Goal: Task Accomplishment & Management: Complete application form

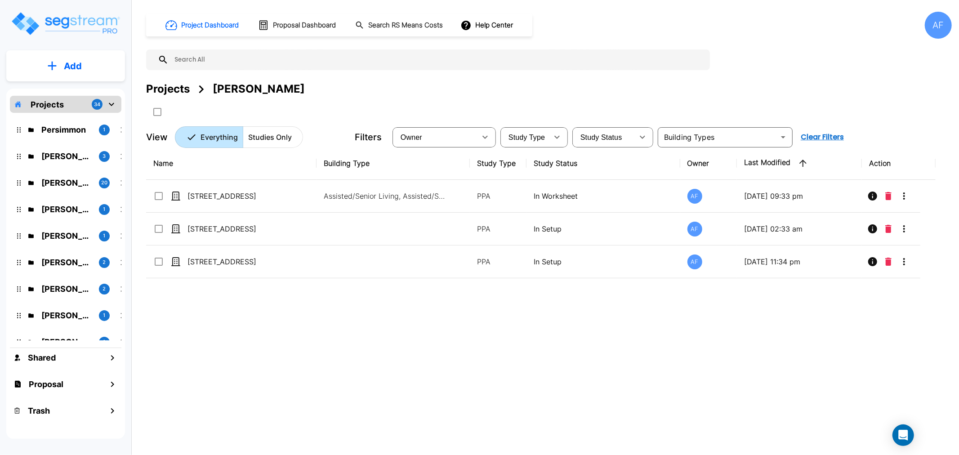
click at [65, 323] on div "Taoufik Lahrache 1" at bounding box center [72, 315] width 118 height 19
click at [65, 318] on p "[PERSON_NAME]" at bounding box center [66, 315] width 50 height 12
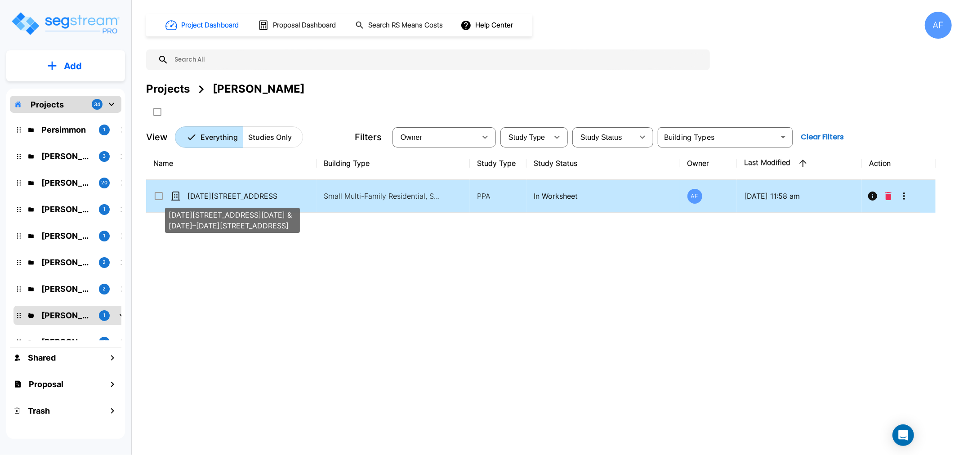
click at [223, 193] on p "[DATE][STREET_ADDRESS][DATE] & [DATE]–[DATE][STREET_ADDRESS]" at bounding box center [233, 196] width 90 height 11
checkbox input "false"
click at [223, 193] on p "[DATE][STREET_ADDRESS][DATE] & [DATE]–[DATE][STREET_ADDRESS]" at bounding box center [233, 196] width 90 height 11
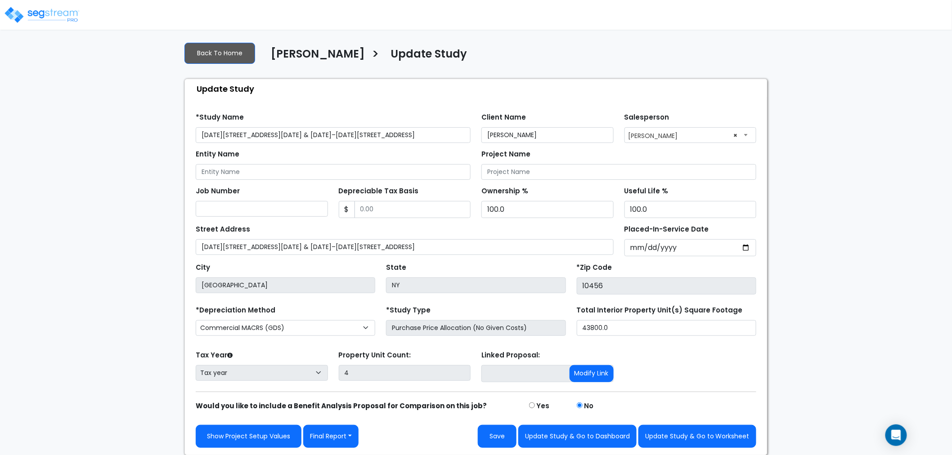
scroll to position [6, 0]
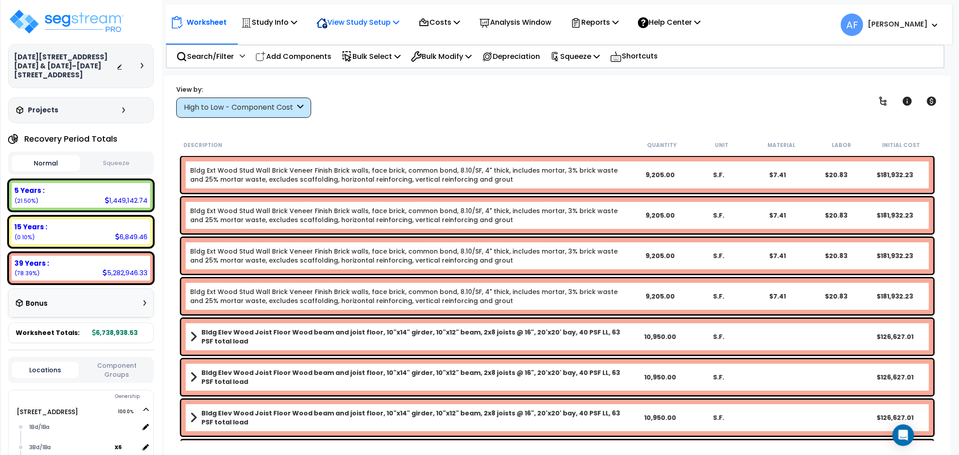
click at [356, 23] on p "View Study Setup" at bounding box center [358, 22] width 83 height 12
click at [353, 62] on link "View Questionnaire" at bounding box center [356, 62] width 89 height 18
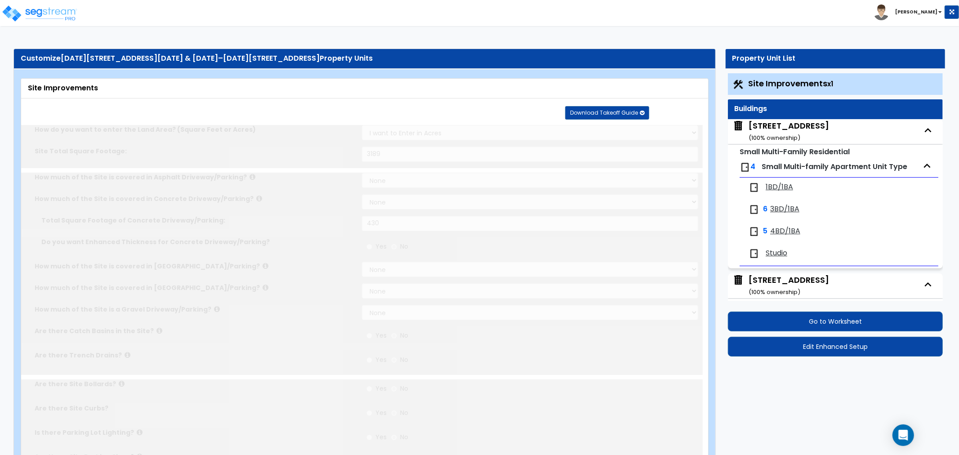
select select "2"
type input "3189"
select select "2"
type input "430"
radio input "true"
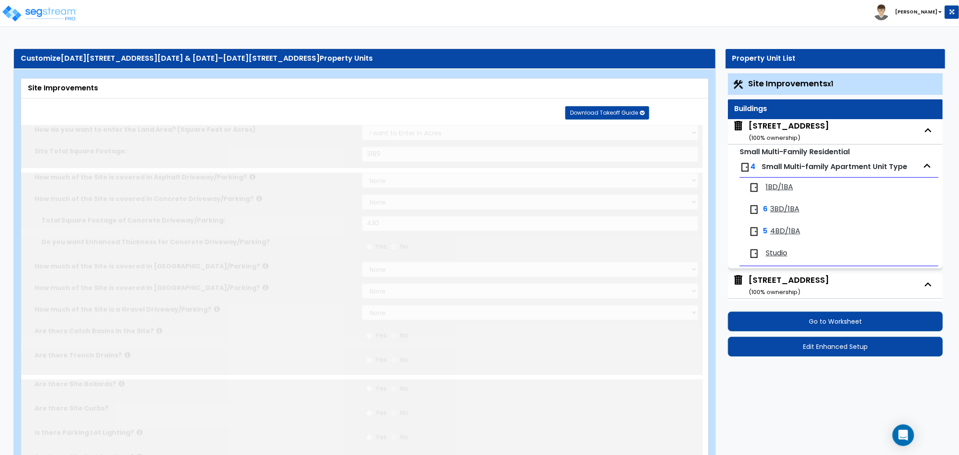
radio input "true"
type input "38.35"
radio input "true"
select select "2"
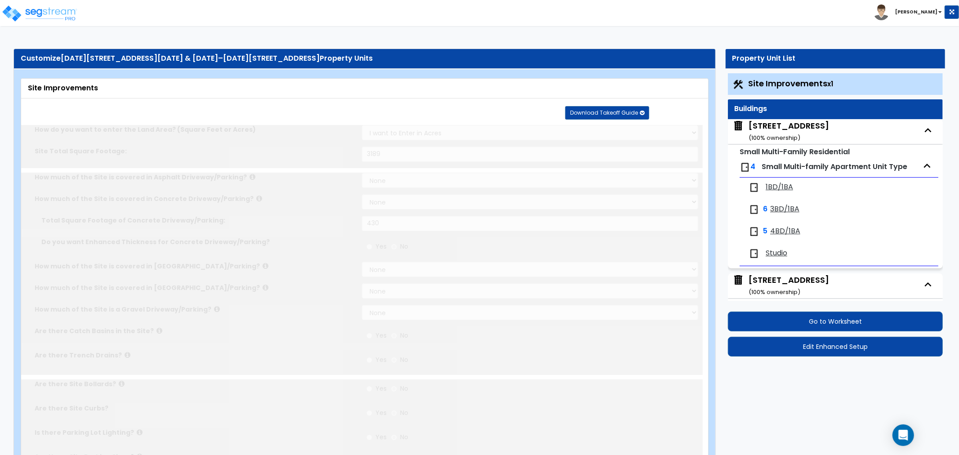
type input "569"
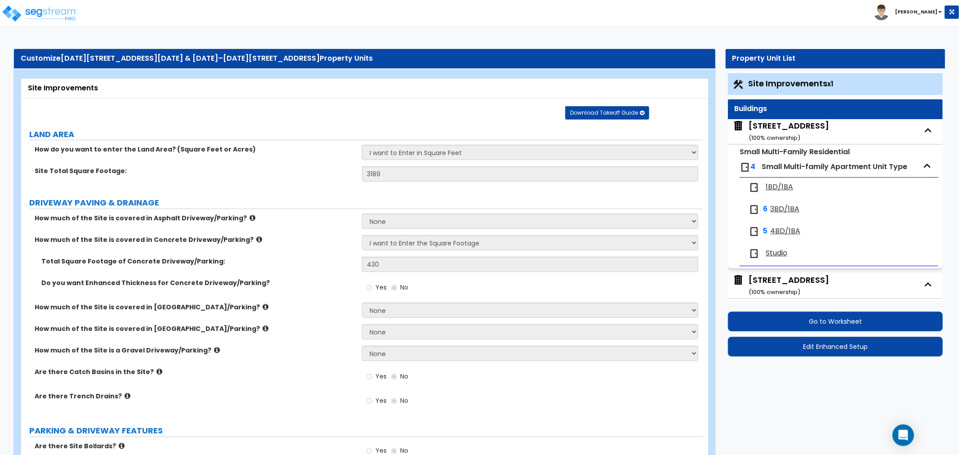
click at [786, 162] on span "Small Multi-family Apartment Unit Type" at bounding box center [835, 166] width 146 height 10
click at [781, 125] on div "[STREET_ADDRESS] ( 100 % ownership)" at bounding box center [789, 131] width 81 height 23
select select "5"
select select "7"
select select "2"
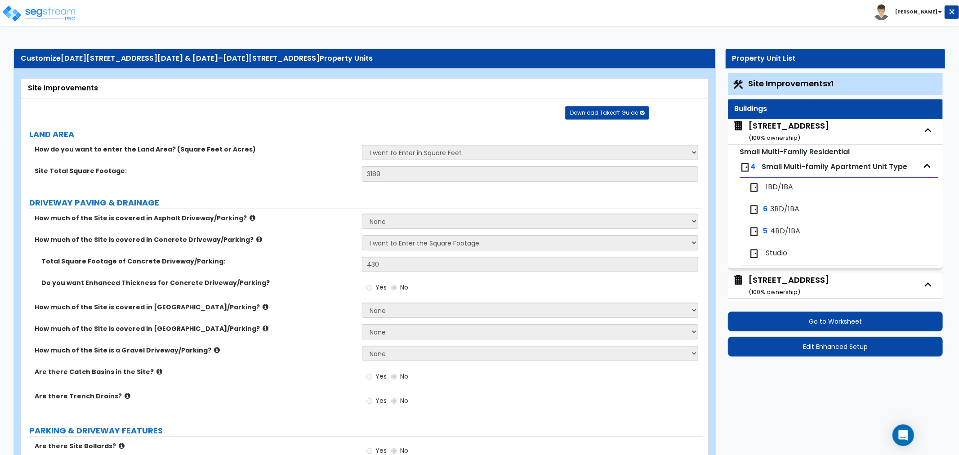
select select "1"
select select "2"
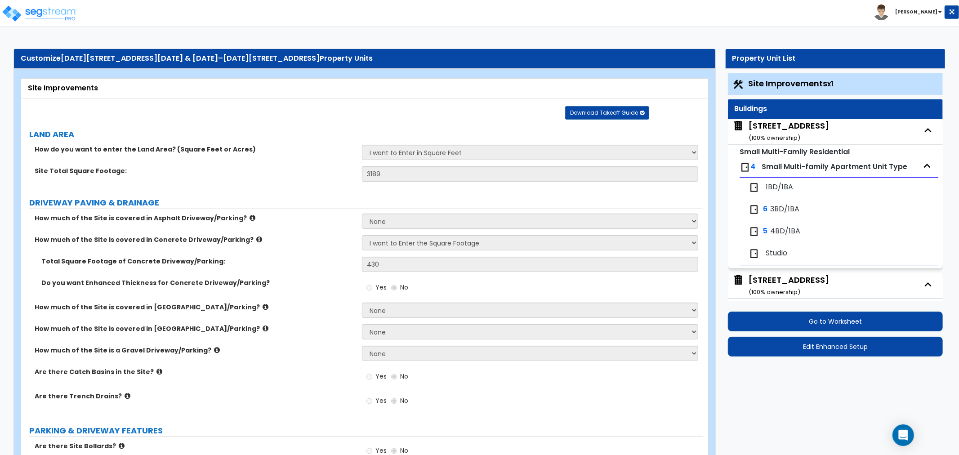
select select "3"
select select "1"
select select "2"
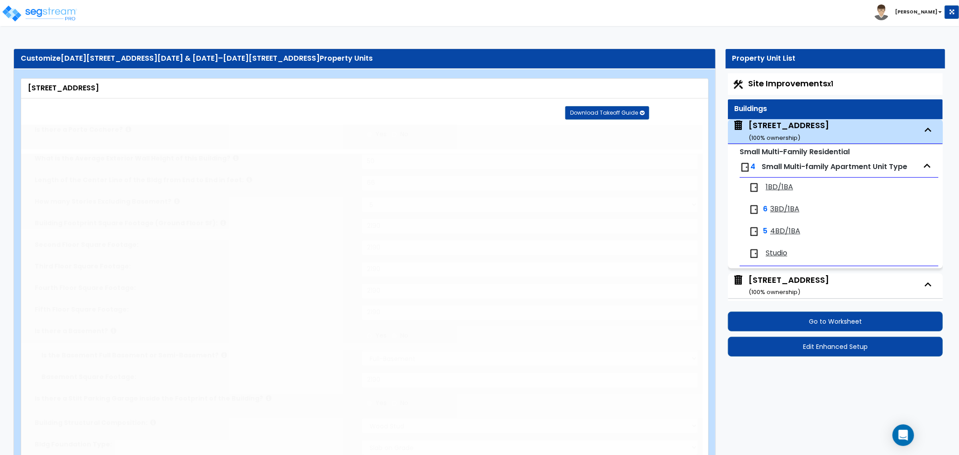
scroll to position [46, 0]
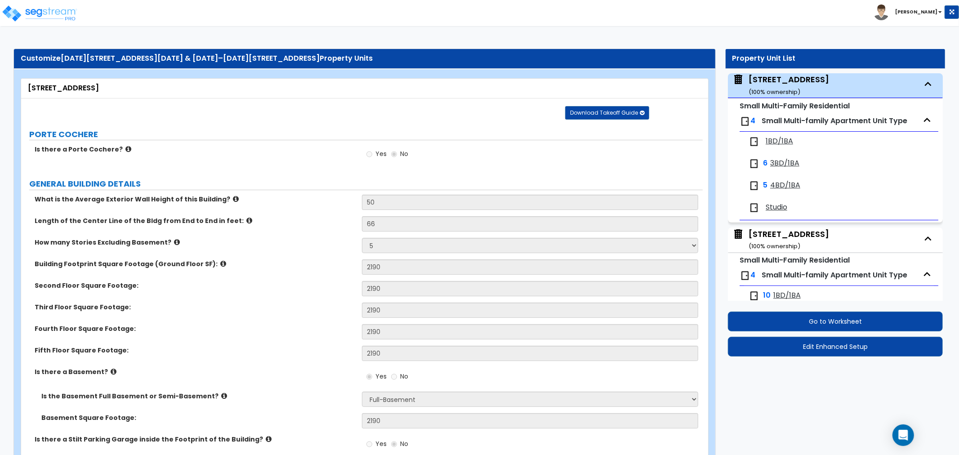
click at [770, 144] on span "1BD/1BA" at bounding box center [779, 141] width 27 height 10
select select "1"
select select "2"
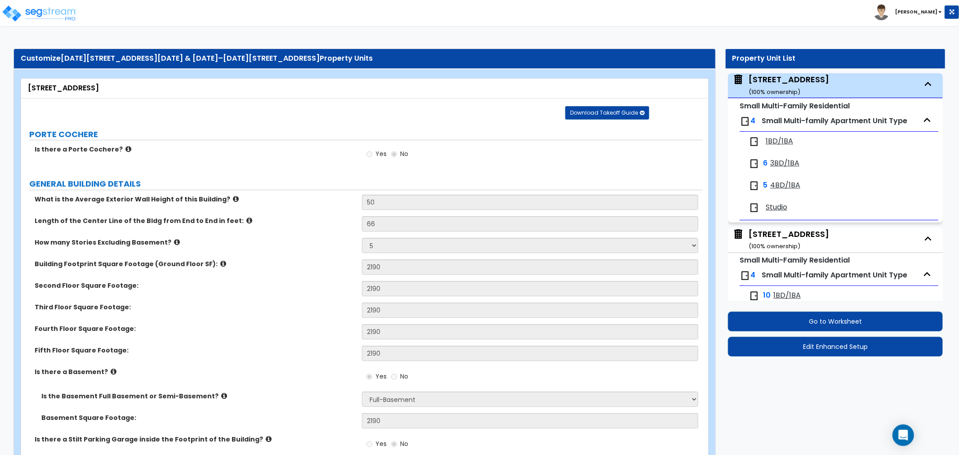
select select "3"
select select "2"
select select "1"
select select "2"
select select "1"
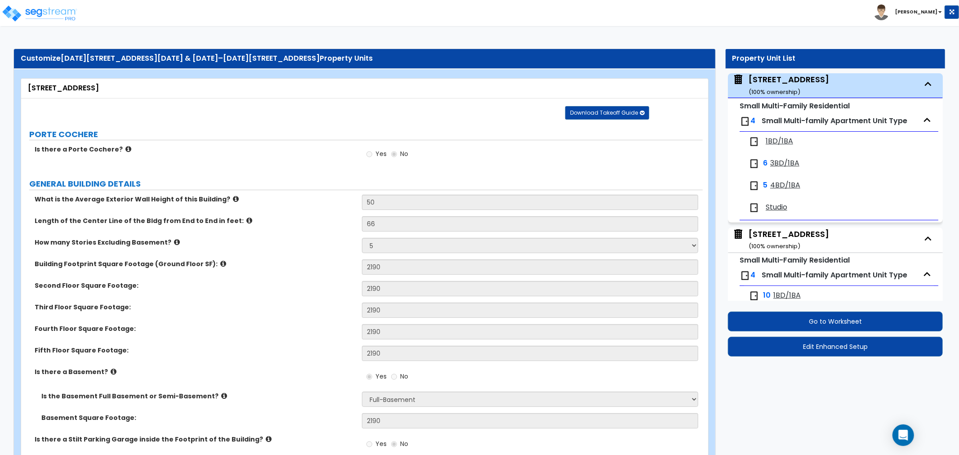
select select "1"
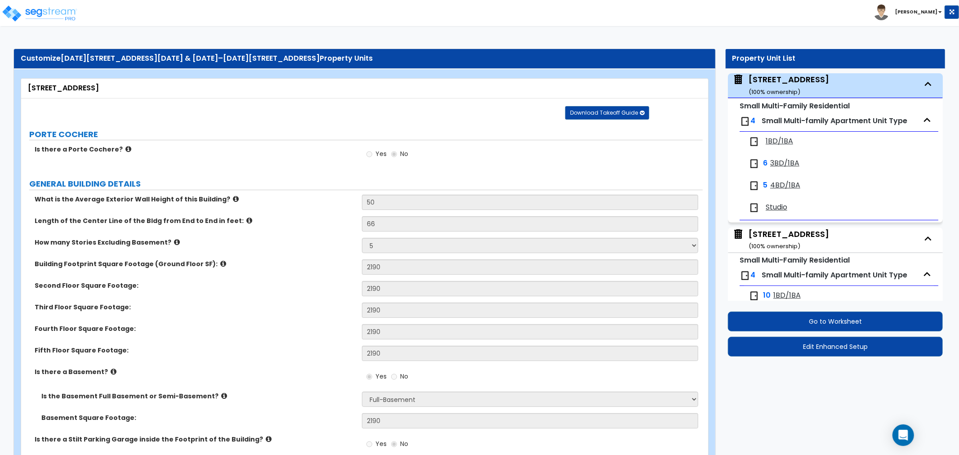
select select "1"
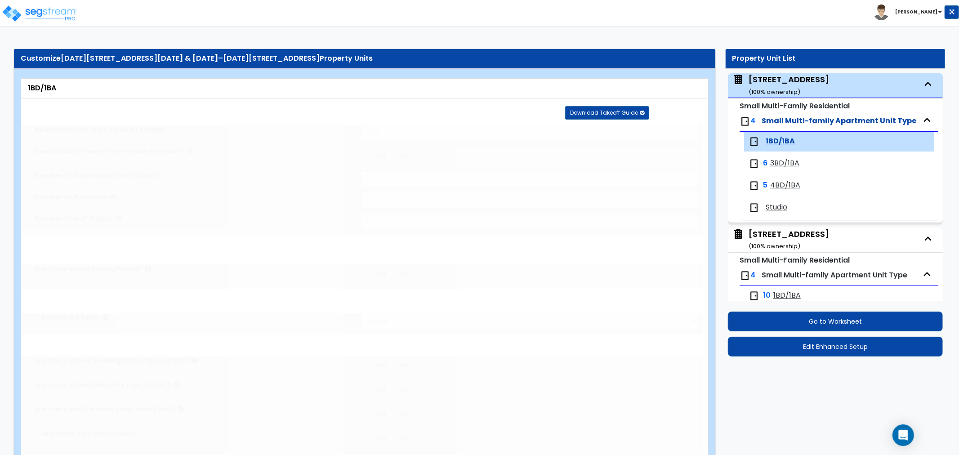
radio input "true"
select select "1"
select select "5"
select select "1"
select select "3"
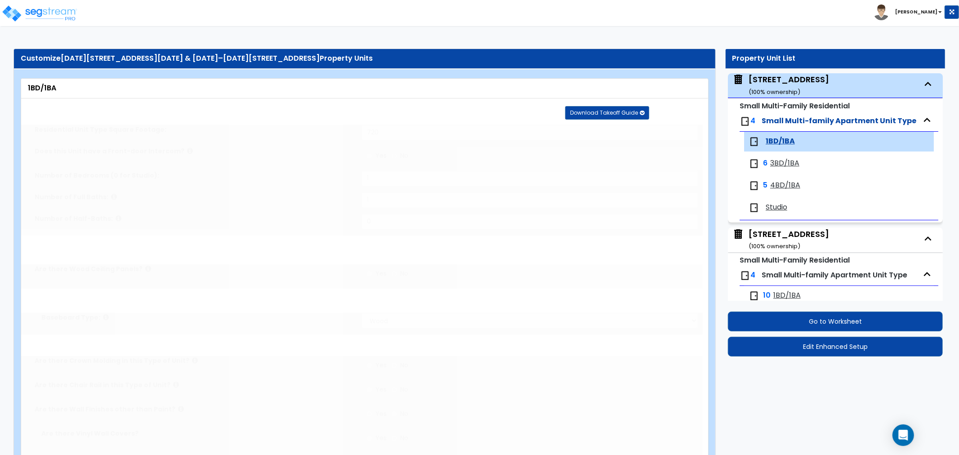
select select "1"
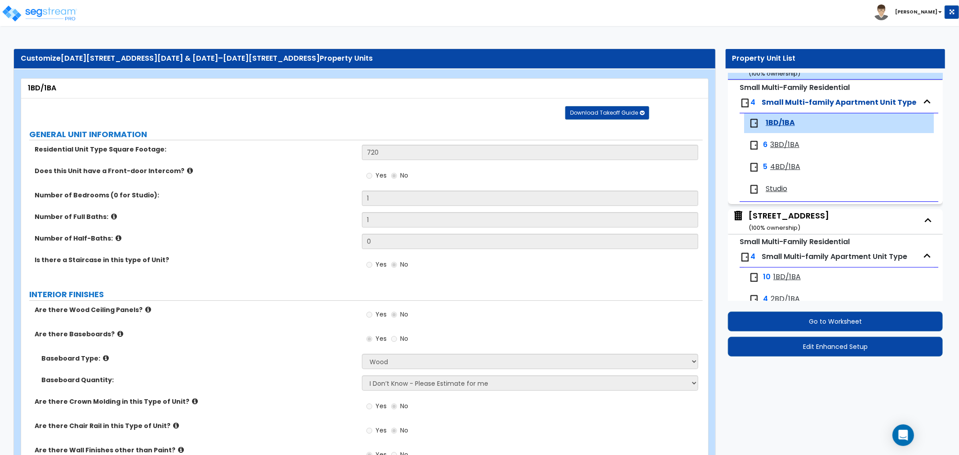
scroll to position [5, 0]
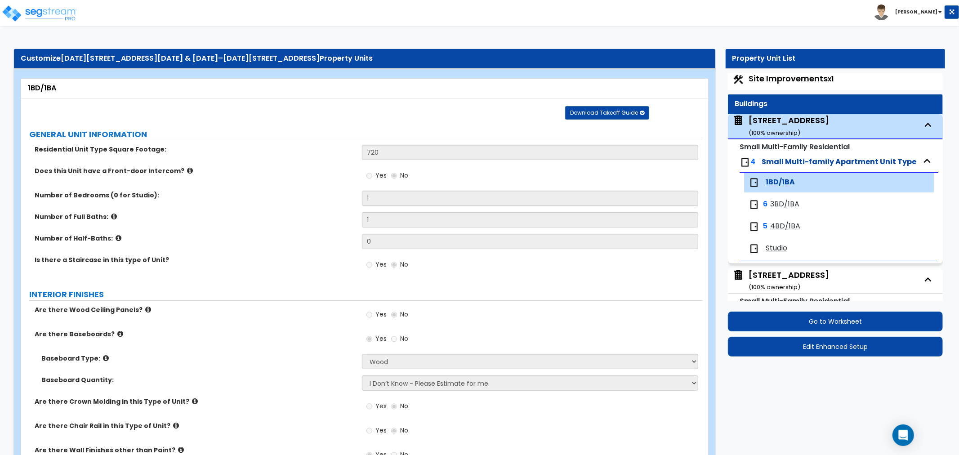
click at [787, 204] on span "3BD/1BA" at bounding box center [785, 204] width 29 height 10
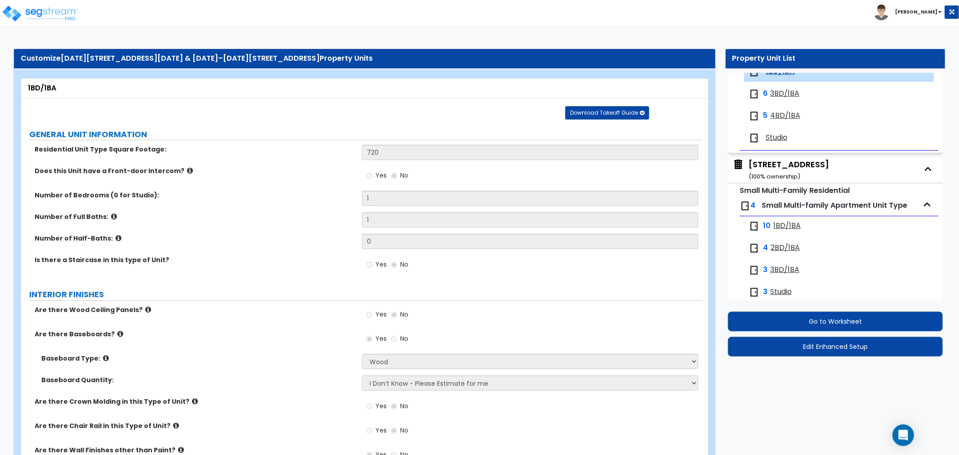
select select "1"
select select "2"
select select "3"
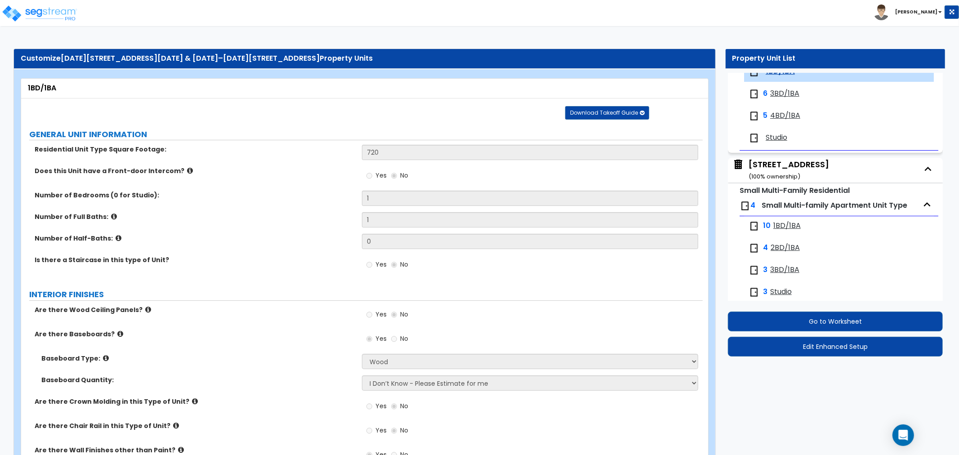
select select "2"
select select "1"
select select "2"
select select "1"
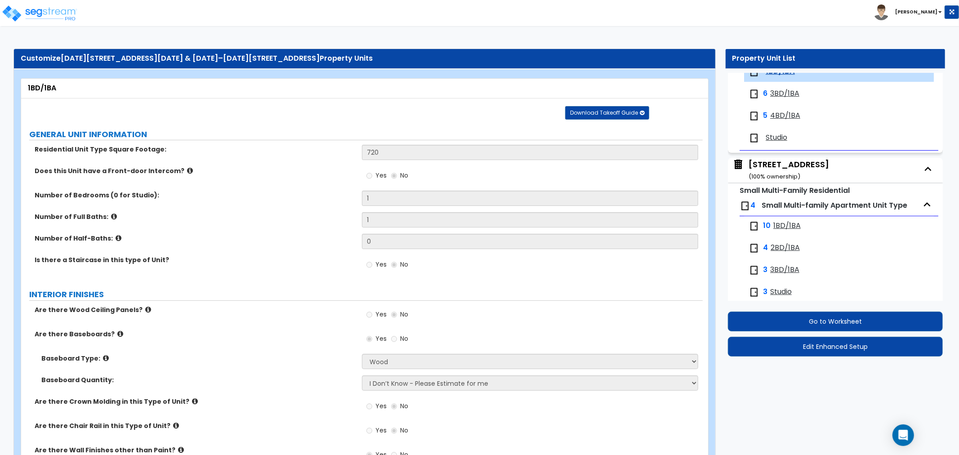
select select "5"
select select "1"
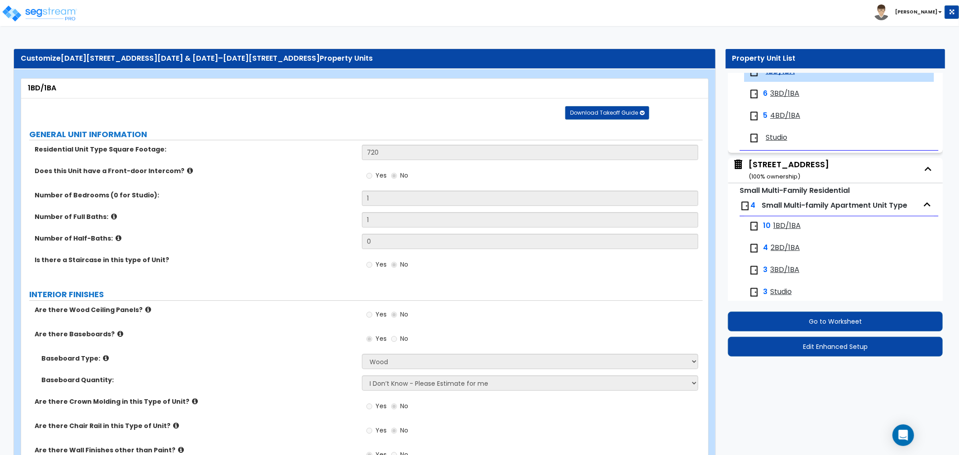
select select "1"
select select "3"
select select "1"
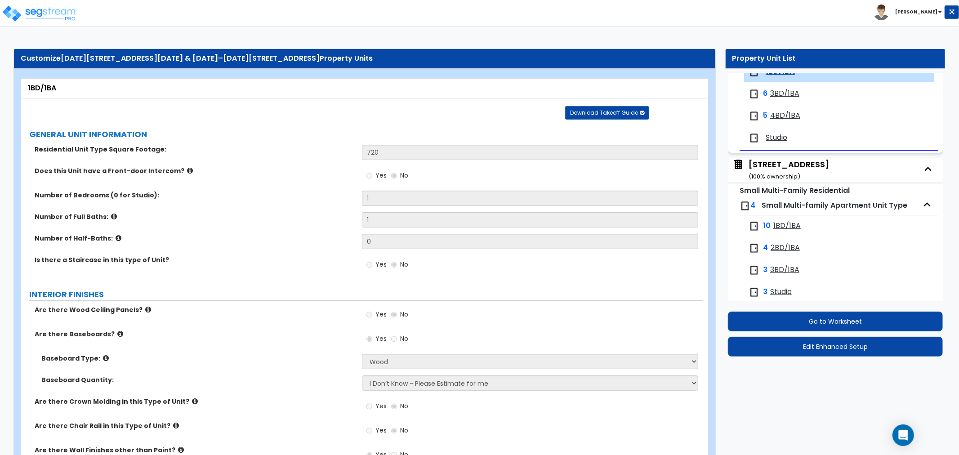
select select "1"
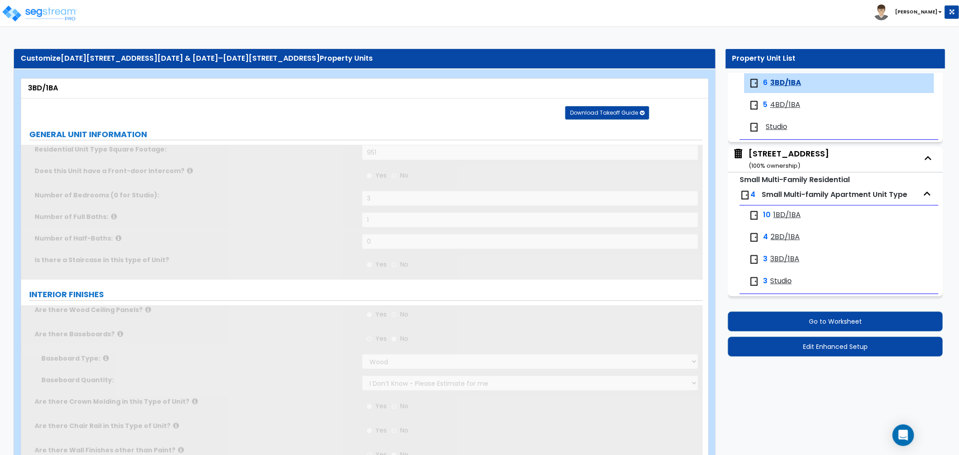
scroll to position [127, 0]
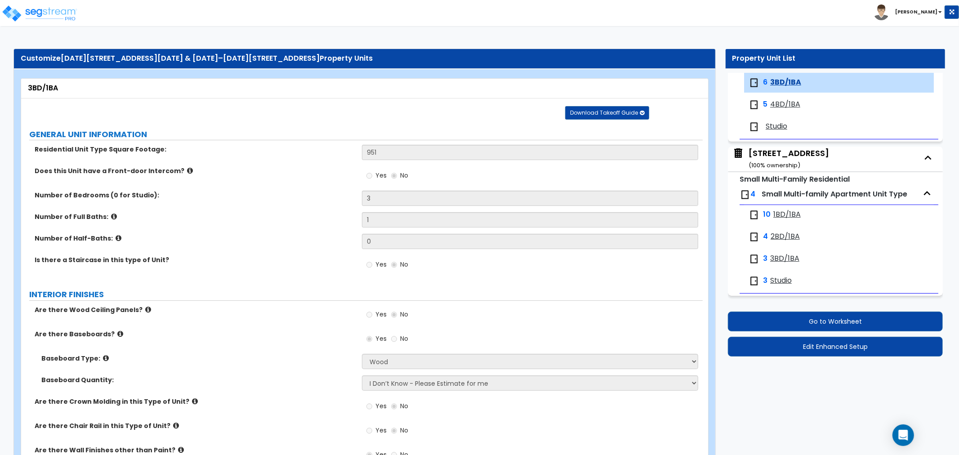
click at [771, 103] on span "4BD/1BA" at bounding box center [786, 104] width 30 height 10
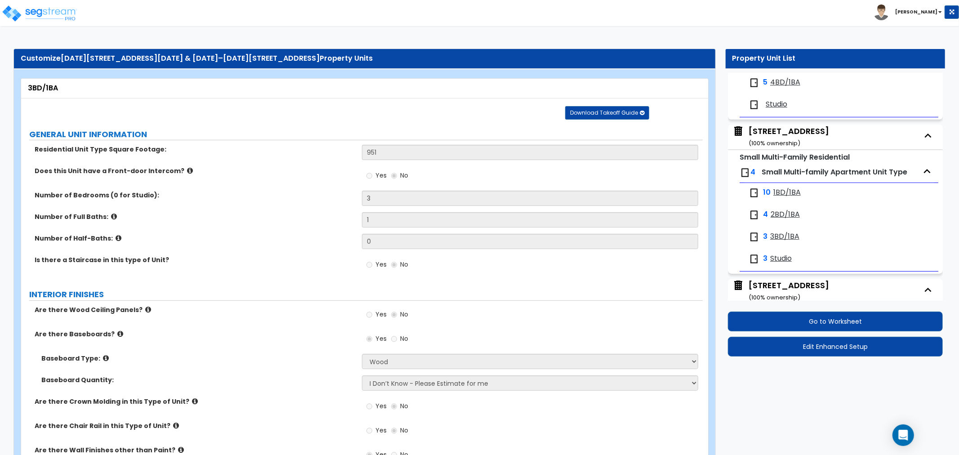
select select "1"
select select "7"
select select "2"
select select "3"
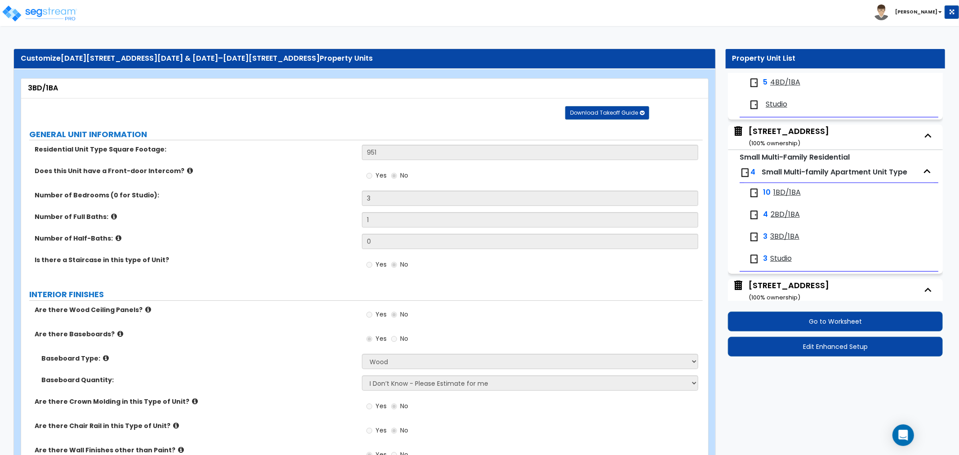
select select "2"
select select "1"
select select "2"
select select "1"
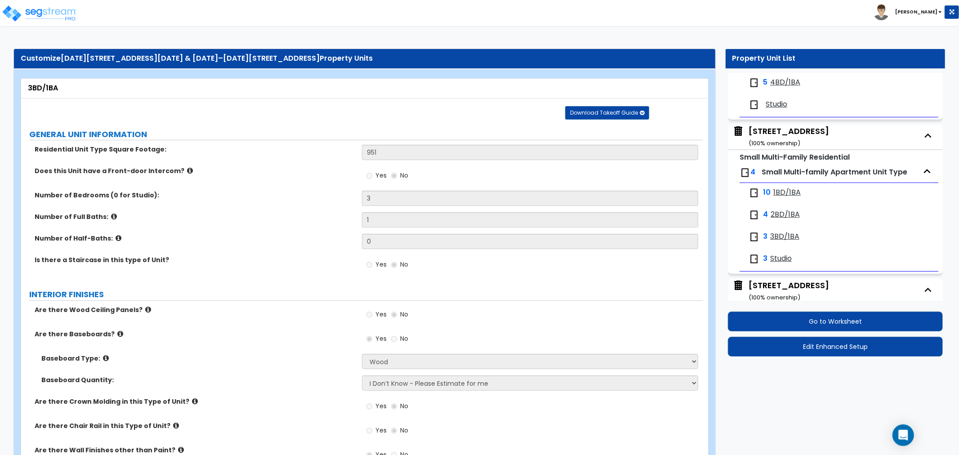
select select "5"
select select "1"
select select "6"
select select "1"
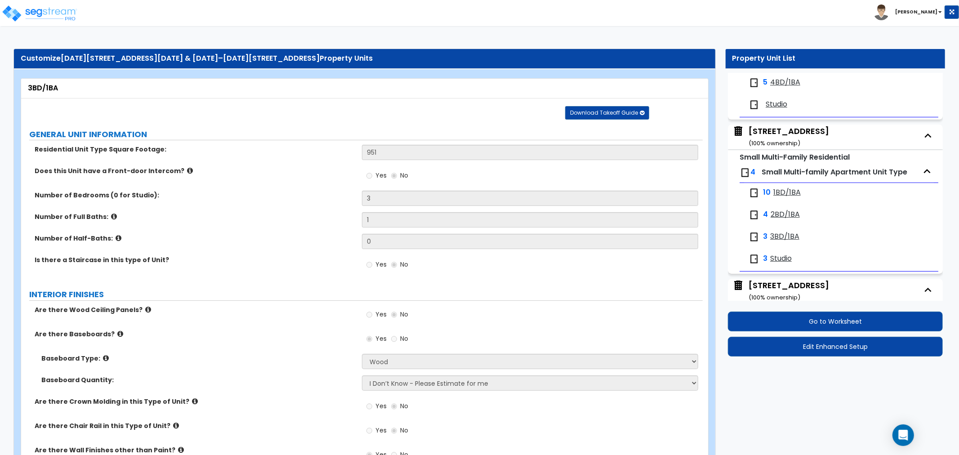
select select "1"
select select "7"
select select "1"
select select "3"
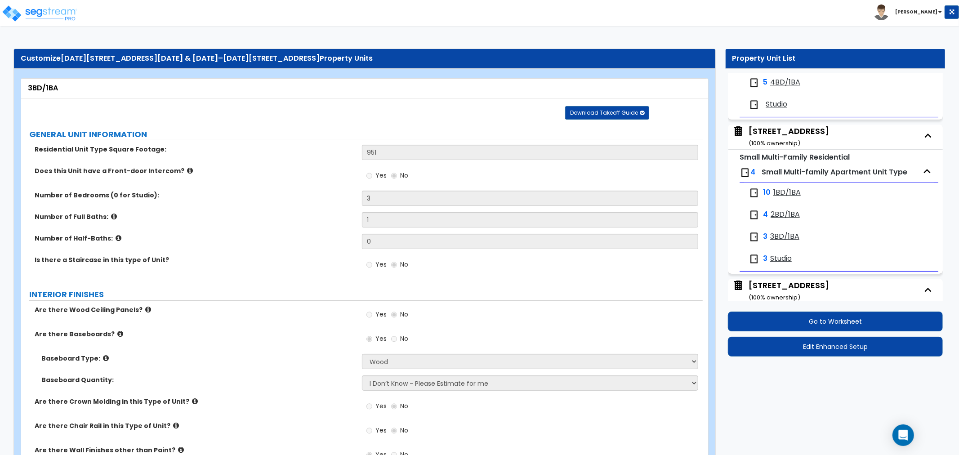
select select "1"
click at [781, 105] on span "Studio" at bounding box center [777, 104] width 22 height 10
select select "1"
select select "3"
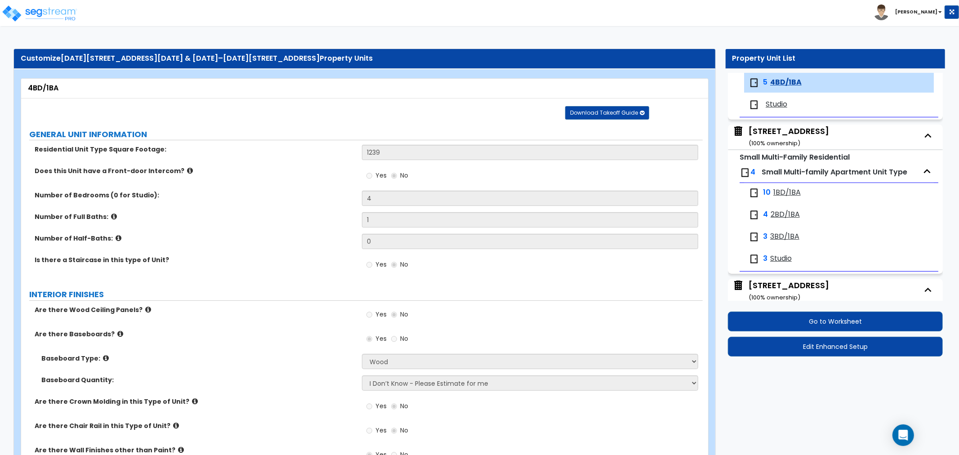
select select "2"
select select "3"
select select "2"
select select "1"
select select "2"
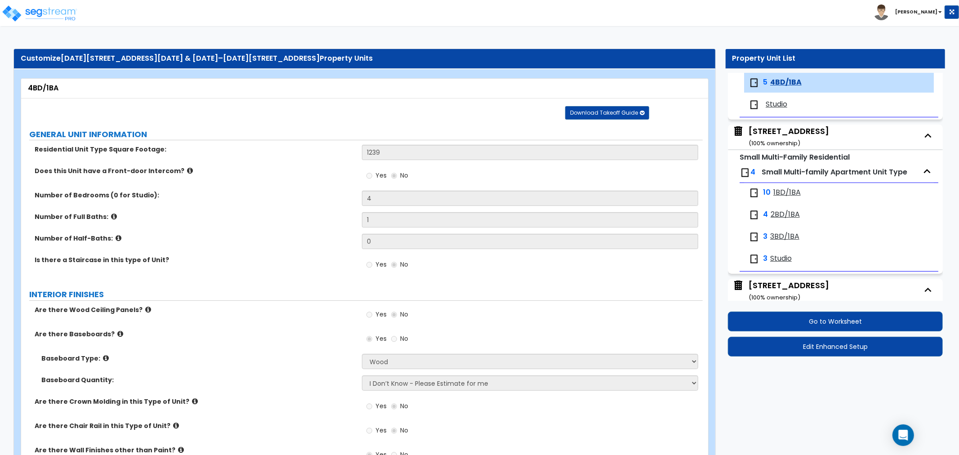
select select "1"
select select "5"
select select "1"
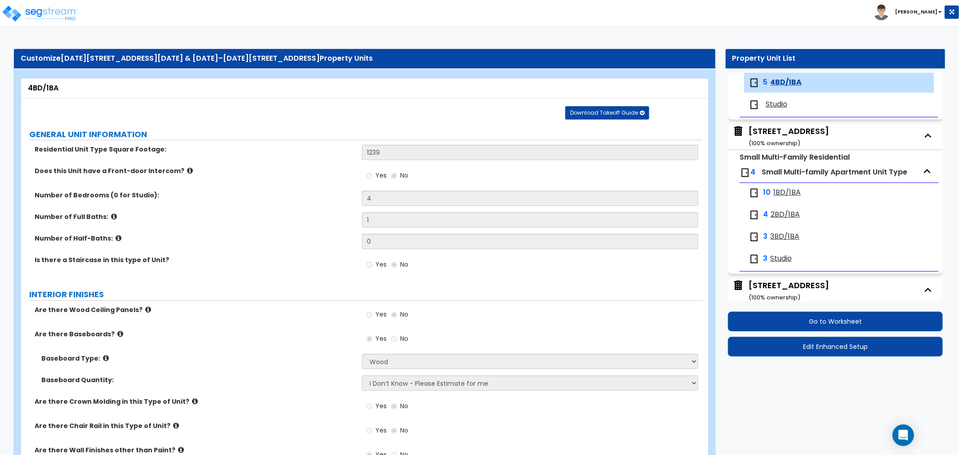
select select "1"
select select "3"
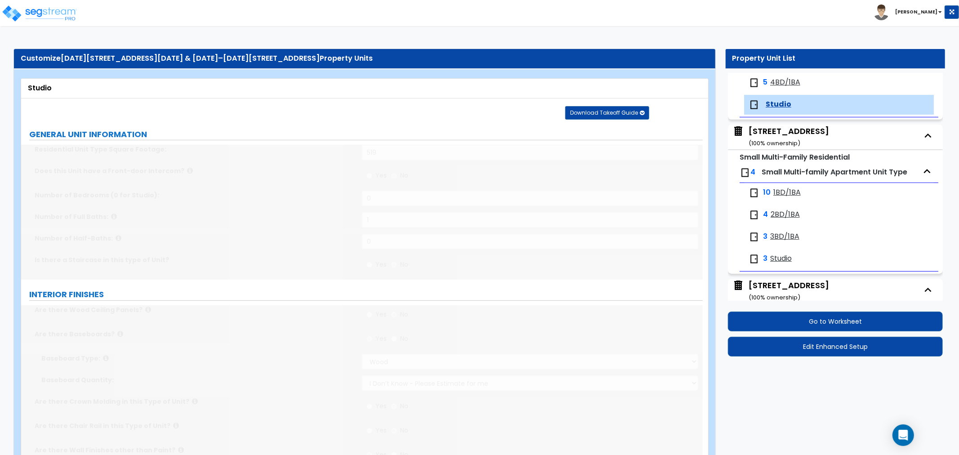
scroll to position [171, 0]
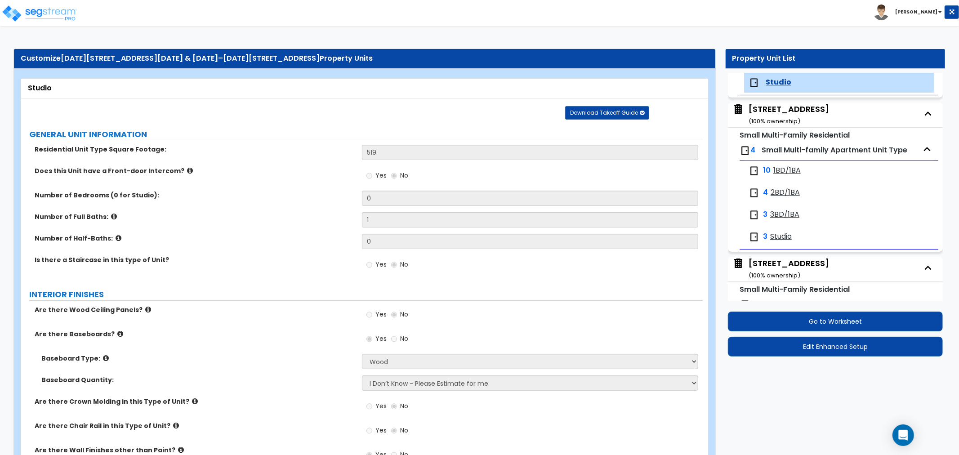
click at [788, 173] on span "1BD/1BA" at bounding box center [787, 171] width 27 height 10
select select "1"
select select "2"
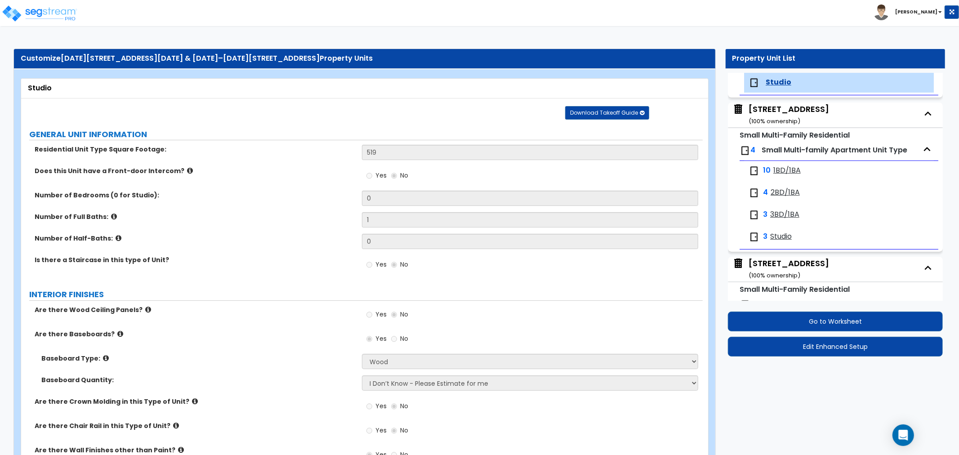
select select "3"
select select "2"
select select "1"
select select "2"
select select "1"
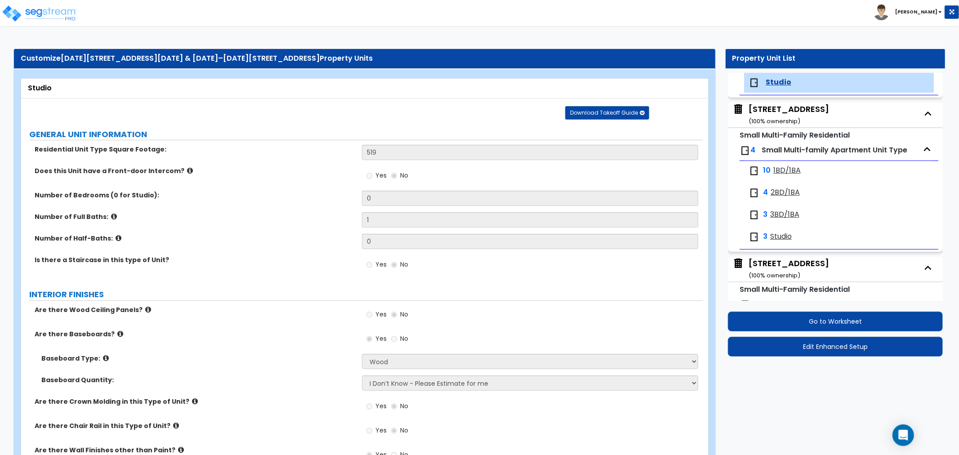
select select "1"
select select "5"
select select "1"
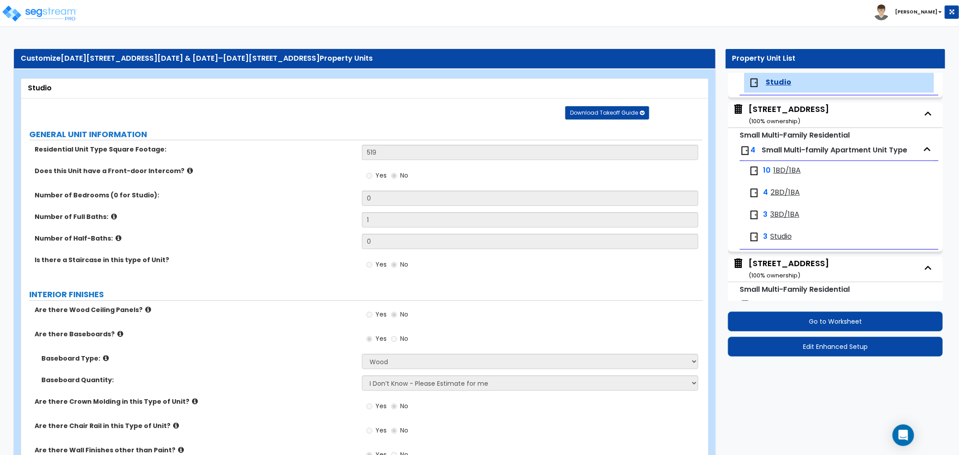
select select "1"
select select "3"
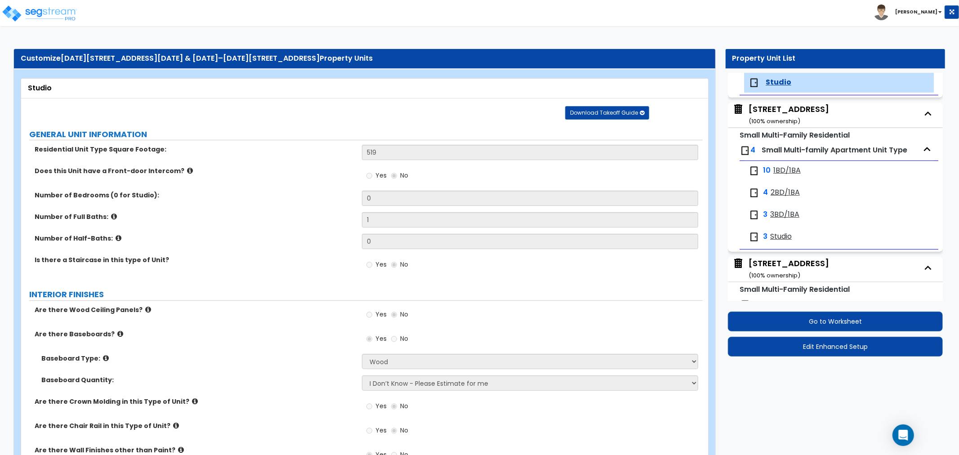
select select "1"
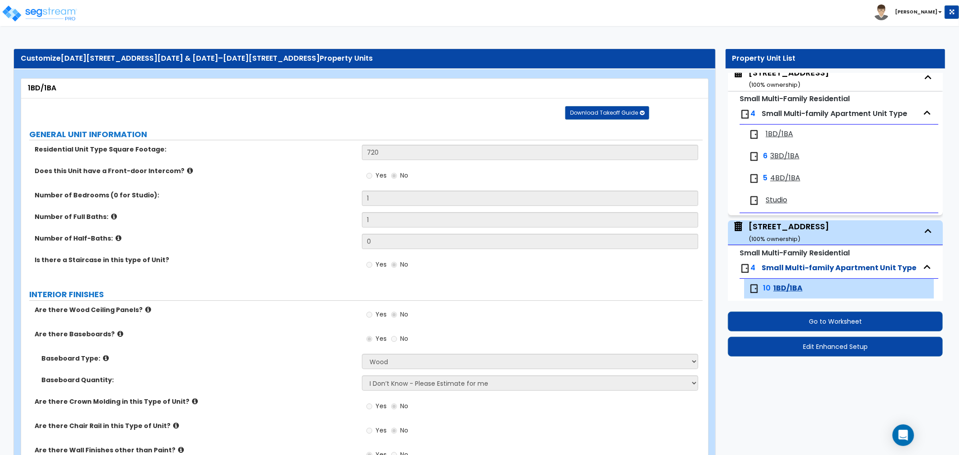
scroll to position [0, 0]
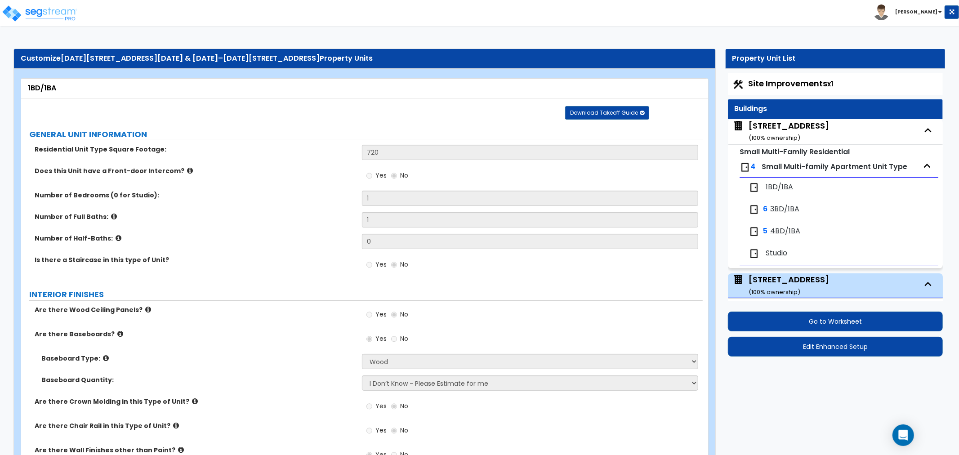
click at [777, 141] on small "( 100 % ownership)" at bounding box center [775, 138] width 52 height 9
select select "5"
select select "7"
select select "2"
select select "1"
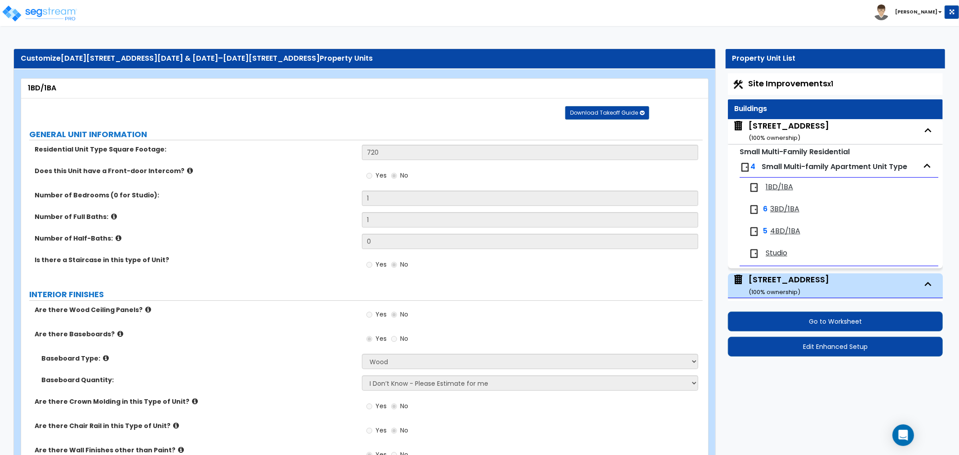
select select "1"
select select "2"
select select "3"
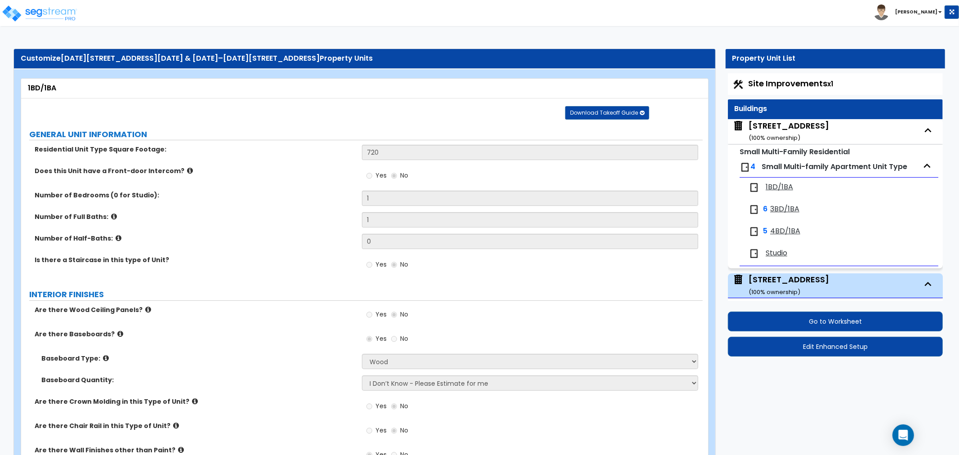
select select "1"
select select "2"
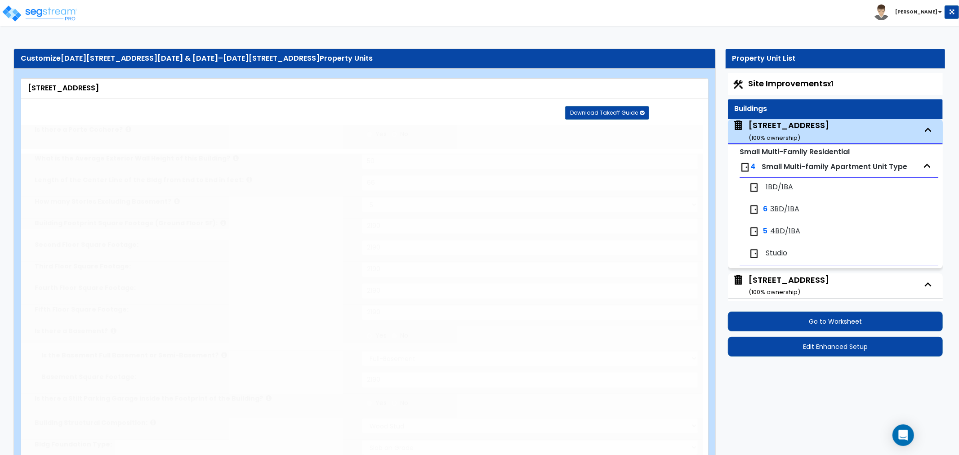
type input "5"
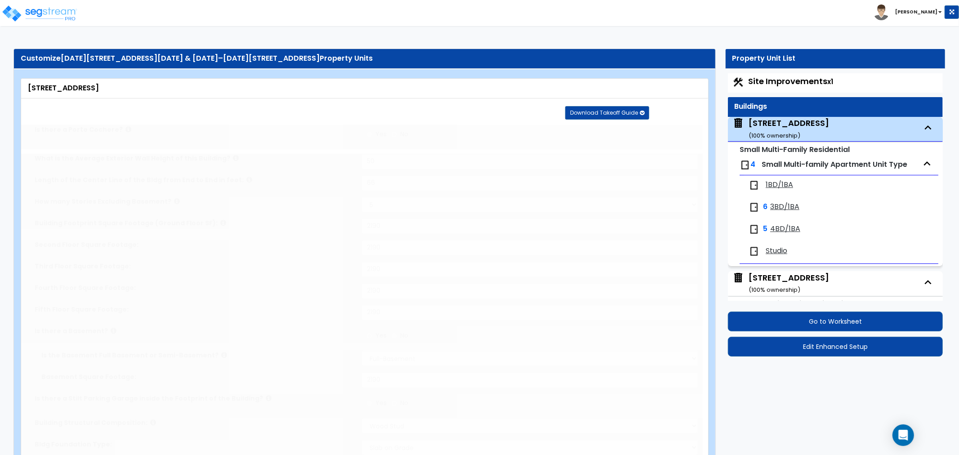
scroll to position [46, 0]
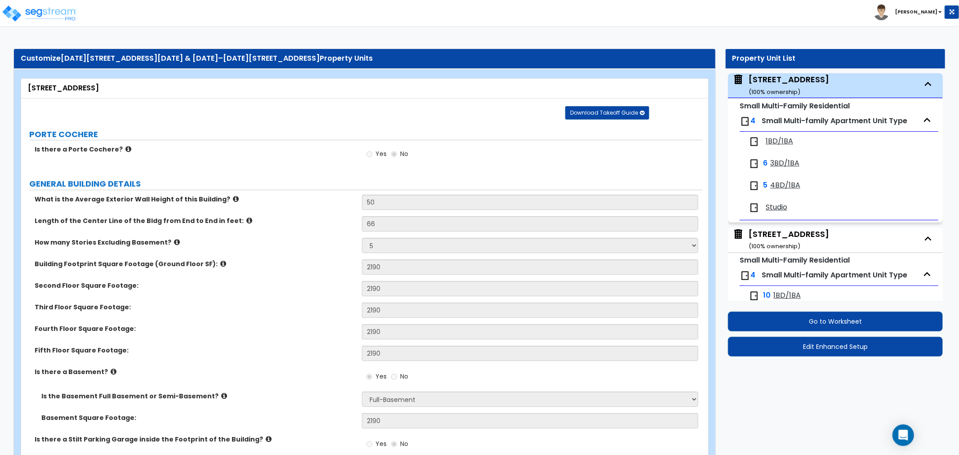
click at [794, 243] on small "( 100 % ownership)" at bounding box center [775, 246] width 52 height 9
select select "5"
select select "7"
select select "2"
select select "1"
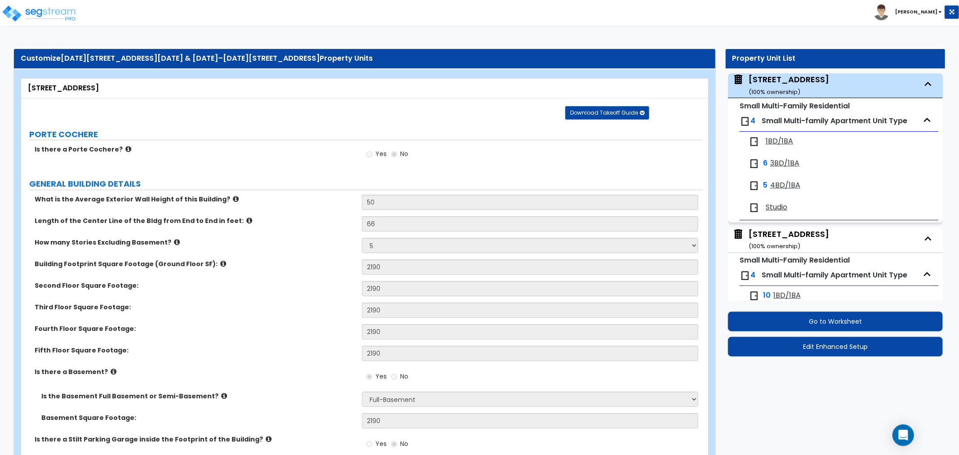
select select "1"
select select "2"
select select "3"
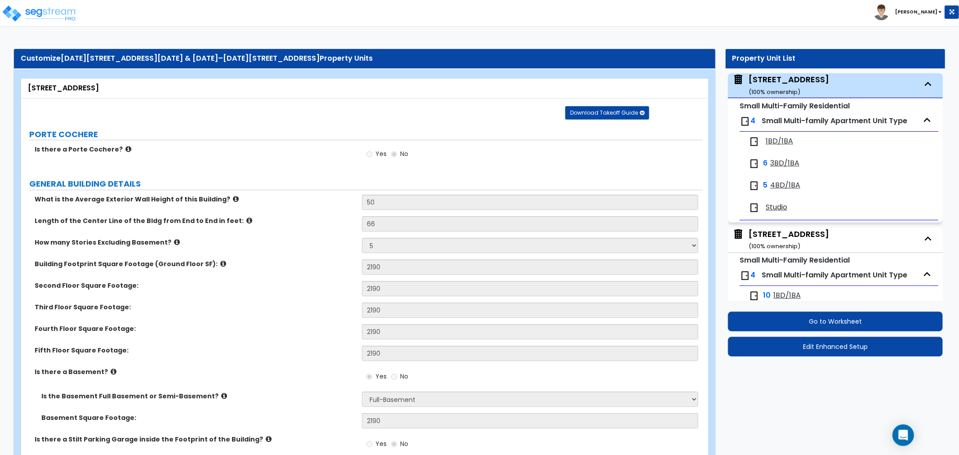
select select "1"
select select "2"
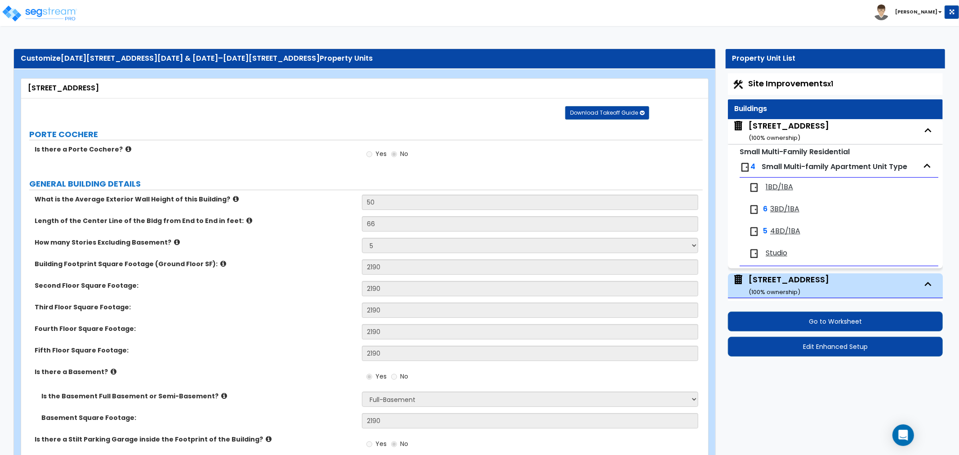
click at [798, 125] on div "[STREET_ADDRESS] ( 100 % ownership)" at bounding box center [789, 131] width 81 height 23
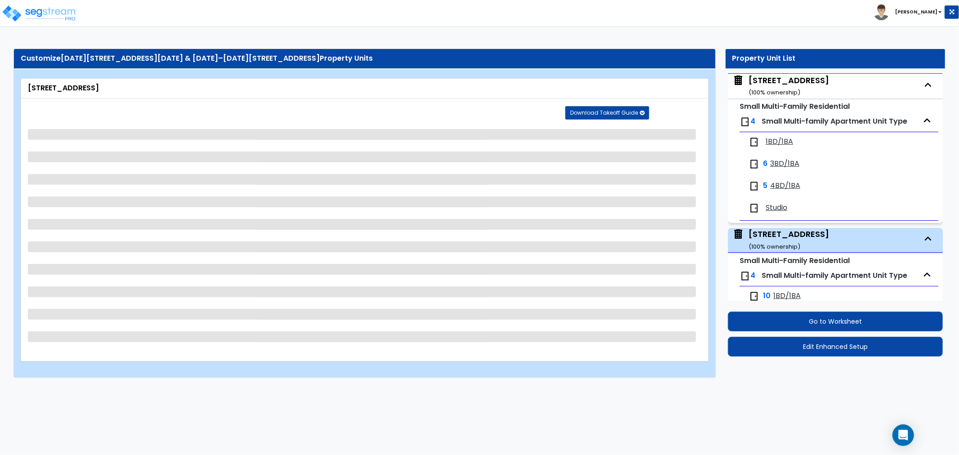
select select "5"
select select "7"
select select "2"
select select "1"
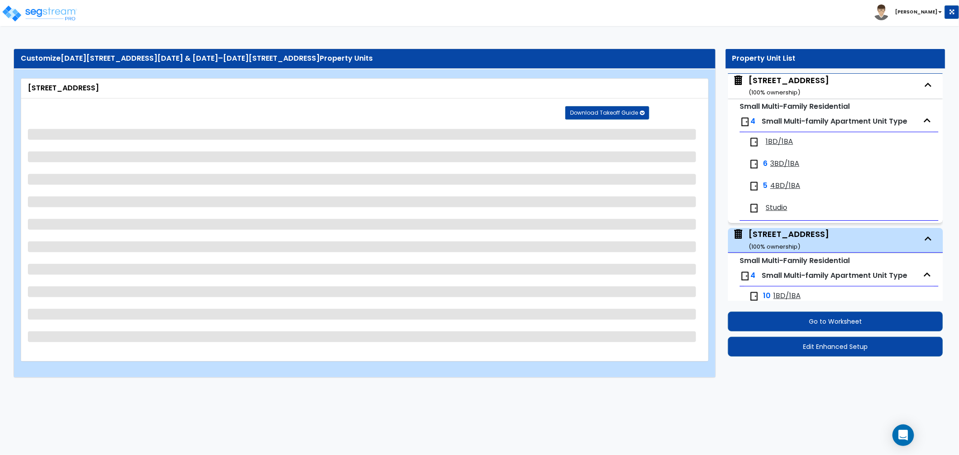
select select "2"
select select "3"
select select "1"
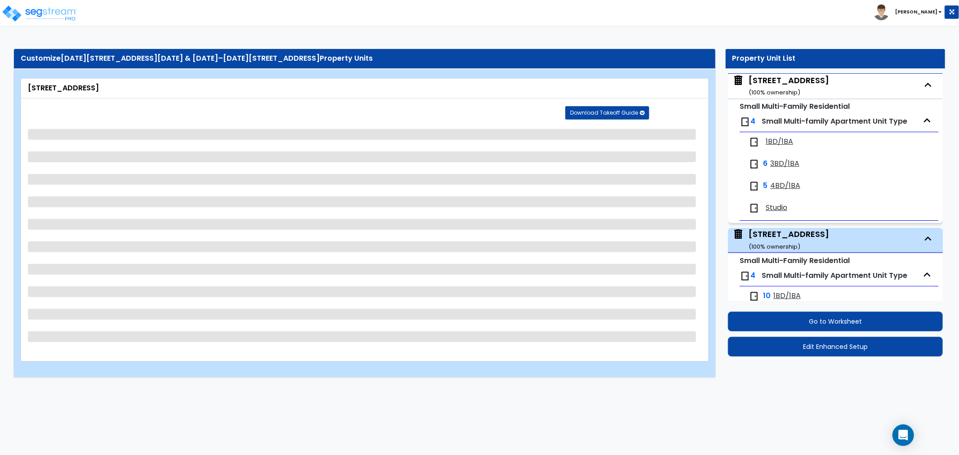
select select "2"
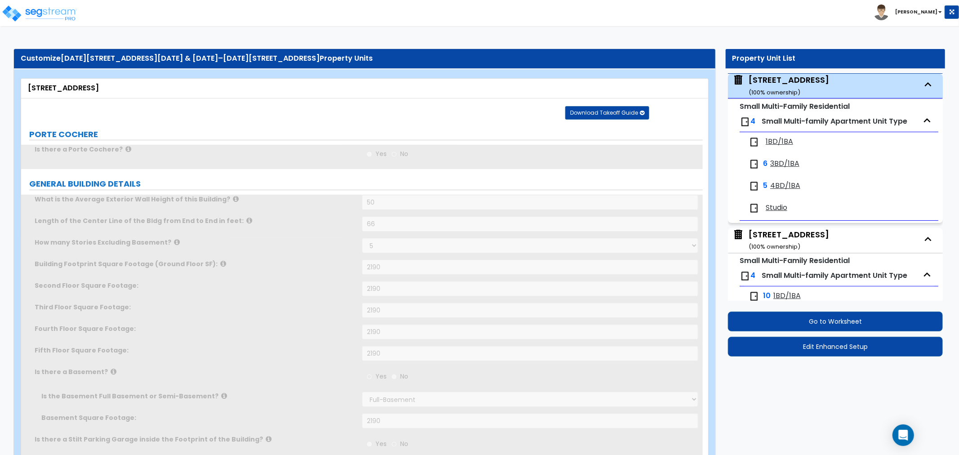
scroll to position [46, 0]
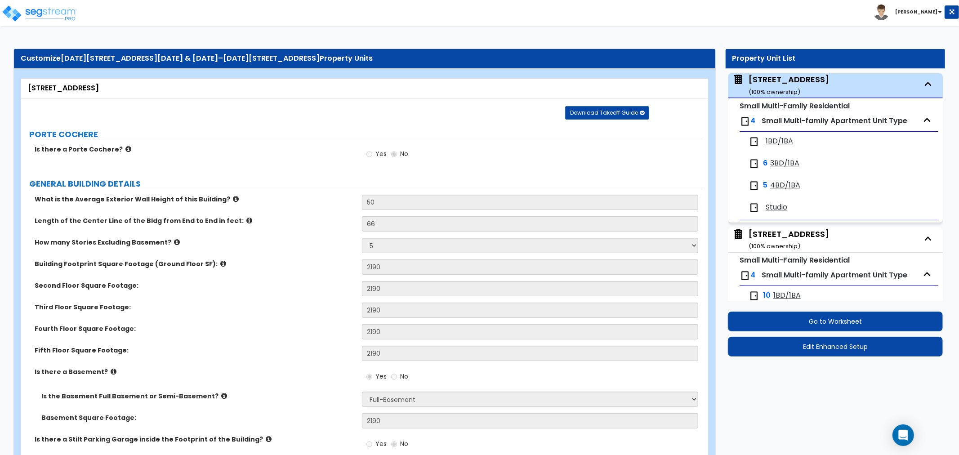
click at [797, 235] on div "1264 Clay Ave ( 100 % ownership)" at bounding box center [789, 240] width 81 height 23
select select "5"
select select "7"
select select "2"
select select "1"
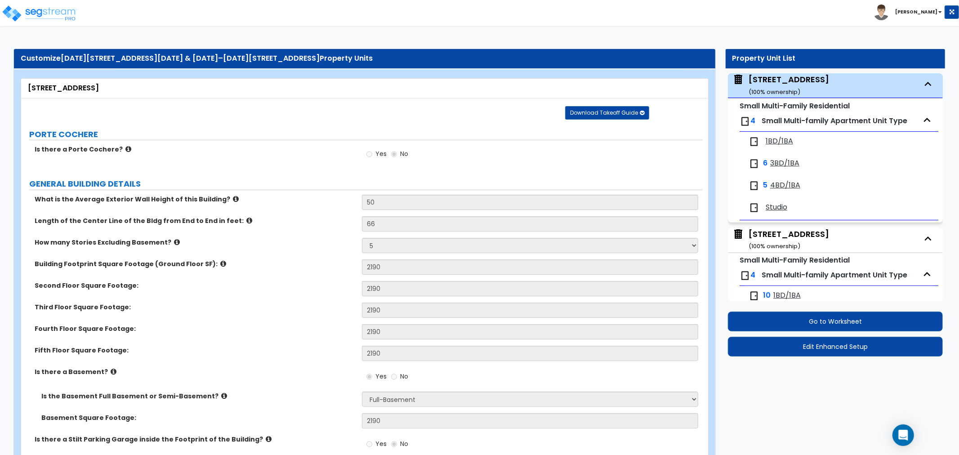
select select "1"
select select "2"
select select "3"
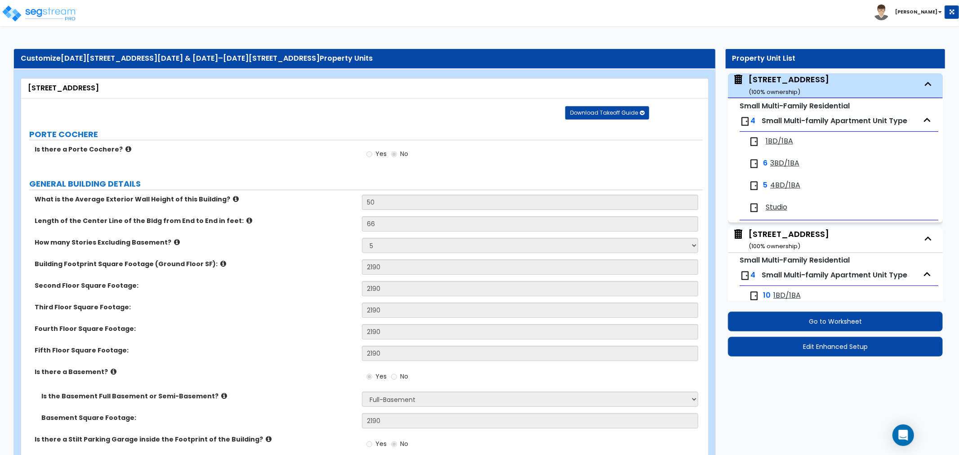
select select "1"
select select "2"
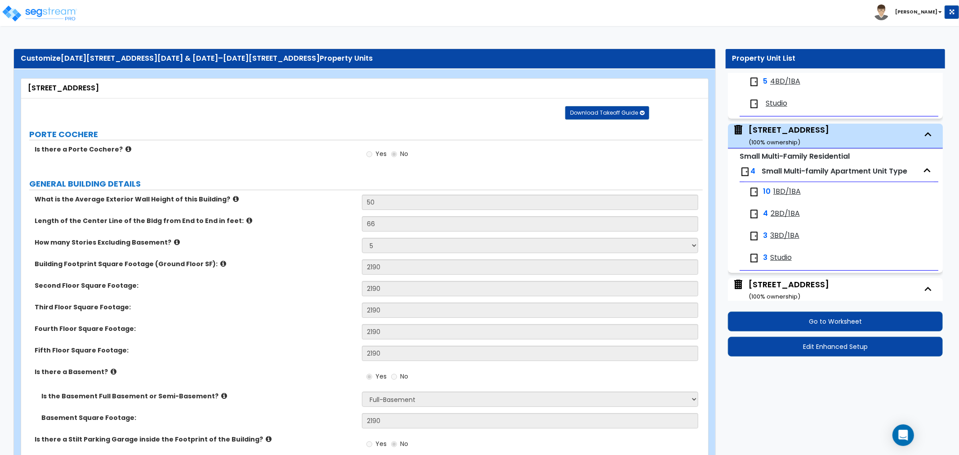
scroll to position [0, 0]
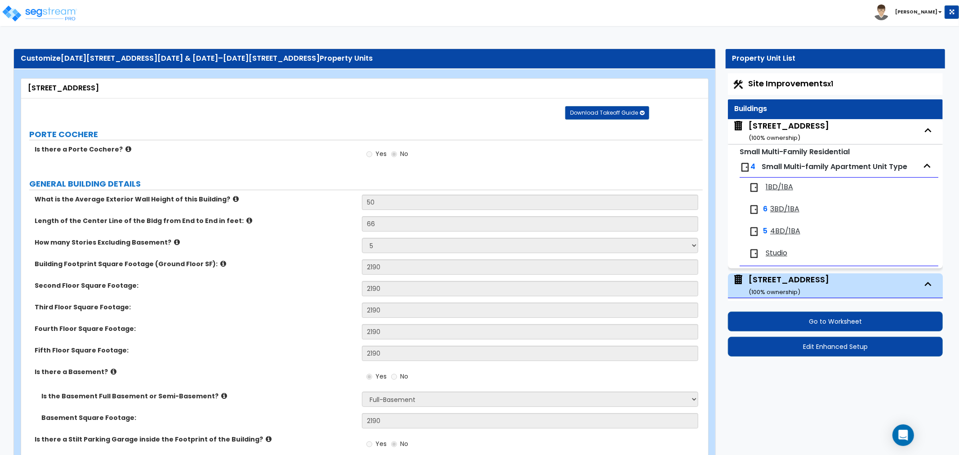
click at [784, 136] on small "( 100 % ownership)" at bounding box center [775, 138] width 52 height 9
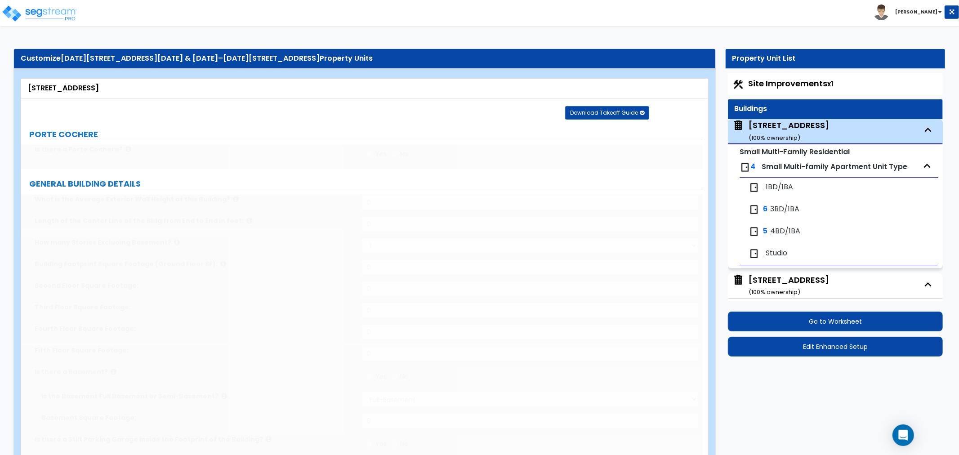
type input "50"
type input "66"
select select "5"
type input "2190"
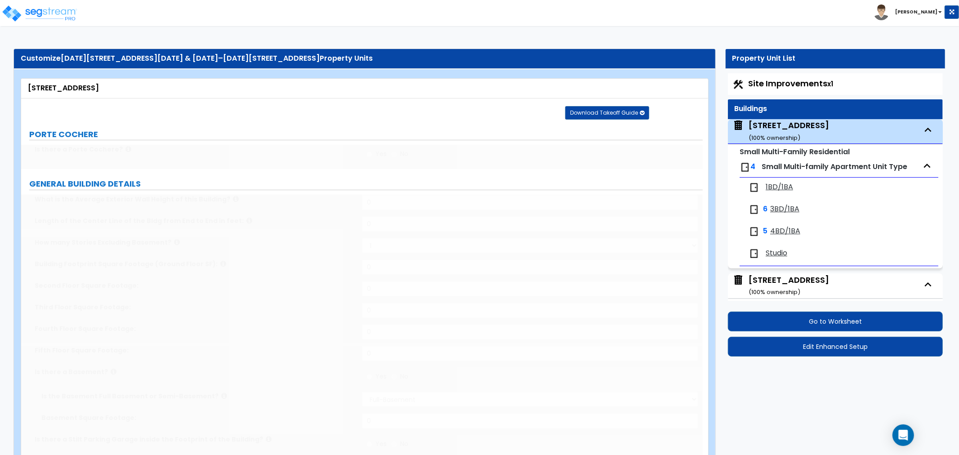
type input "2190"
radio input "true"
type input "2190"
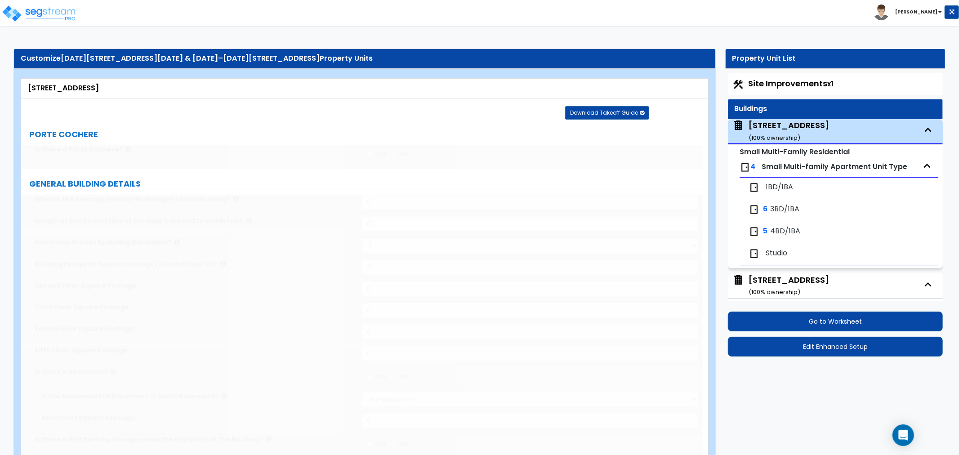
select select "7"
select select "2"
select select "1"
select select "2"
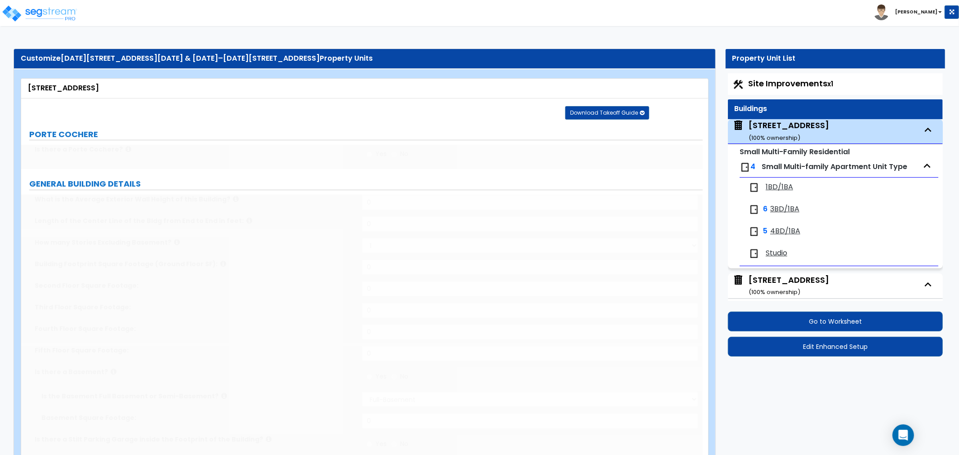
select select "2"
select select "3"
radio input "true"
type input "1"
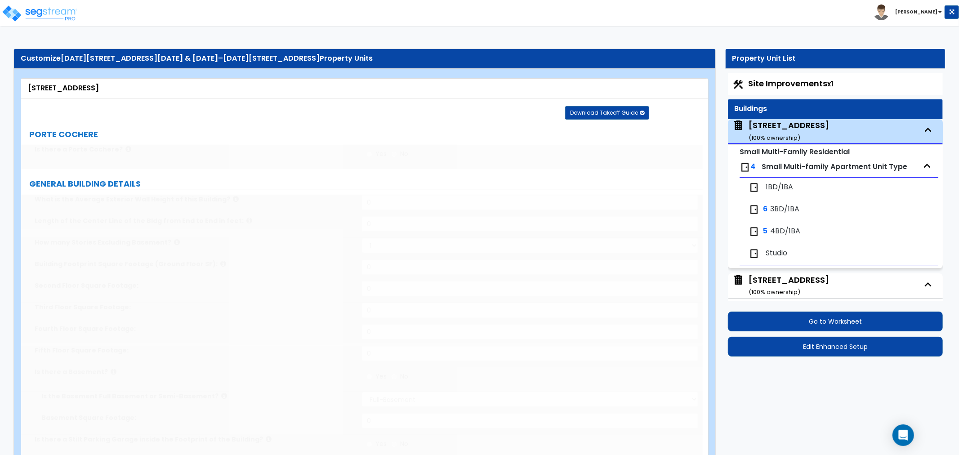
type input "1"
radio input "true"
type input "5"
radio input "true"
type input "3"
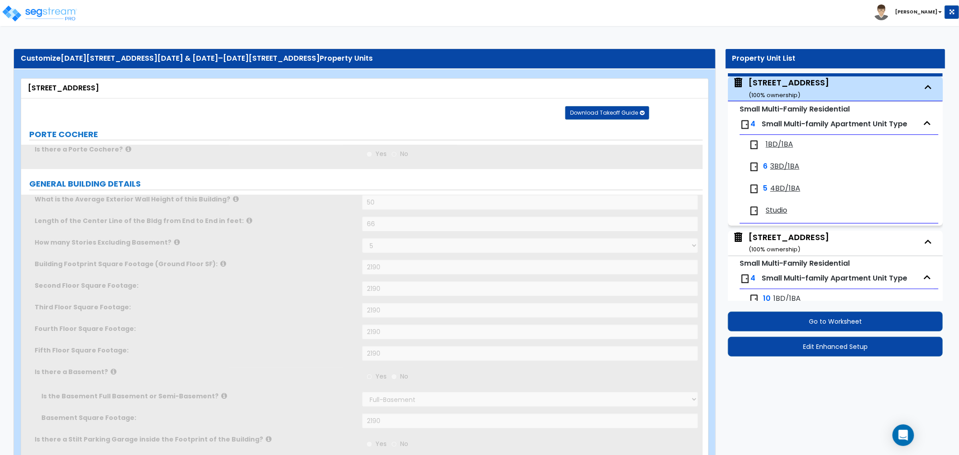
scroll to position [46, 0]
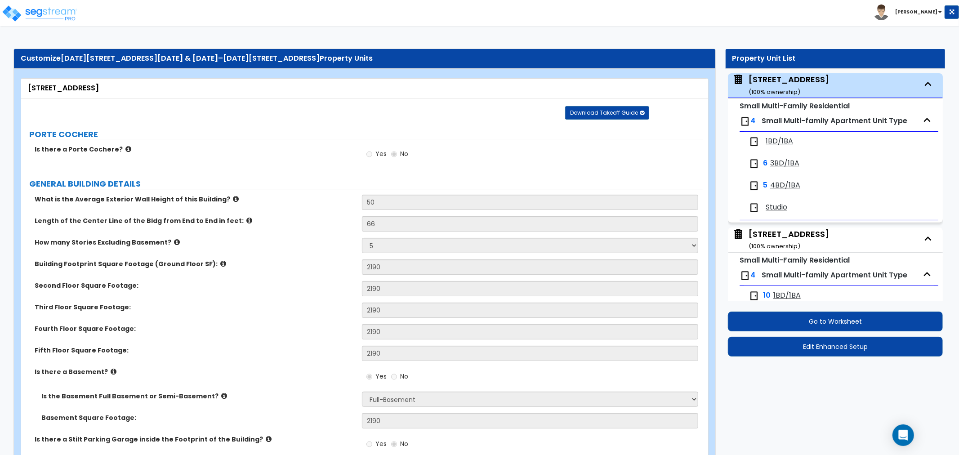
click at [771, 146] on span "1BD/1BA" at bounding box center [779, 141] width 27 height 10
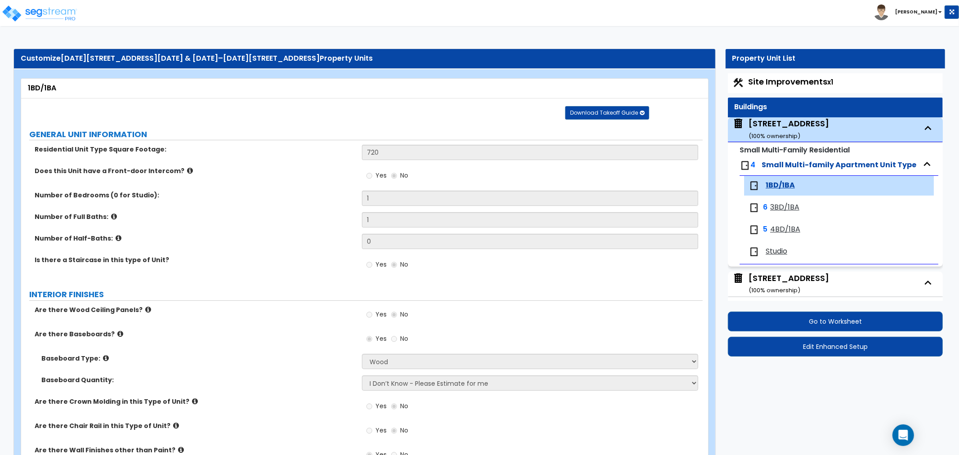
scroll to position [0, 0]
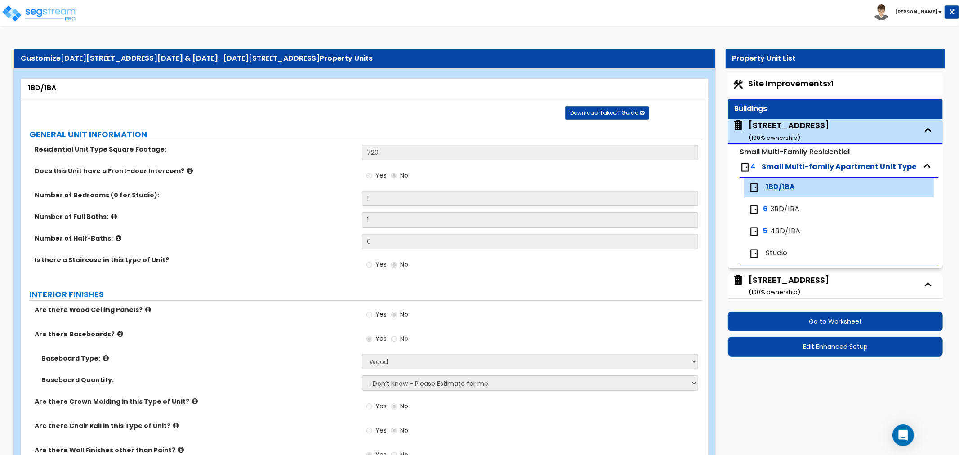
click at [773, 186] on span "1BD/1BA" at bounding box center [780, 187] width 29 height 10
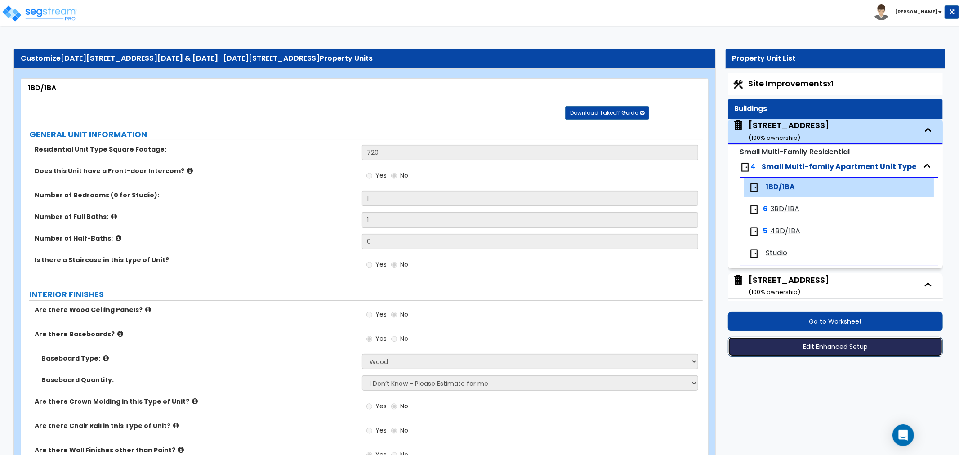
click at [825, 341] on button "Edit Enhanced Setup" at bounding box center [835, 347] width 215 height 20
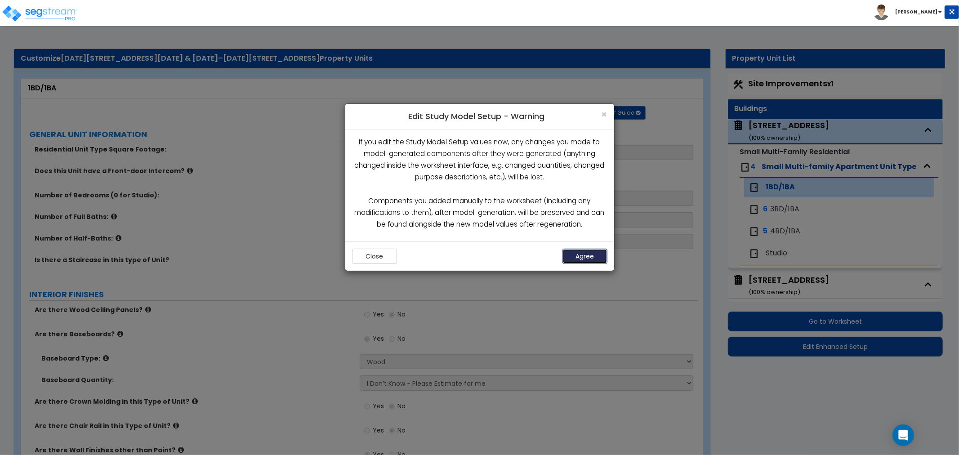
click at [591, 255] on button "Agree" at bounding box center [585, 256] width 45 height 15
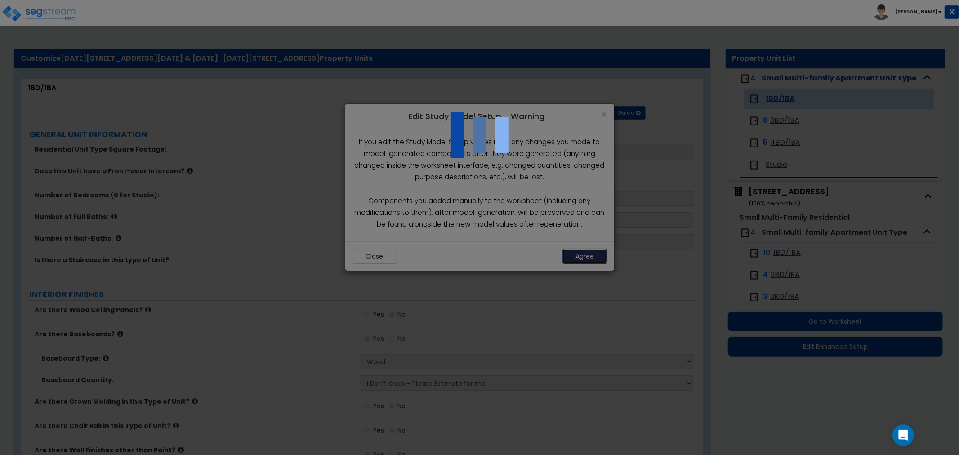
scroll to position [105, 0]
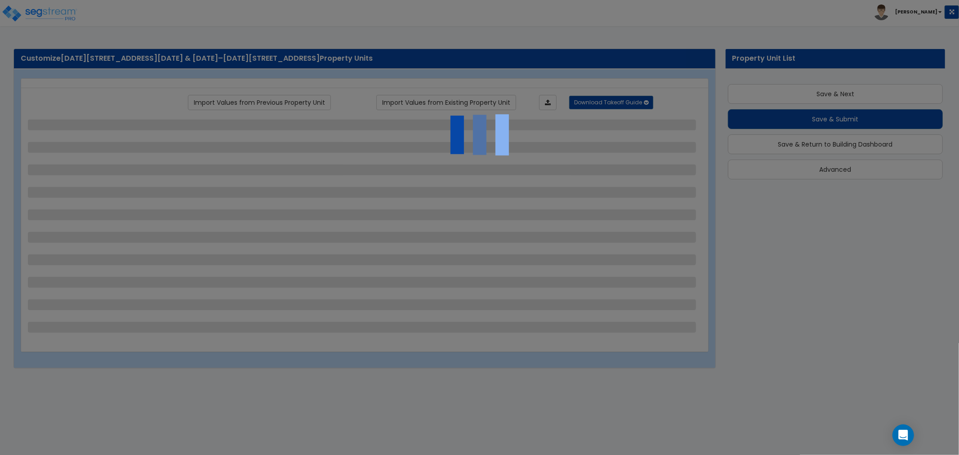
scroll to position [2, 0]
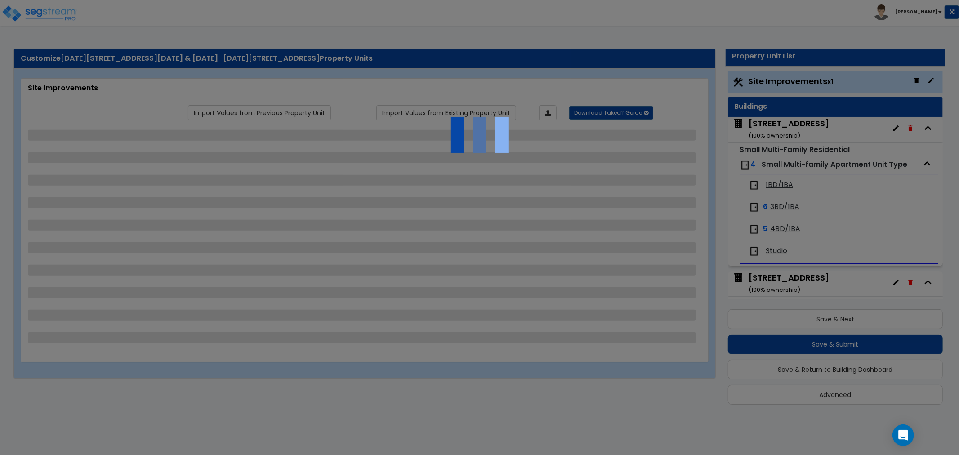
select select "2"
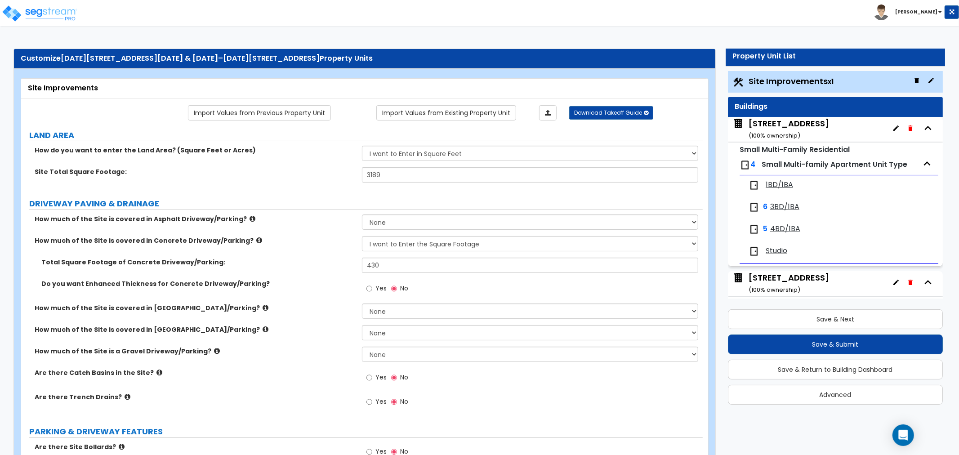
click at [773, 139] on small "( 100 % ownership)" at bounding box center [775, 135] width 52 height 9
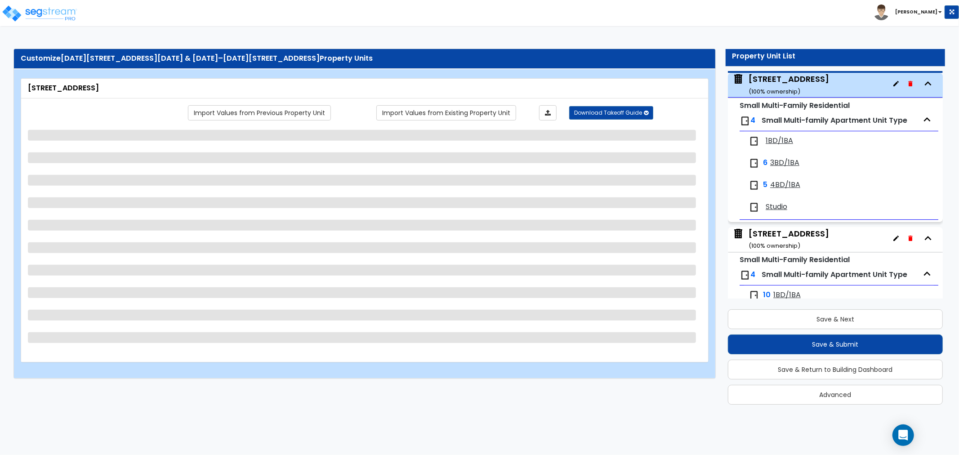
scroll to position [46, 0]
select select "5"
select select "7"
select select "2"
select select "1"
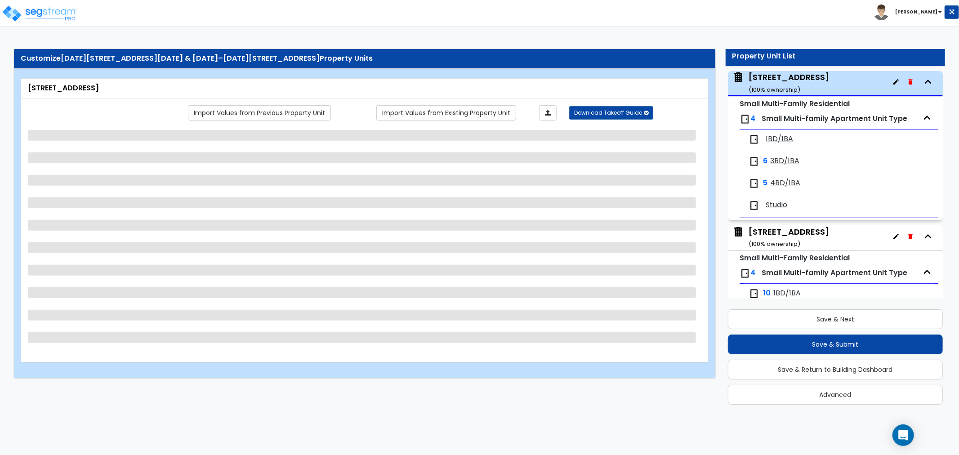
select select "1"
select select "2"
select select "3"
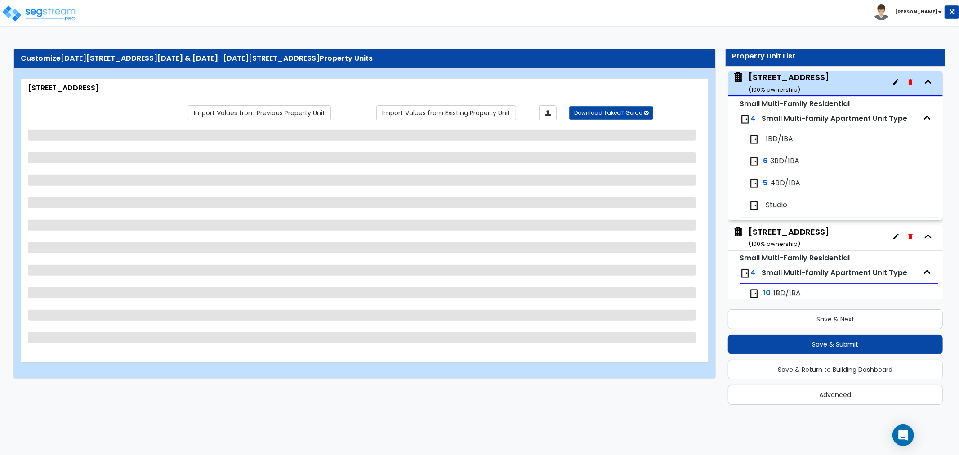
select select "1"
select select "2"
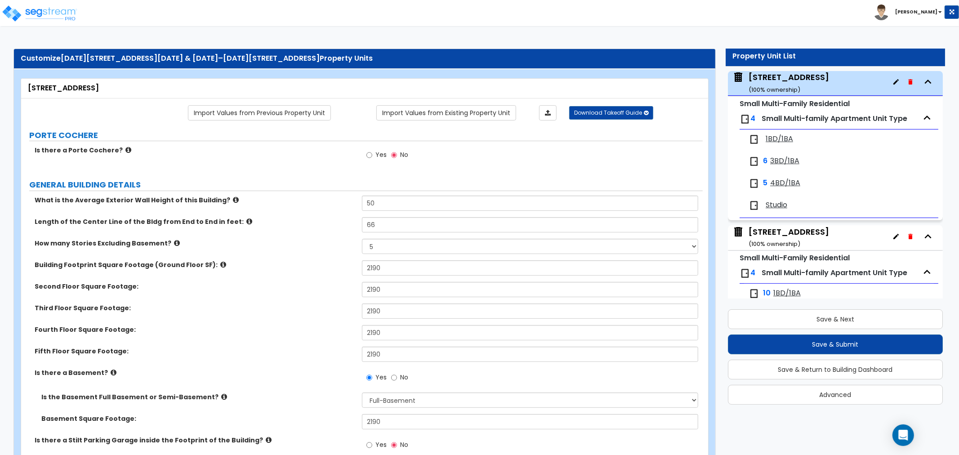
click at [781, 140] on span "1BD/1BA" at bounding box center [779, 139] width 27 height 10
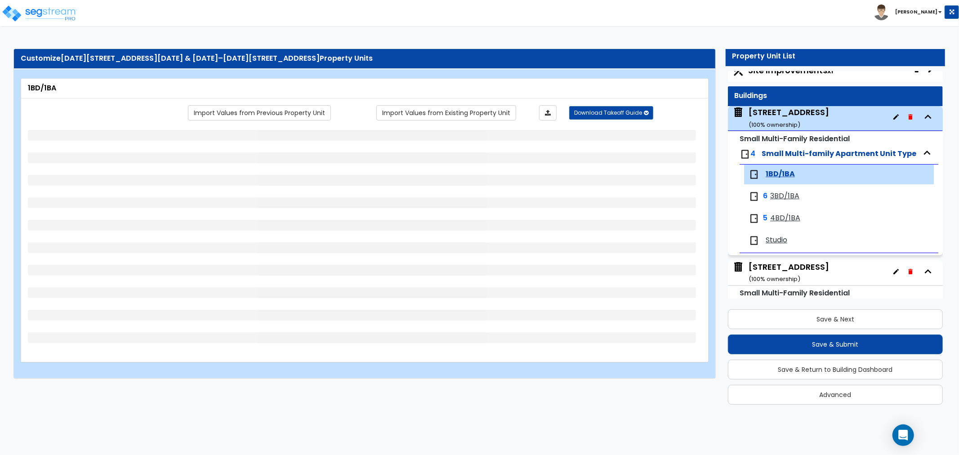
scroll to position [5, 0]
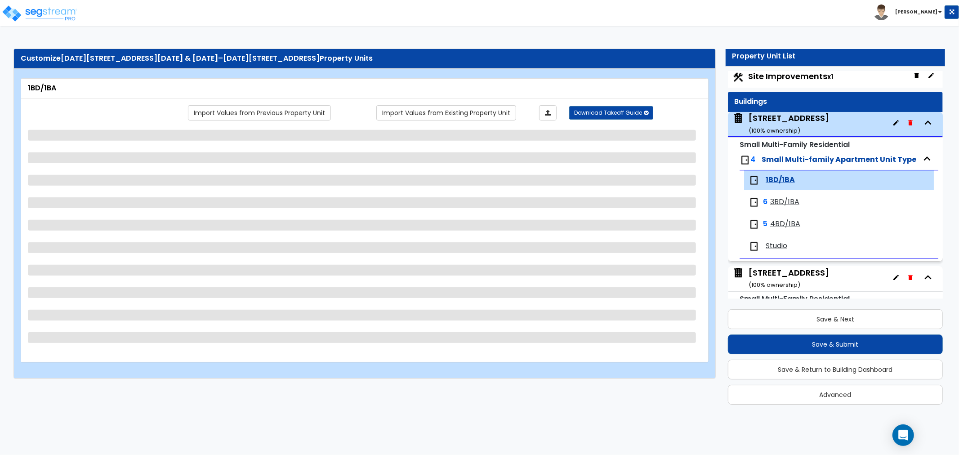
select select "1"
select select "2"
select select "3"
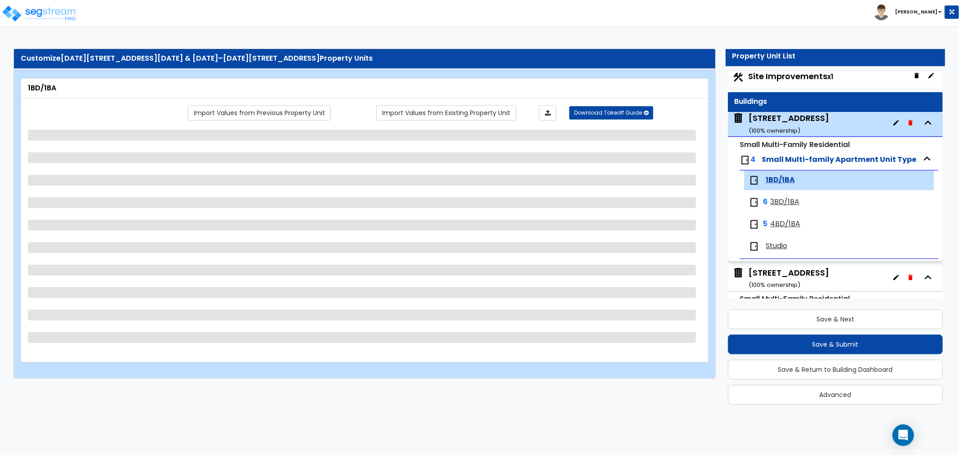
select select "2"
select select "1"
select select "2"
select select "1"
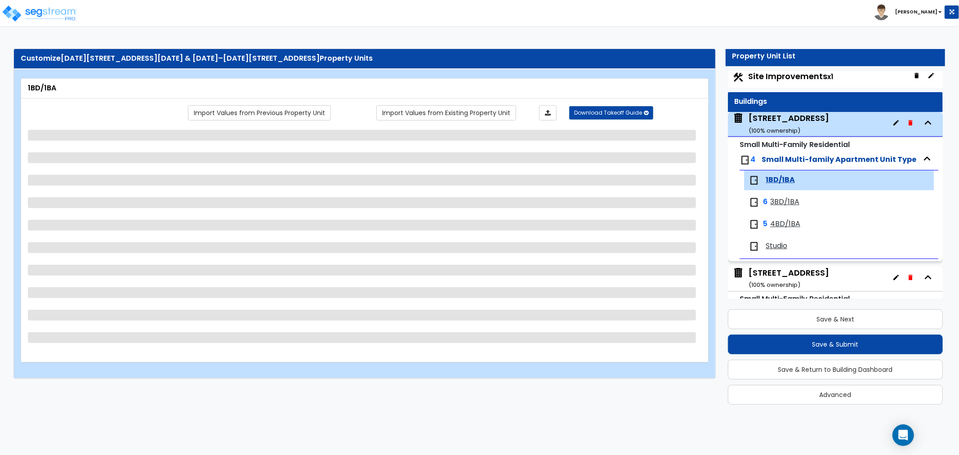
select select "5"
select select "1"
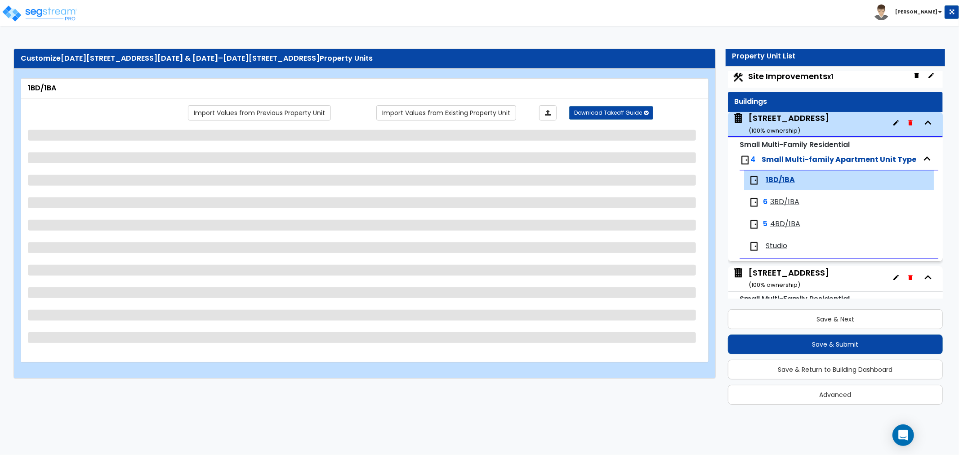
select select "1"
select select "3"
select select "1"
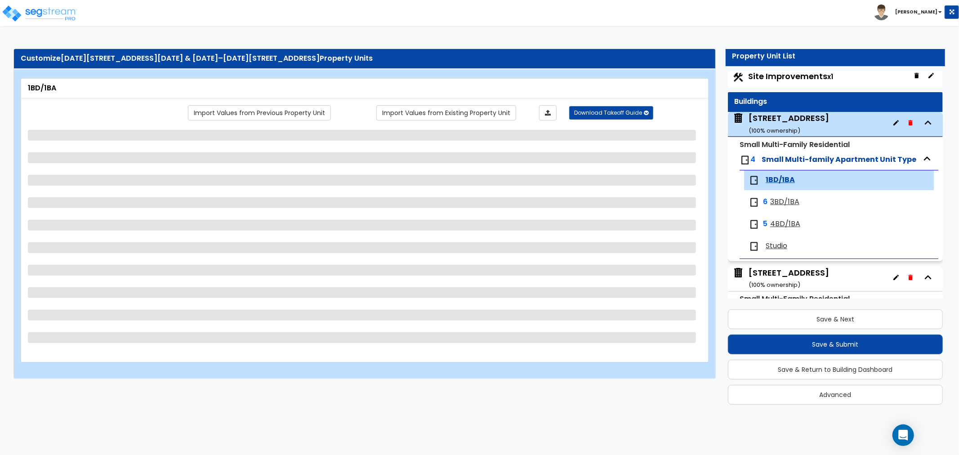
select select "1"
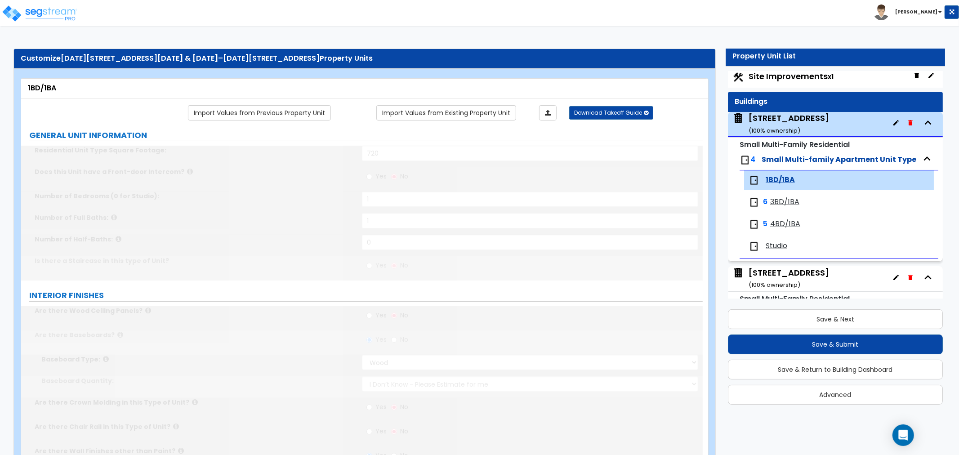
scroll to position [105, 0]
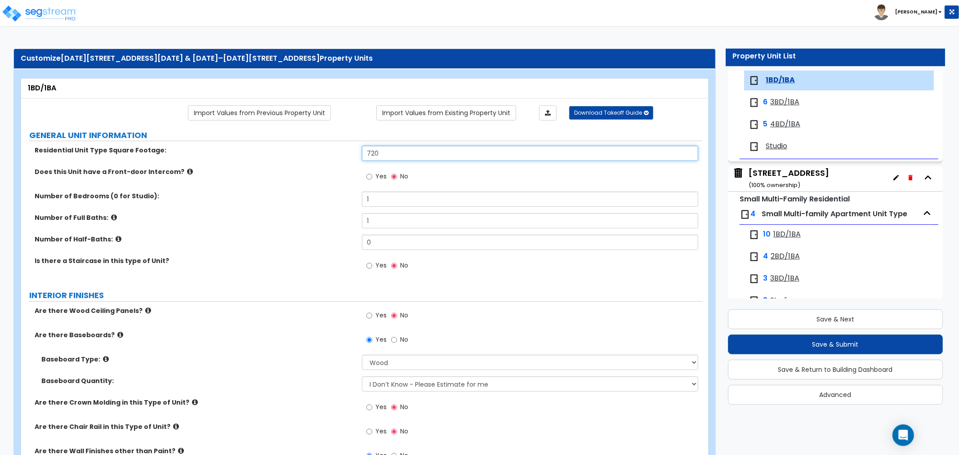
drag, startPoint x: 398, startPoint y: 159, endPoint x: 313, endPoint y: 161, distance: 85.0
click at [313, 161] on div "Residential Unit Type Square Footage: 720" at bounding box center [362, 157] width 682 height 22
type input "728"
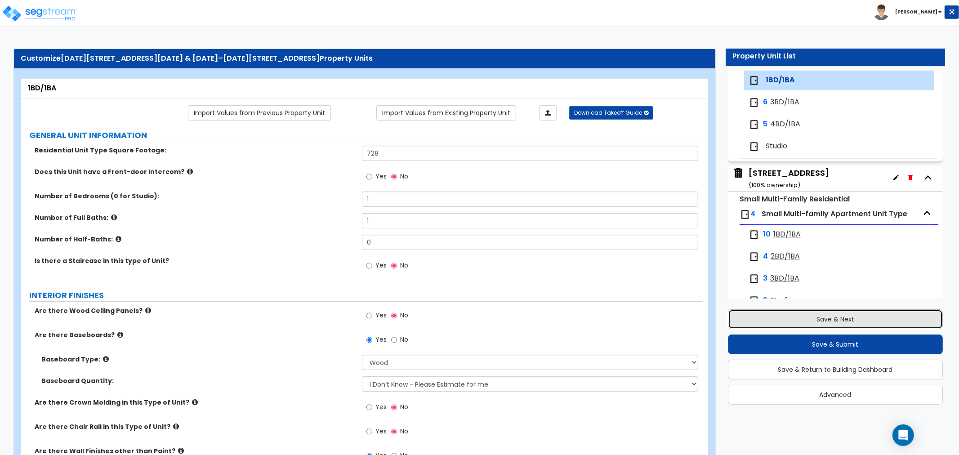
click at [843, 320] on button "Save & Next" at bounding box center [835, 319] width 215 height 20
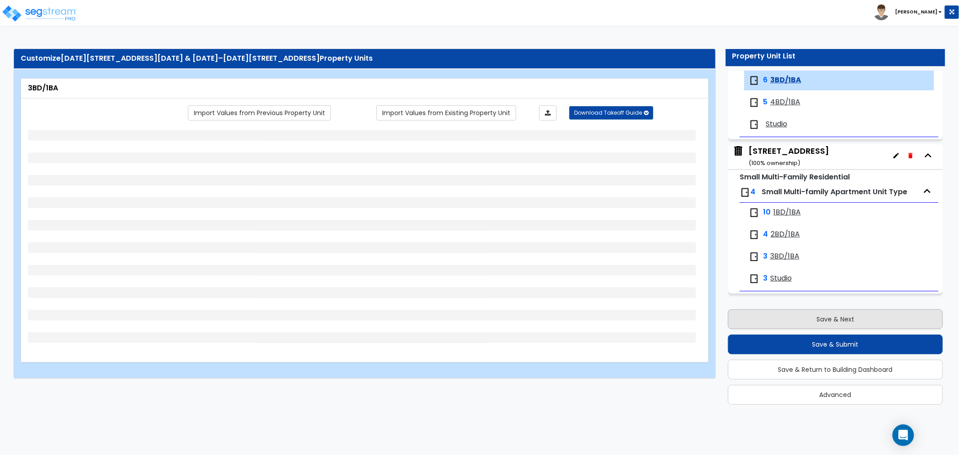
select select "1"
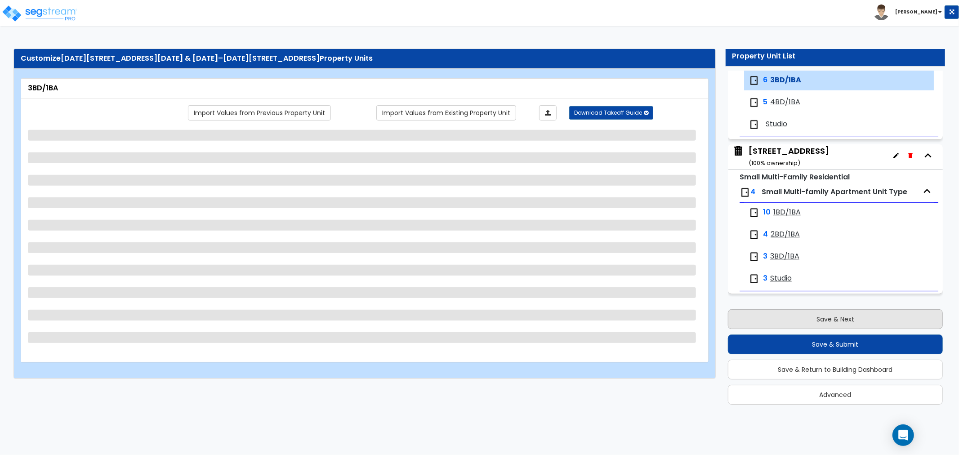
select select "1"
select select "2"
select select "3"
select select "2"
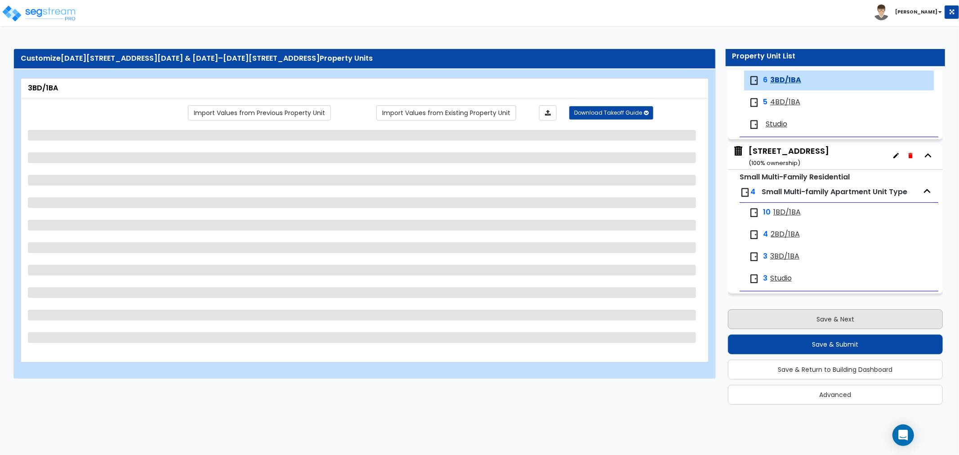
select select "1"
select select "2"
select select "1"
select select "5"
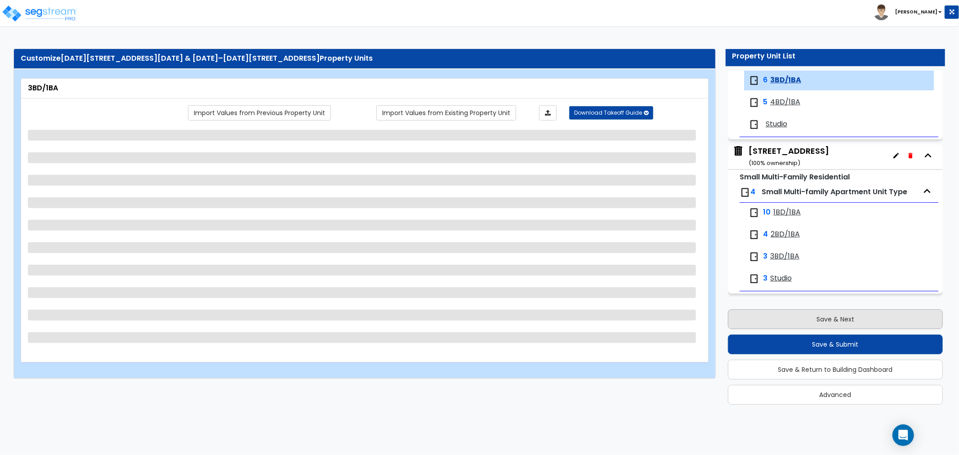
select select "1"
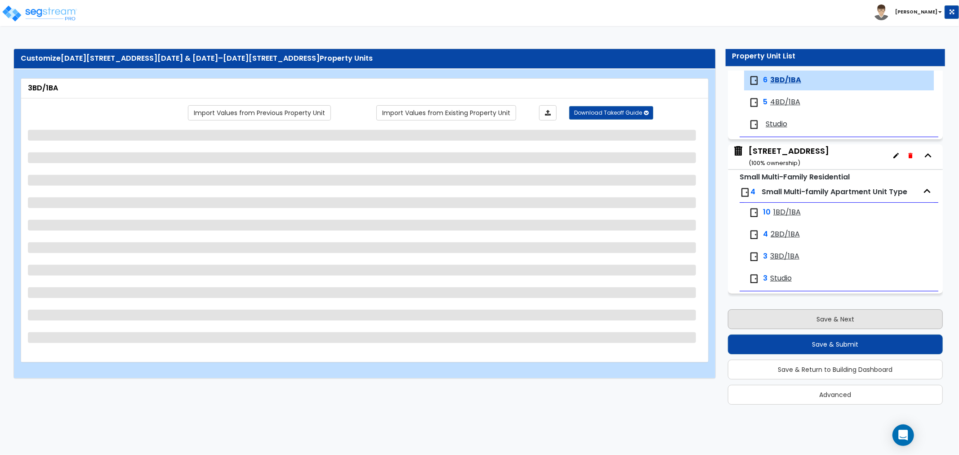
select select "1"
select select "3"
select select "1"
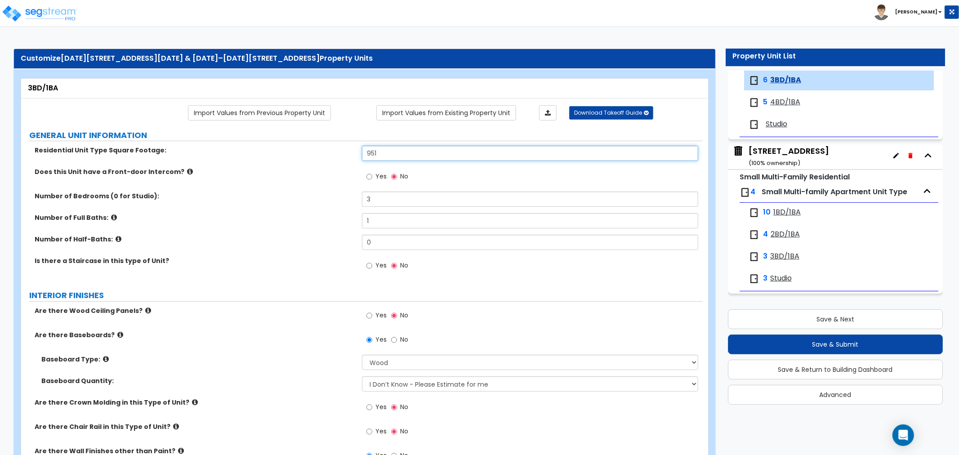
drag, startPoint x: 388, startPoint y: 153, endPoint x: 335, endPoint y: 157, distance: 53.3
click at [335, 157] on div "Residential Unit Type Square Footage: 951" at bounding box center [362, 157] width 682 height 22
type input "991"
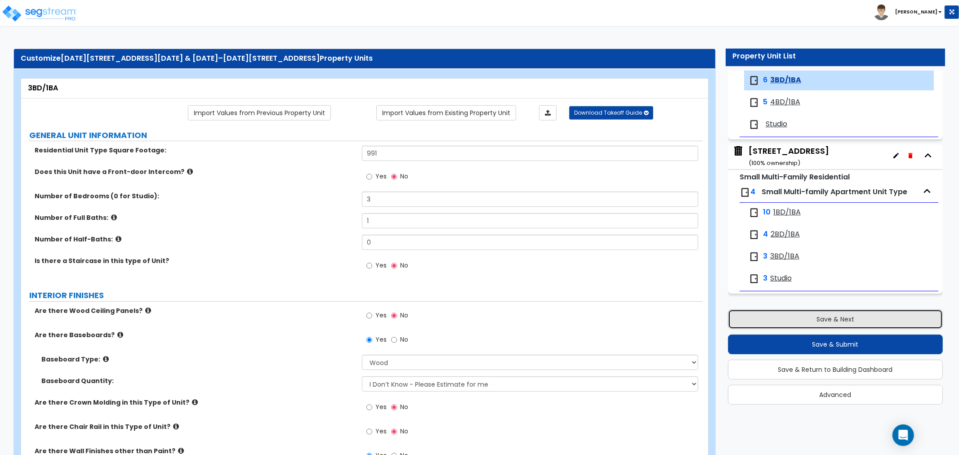
click at [855, 317] on button "Save & Next" at bounding box center [835, 319] width 215 height 20
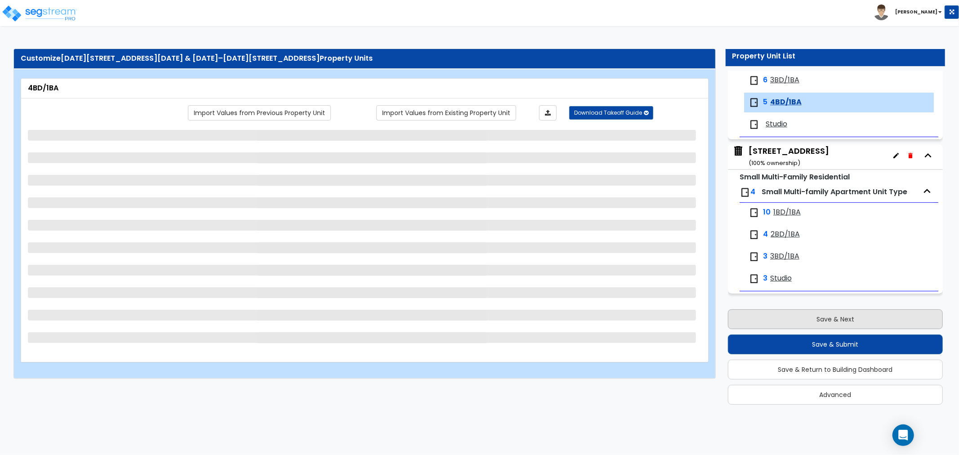
scroll to position [149, 0]
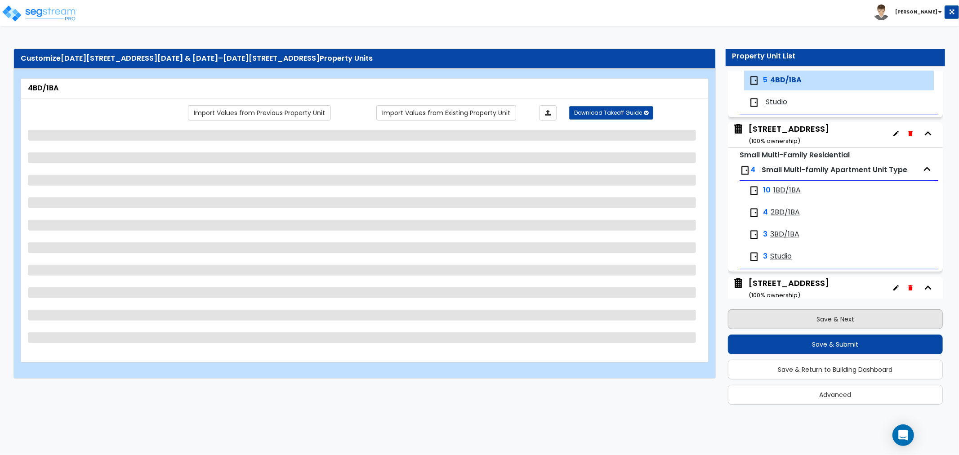
select select "1"
select select "7"
select select "2"
select select "3"
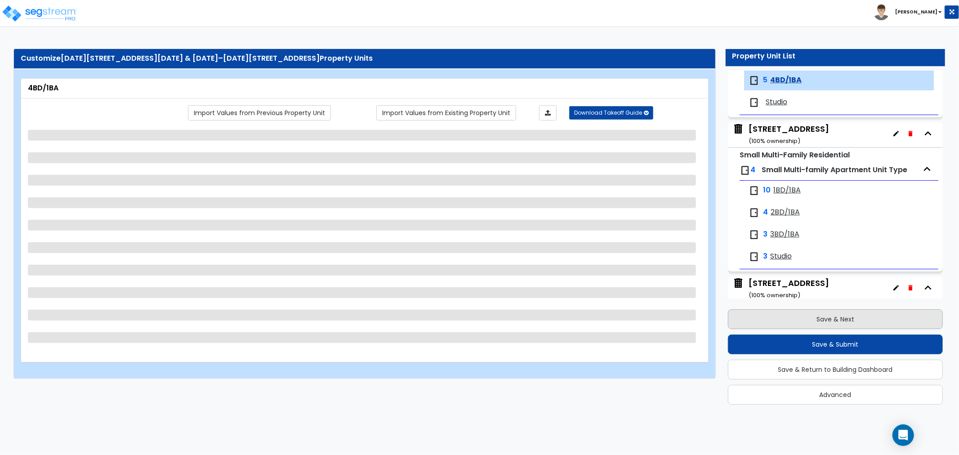
select select "2"
select select "1"
select select "2"
select select "1"
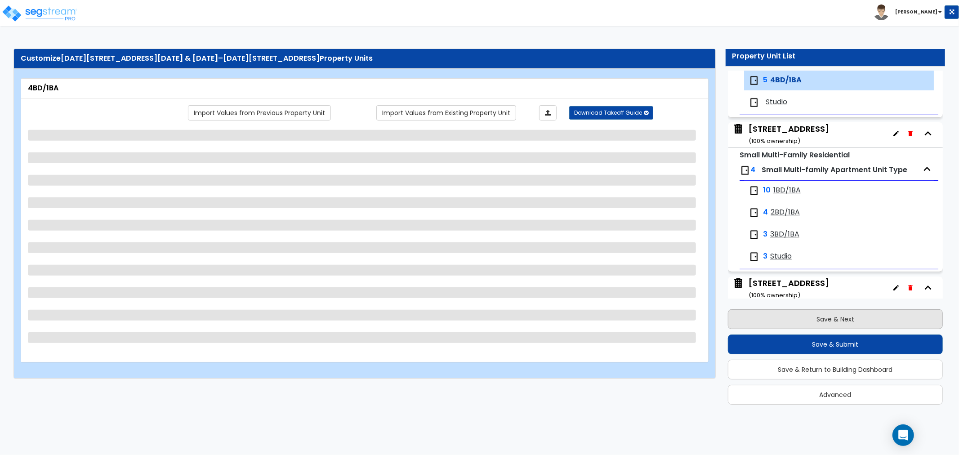
select select "5"
select select "1"
select select "6"
select select "1"
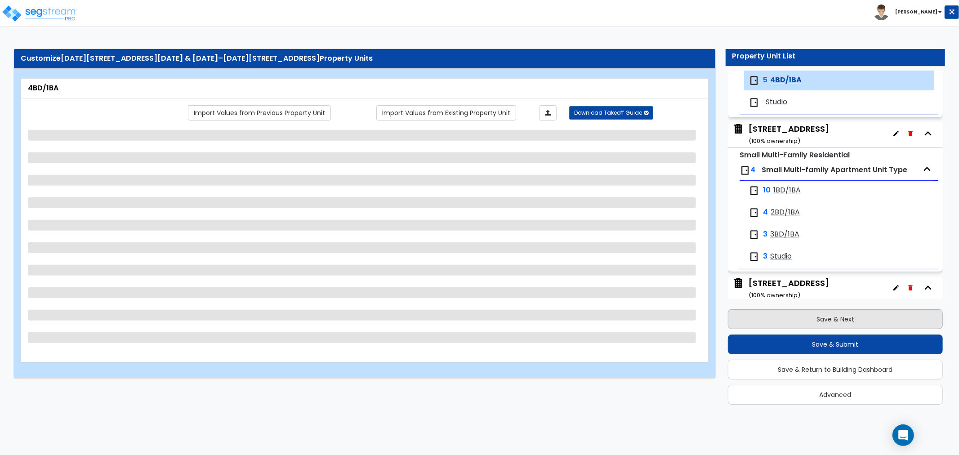
select select "1"
select select "7"
select select "1"
select select "3"
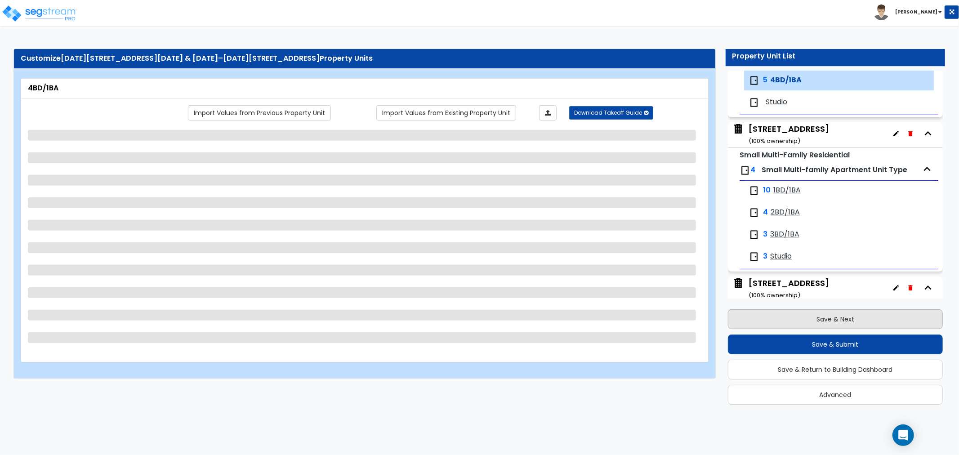
select select "1"
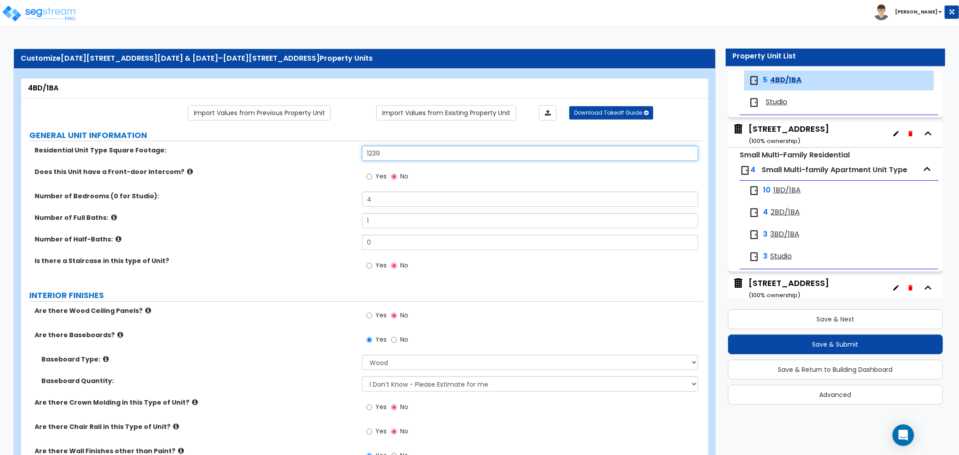
drag, startPoint x: 394, startPoint y: 155, endPoint x: 358, endPoint y: 153, distance: 36.0
click at [358, 153] on div "Residential Unit Type Square Footage: 1239" at bounding box center [362, 157] width 682 height 22
type input "1,279"
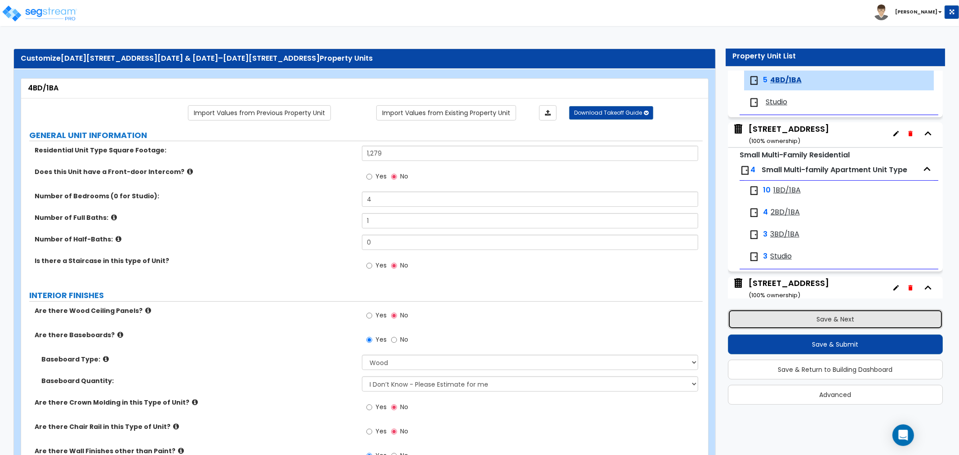
click at [817, 317] on button "Save & Next" at bounding box center [835, 319] width 215 height 20
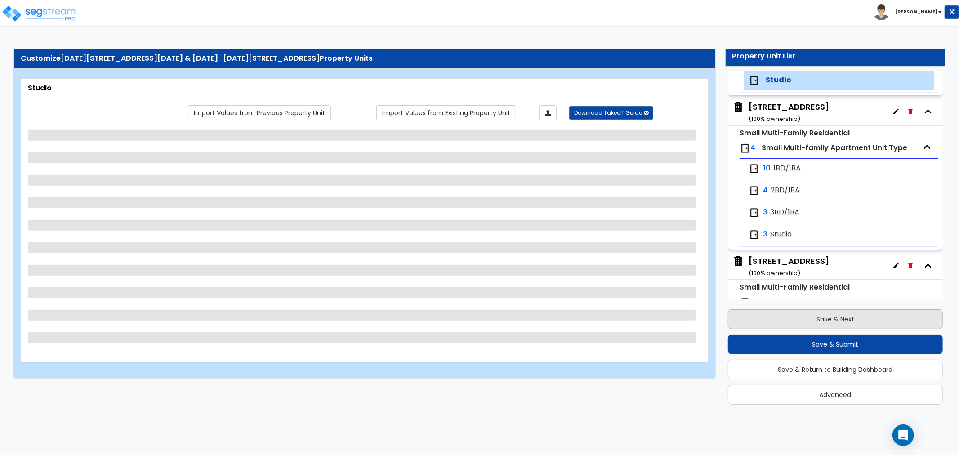
select select "1"
select select "3"
select select "2"
select select "3"
select select "2"
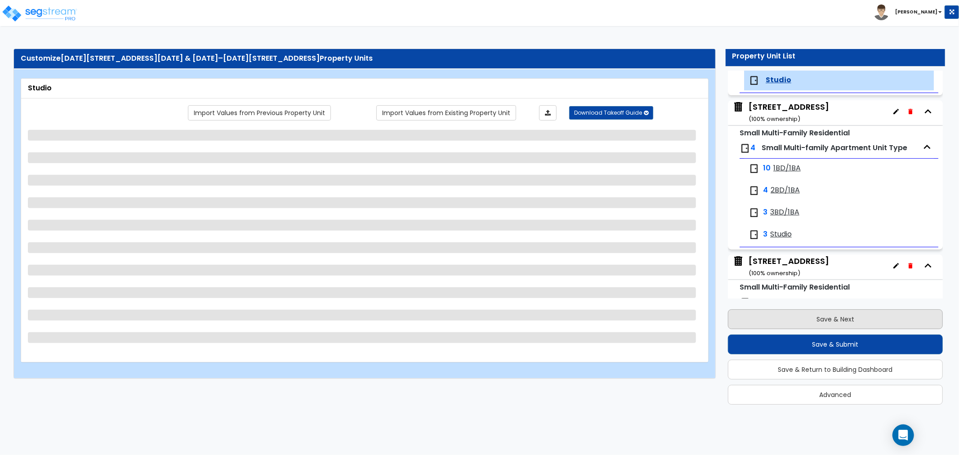
select select "1"
select select "2"
select select "1"
select select "5"
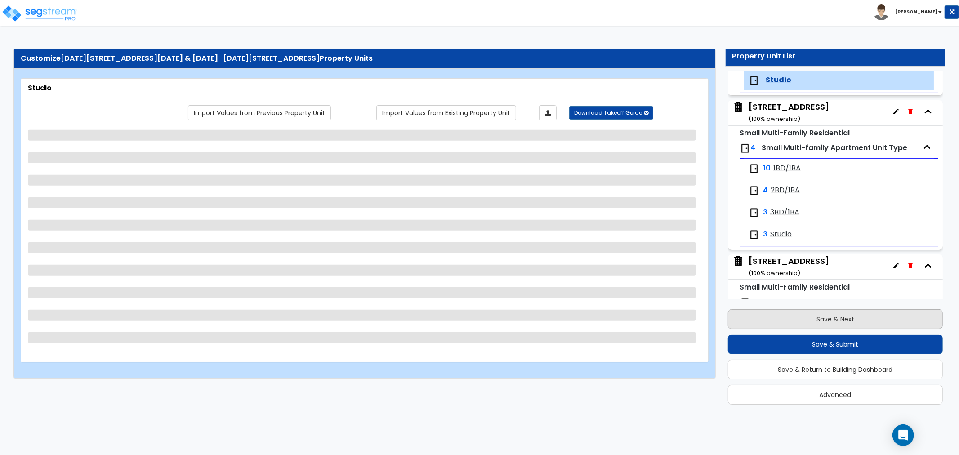
select select "1"
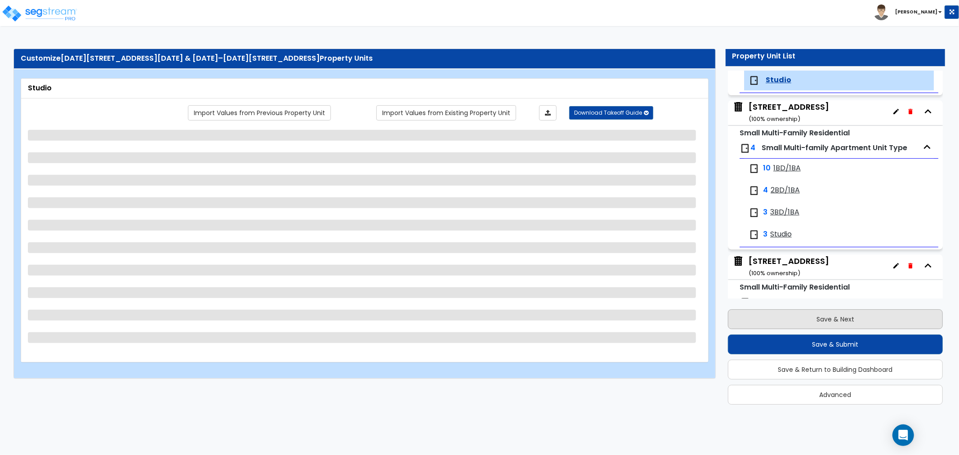
select select "3"
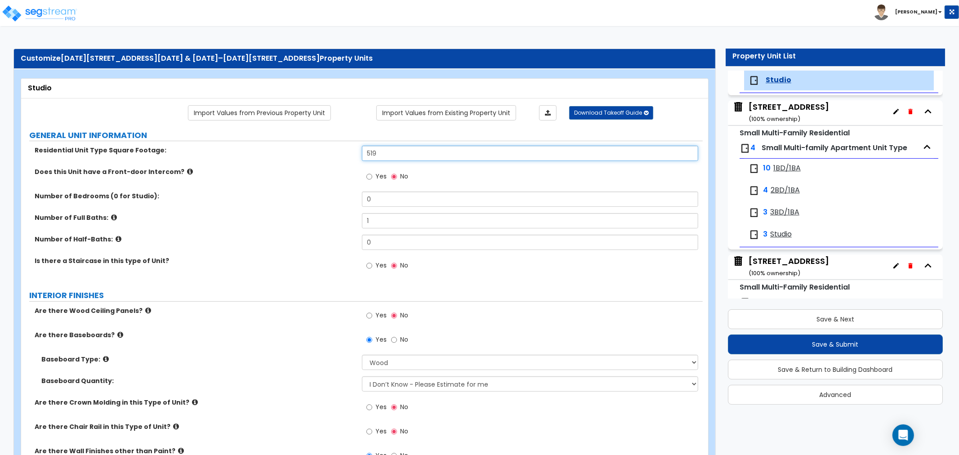
drag, startPoint x: 412, startPoint y: 155, endPoint x: 324, endPoint y: 153, distance: 88.6
click at [324, 153] on div "Residential Unit Type Square Footage: 519" at bounding box center [362, 157] width 682 height 22
type input "550"
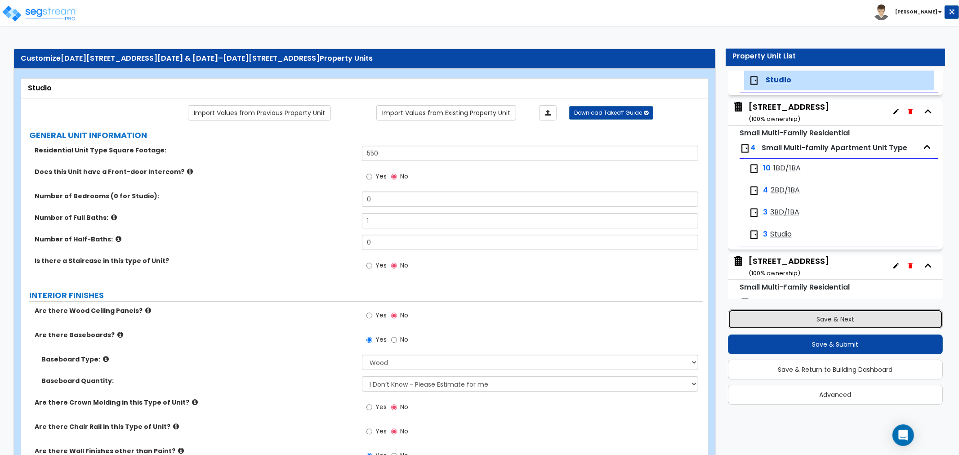
click at [829, 316] on button "Save & Next" at bounding box center [835, 319] width 215 height 20
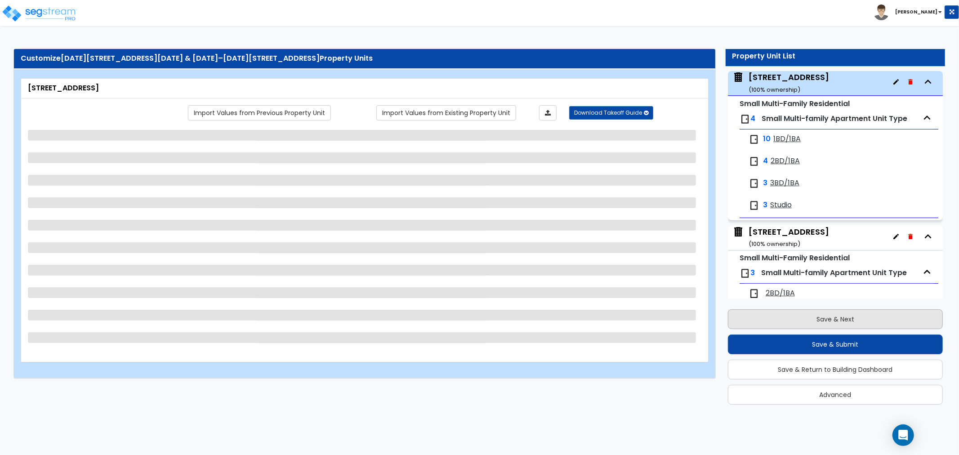
select select "5"
select select "7"
select select "2"
select select "1"
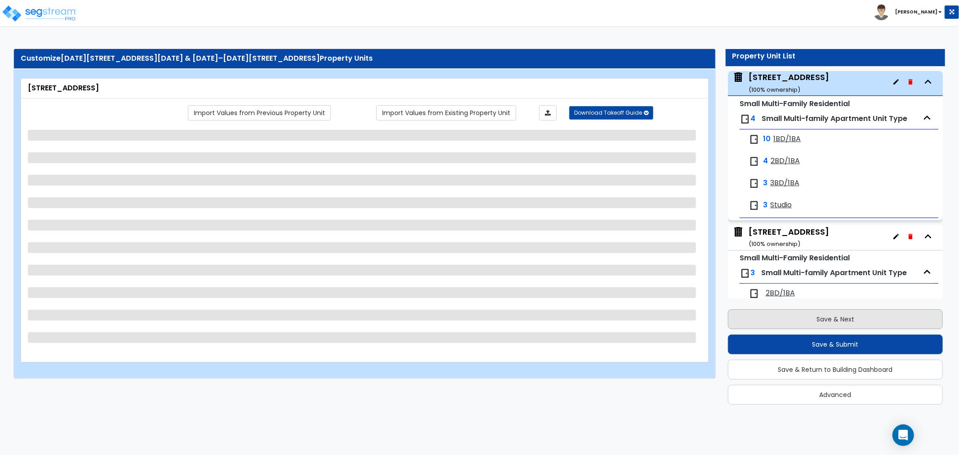
select select "2"
select select "3"
select select "1"
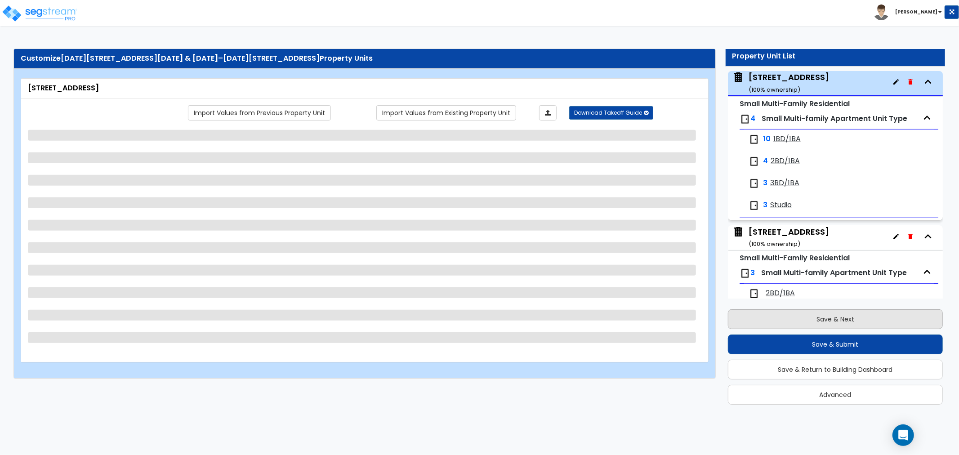
select select "2"
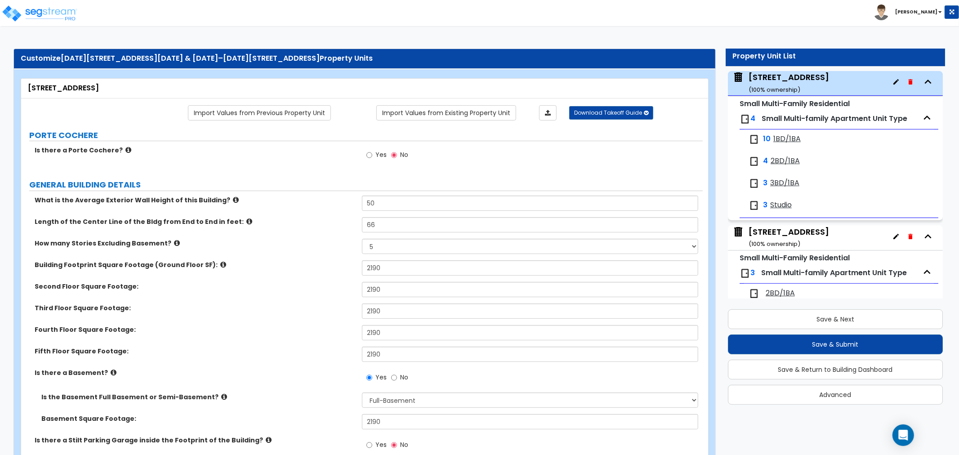
click at [794, 87] on small "( 100 % ownership)" at bounding box center [775, 89] width 52 height 9
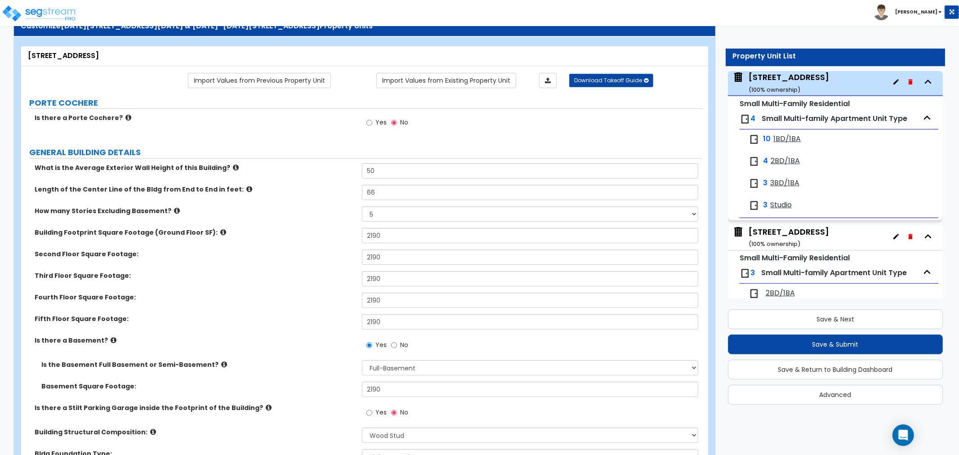
scroll to position [50, 0]
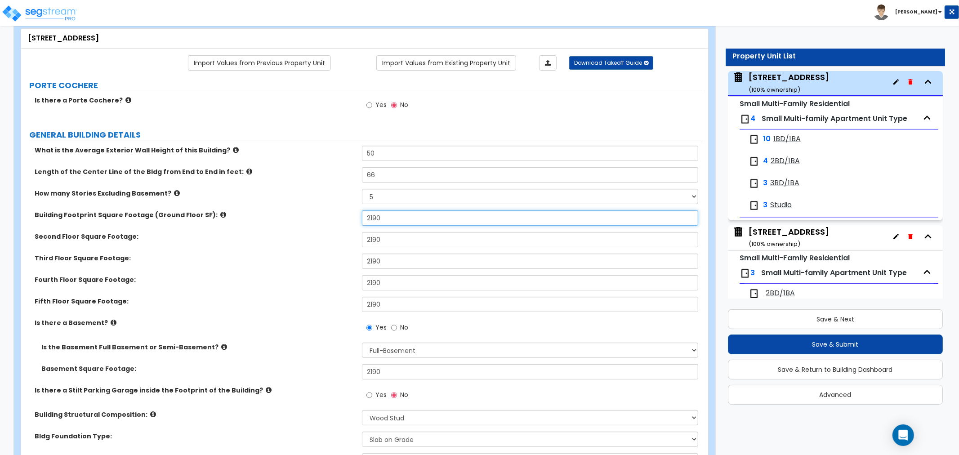
drag, startPoint x: 414, startPoint y: 216, endPoint x: 327, endPoint y: 223, distance: 87.1
click at [327, 223] on div "Building Footprint Square Footage (Ground Floor SF): 2190" at bounding box center [362, 222] width 682 height 22
type input "2,269"
drag, startPoint x: 386, startPoint y: 237, endPoint x: 331, endPoint y: 234, distance: 54.9
click at [331, 234] on div "Second Floor Square Footage: 2190" at bounding box center [362, 243] width 682 height 22
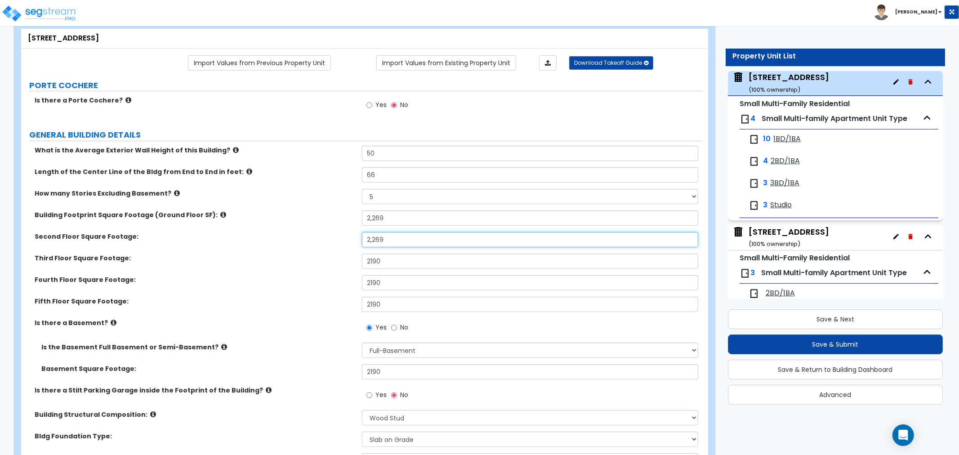
drag, startPoint x: 403, startPoint y: 241, endPoint x: 305, endPoint y: 244, distance: 98.1
click at [305, 244] on div "Second Floor Square Footage: 2,269" at bounding box center [362, 243] width 682 height 22
type input "2,269"
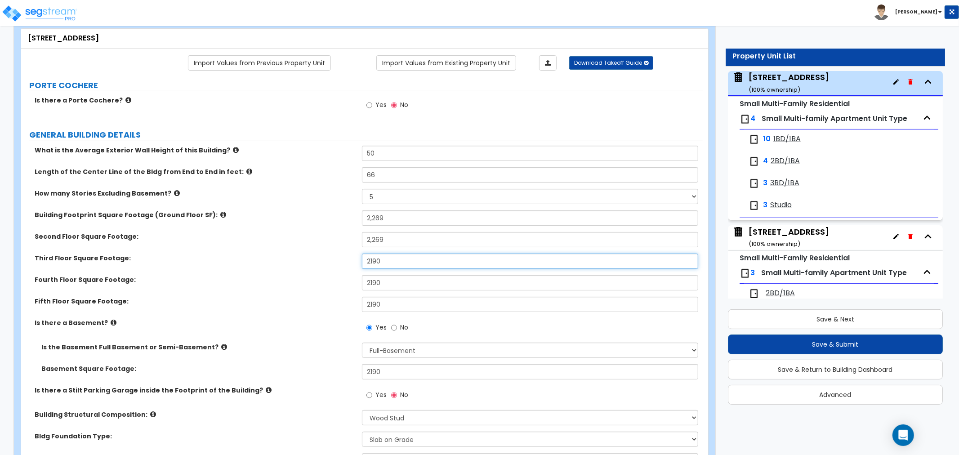
drag, startPoint x: 363, startPoint y: 261, endPoint x: 287, endPoint y: 260, distance: 76.5
click at [287, 260] on div "Third Floor Square Footage: 2190" at bounding box center [362, 265] width 682 height 22
paste input "269"
type input "2,269"
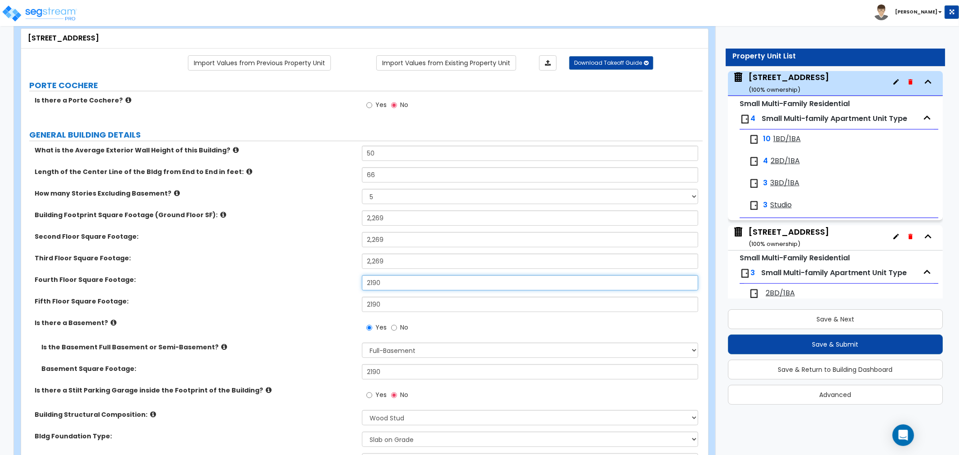
drag, startPoint x: 393, startPoint y: 282, endPoint x: 317, endPoint y: 282, distance: 76.0
click at [317, 282] on div "Fourth Floor Square Footage: 2190" at bounding box center [362, 286] width 682 height 22
paste input "269"
type input "2,269"
drag, startPoint x: 334, startPoint y: 302, endPoint x: 281, endPoint y: 299, distance: 53.2
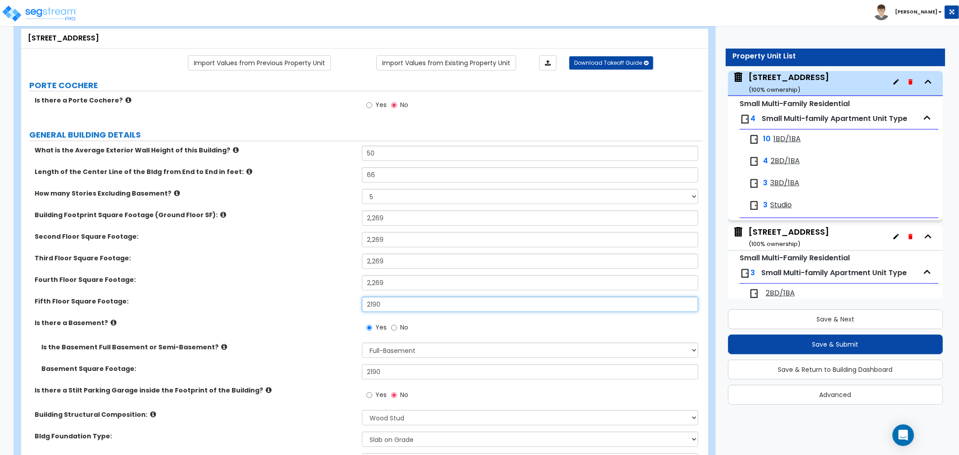
click at [281, 299] on div "[GEOGRAPHIC_DATA] Footage: 2190" at bounding box center [362, 308] width 682 height 22
paste input "269"
type input "2,269"
drag, startPoint x: 387, startPoint y: 371, endPoint x: 317, endPoint y: 376, distance: 70.8
click at [317, 376] on div "Basement Square Footage: 2190" at bounding box center [362, 375] width 682 height 22
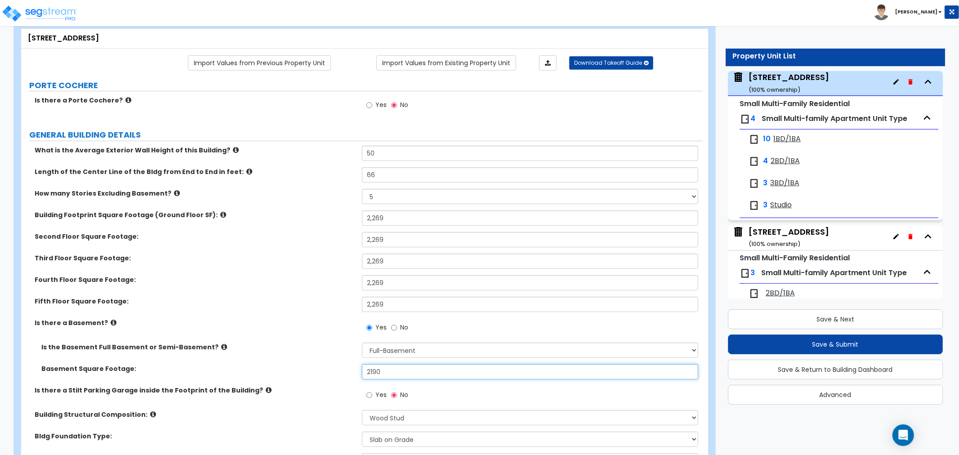
paste input "269"
type input "2,269"
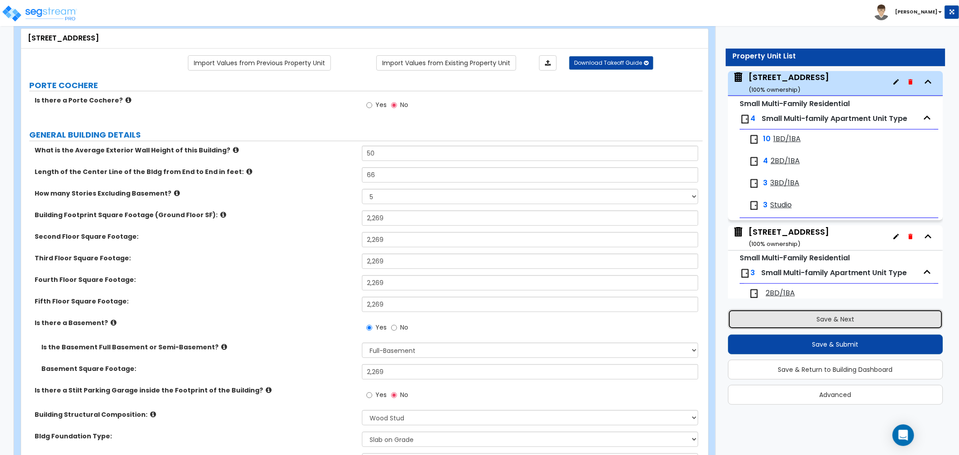
click at [829, 324] on button "Save & Next" at bounding box center [835, 319] width 215 height 20
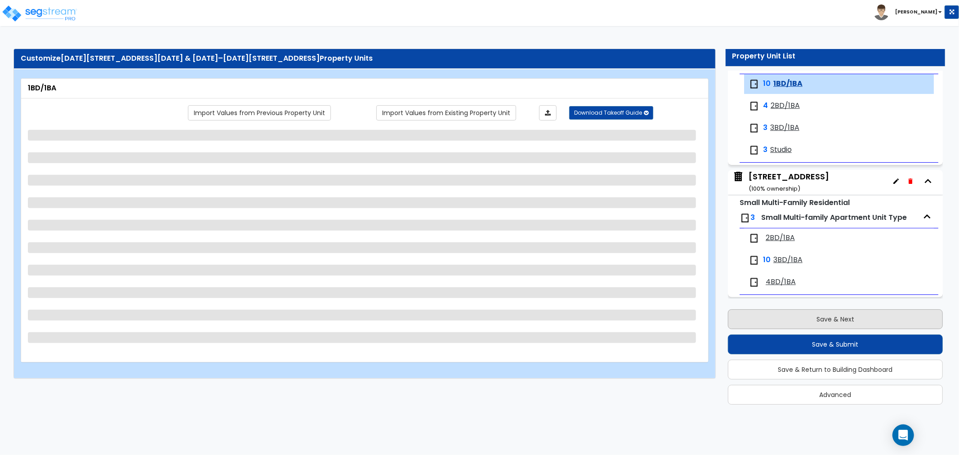
scroll to position [259, 0]
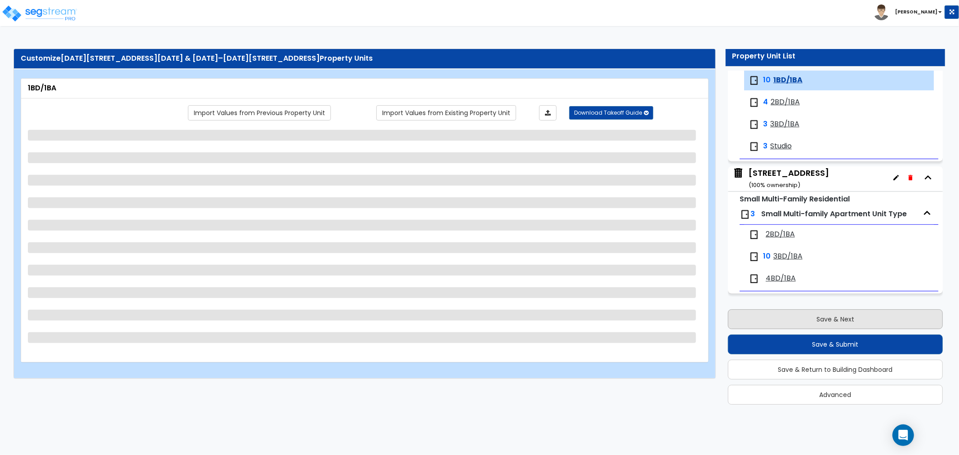
select select "1"
select select "2"
select select "3"
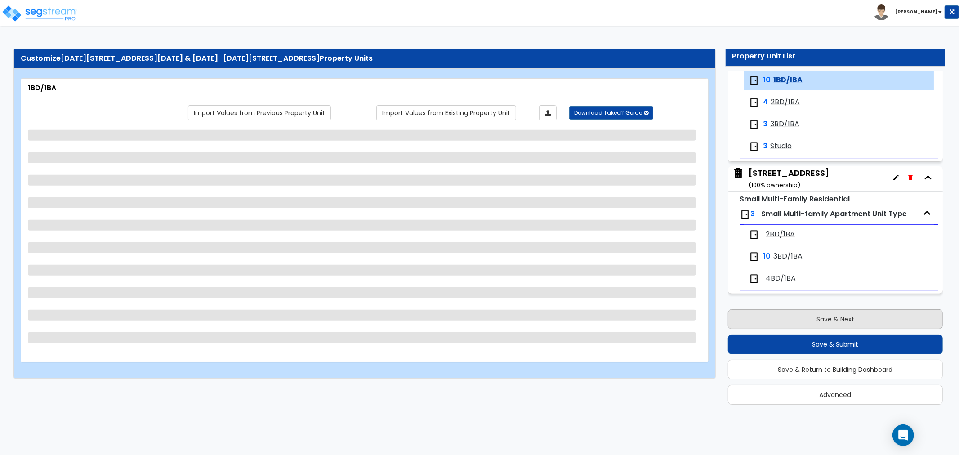
select select "2"
select select "1"
select select "2"
select select "1"
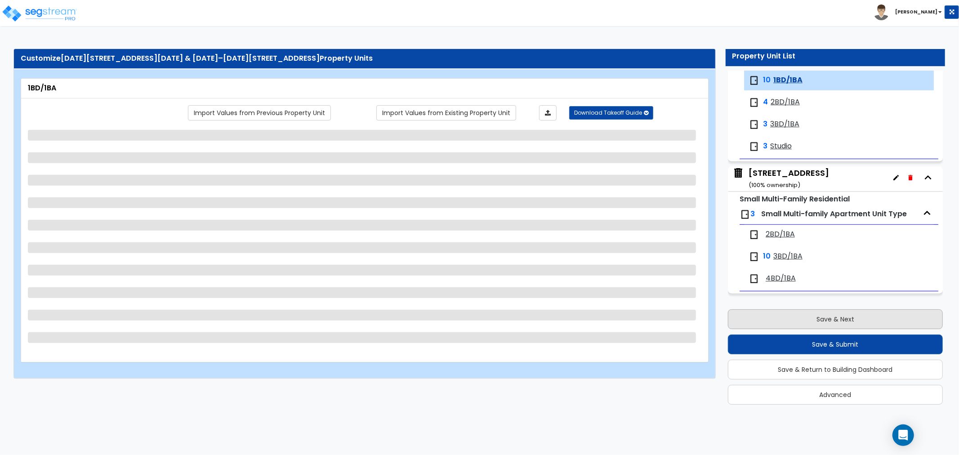
select select "5"
select select "1"
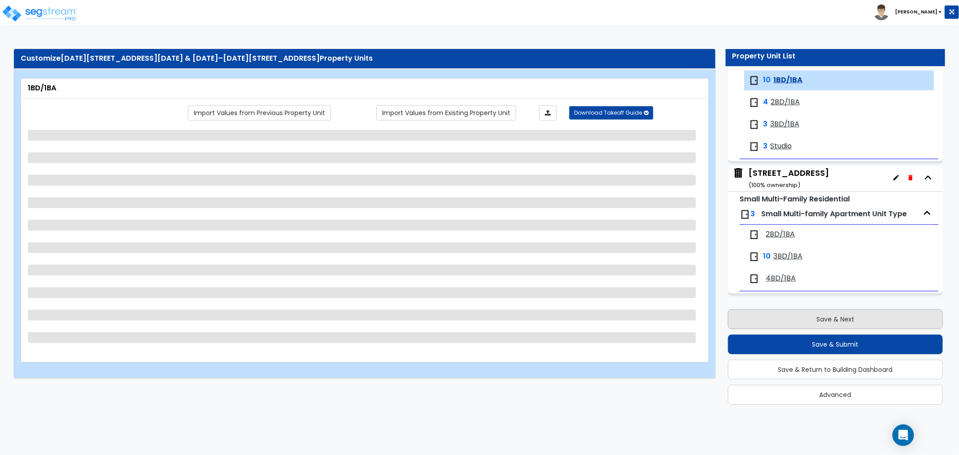
select select "1"
select select "3"
select select "1"
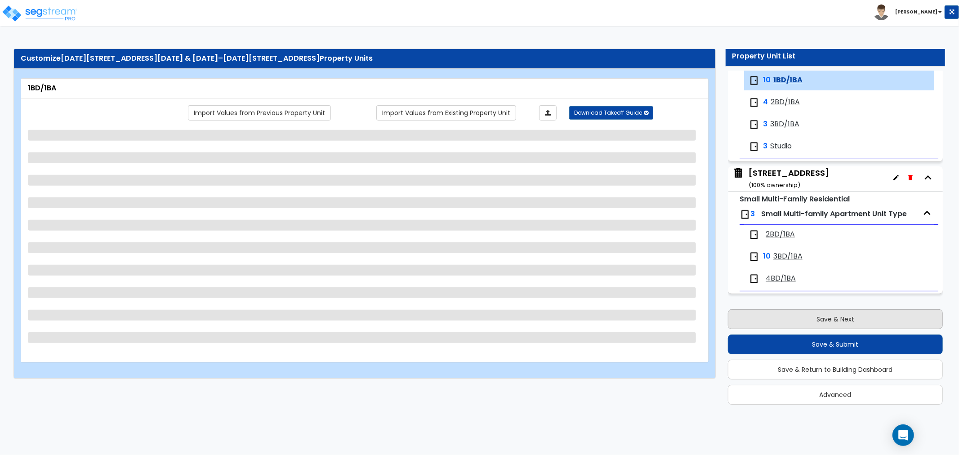
select select "1"
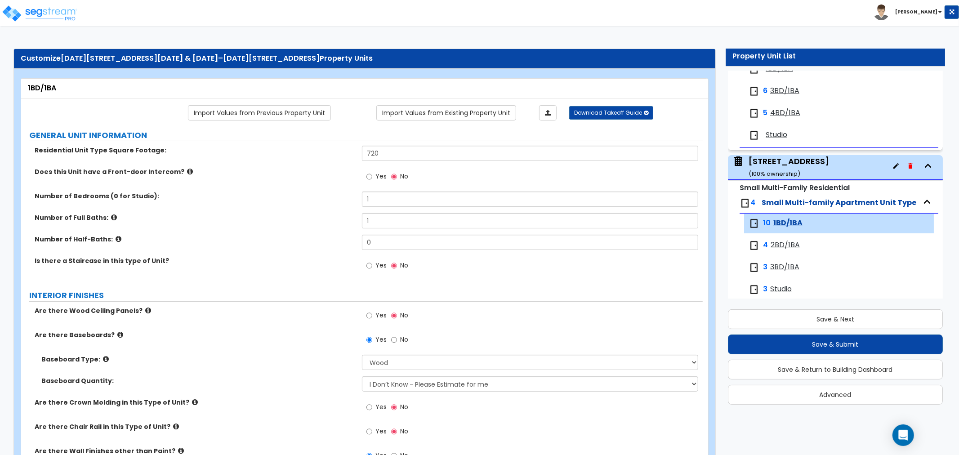
scroll to position [0, 0]
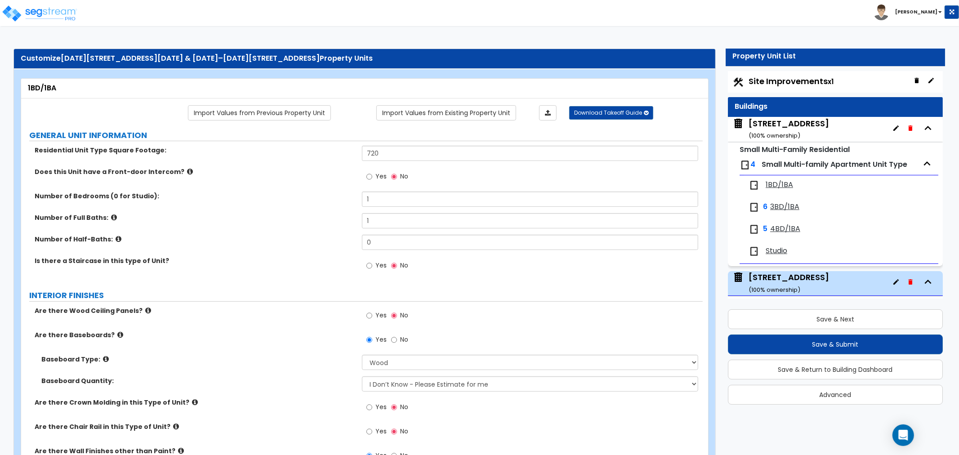
click at [777, 135] on small "( 100 % ownership)" at bounding box center [775, 135] width 52 height 9
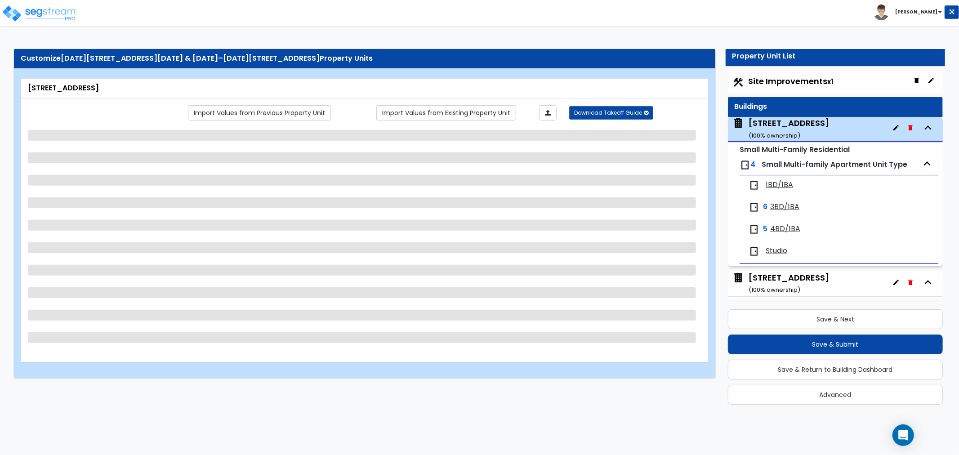
select select "5"
select select "7"
select select "2"
select select "1"
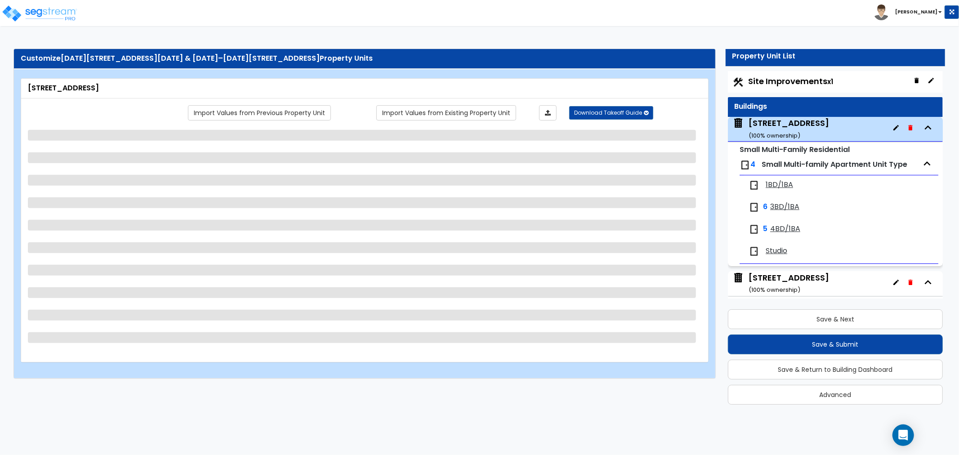
select select "2"
select select "3"
select select "1"
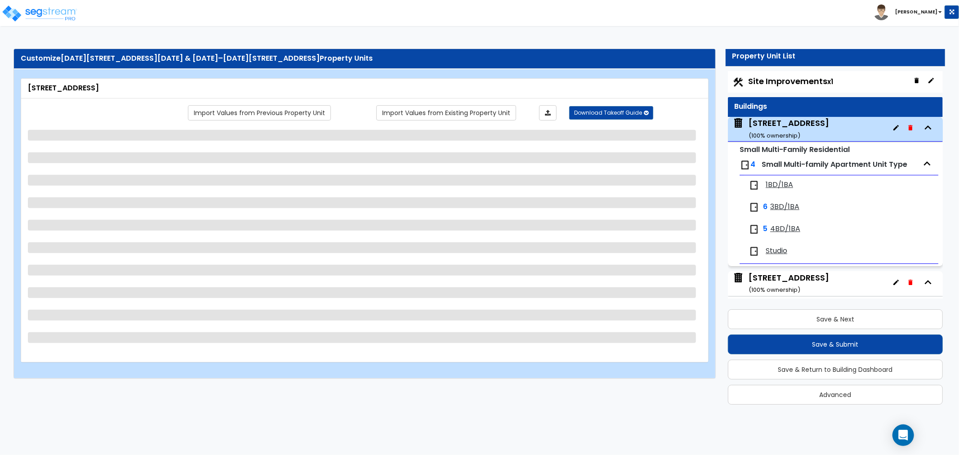
select select "2"
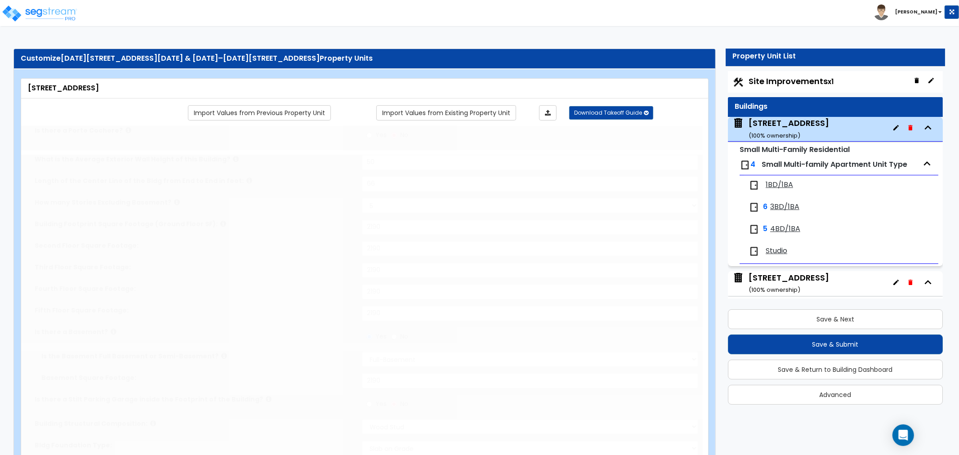
type input "5"
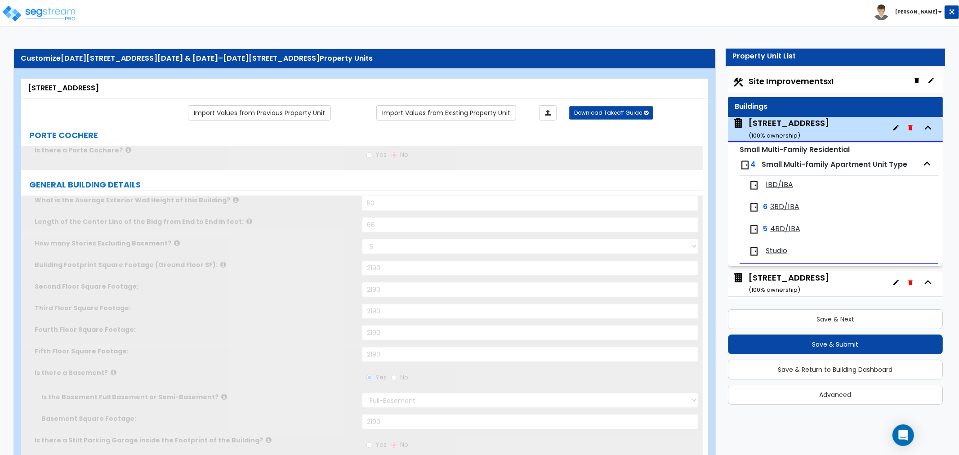
scroll to position [46, 0]
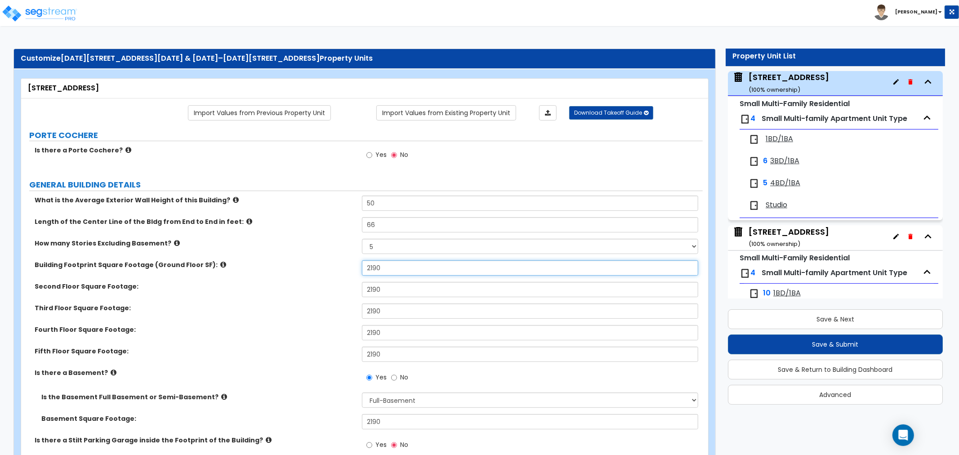
drag, startPoint x: 403, startPoint y: 268, endPoint x: 284, endPoint y: 270, distance: 119.7
click at [284, 270] on div "Building Footprint Square Footage (Ground Floor SF): 2190" at bounding box center [362, 271] width 682 height 22
paste input "269"
type input "2,269"
drag, startPoint x: 404, startPoint y: 293, endPoint x: 266, endPoint y: 291, distance: 138.1
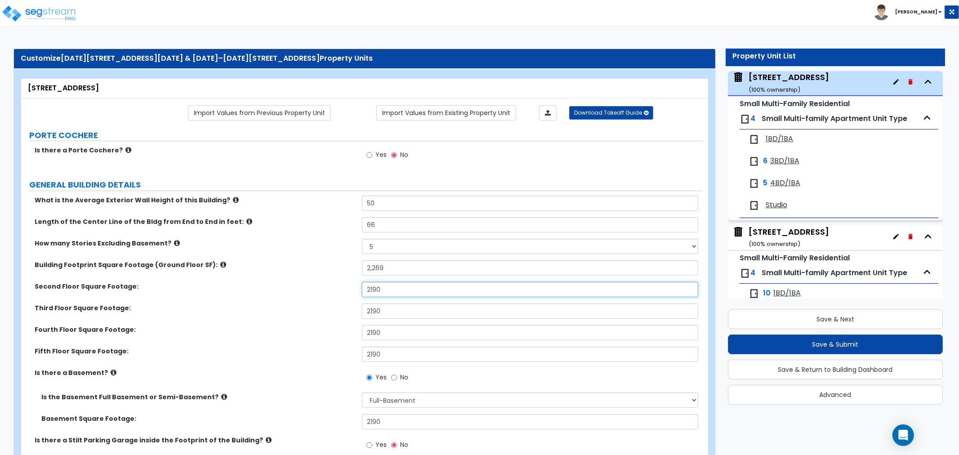
click at [266, 291] on div "Second Floor Square Footage: 2190" at bounding box center [362, 293] width 682 height 22
paste input "269"
type input "2,269"
drag, startPoint x: 380, startPoint y: 317, endPoint x: 232, endPoint y: 311, distance: 147.7
click at [232, 311] on div "Third Floor Square Footage: 2190" at bounding box center [362, 315] width 682 height 22
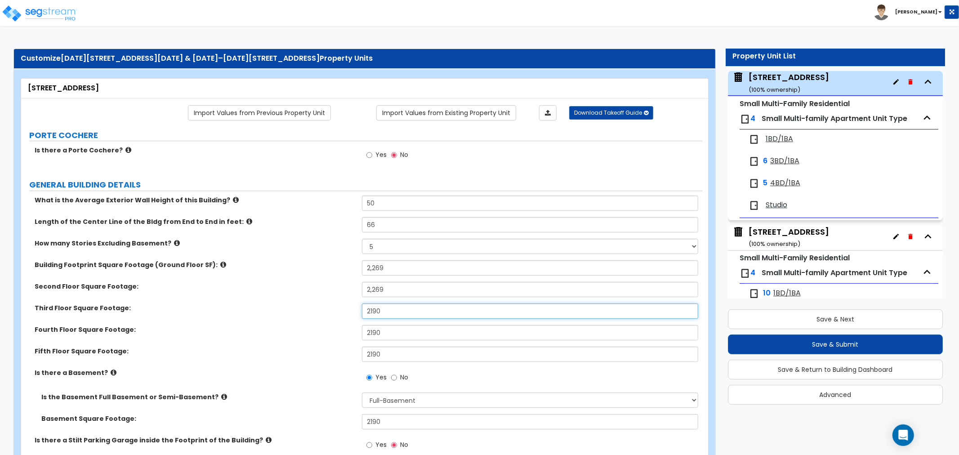
drag, startPoint x: 372, startPoint y: 311, endPoint x: 288, endPoint y: 311, distance: 84.6
click at [288, 311] on div "Third Floor Square Footage: 2190" at bounding box center [362, 315] width 682 height 22
paste input "269"
type input "2,269"
drag, startPoint x: 400, startPoint y: 328, endPoint x: 303, endPoint y: 334, distance: 97.8
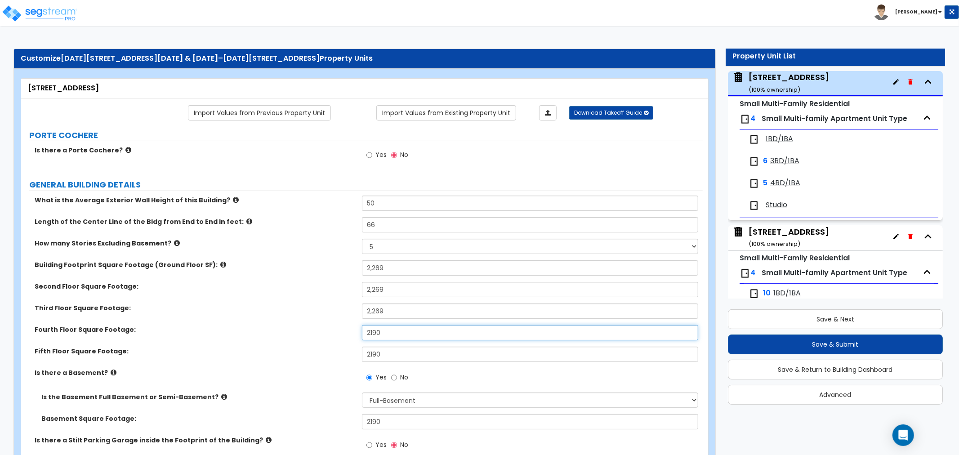
click at [302, 334] on div "Fourth Floor Square Footage: 2190" at bounding box center [362, 336] width 682 height 22
paste input "269"
type input "2,269"
drag, startPoint x: 405, startPoint y: 354, endPoint x: 315, endPoint y: 356, distance: 90.0
click at [315, 356] on div "[GEOGRAPHIC_DATA] Footage: 2190" at bounding box center [362, 358] width 682 height 22
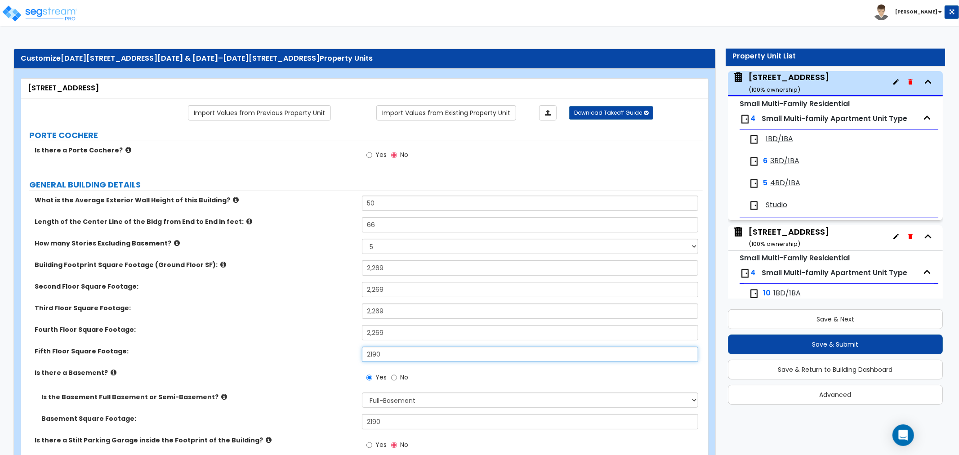
paste input "269"
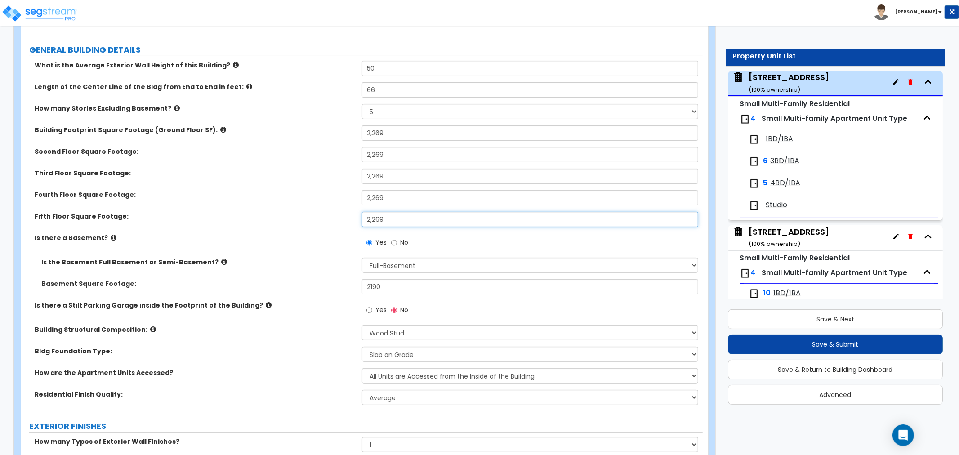
scroll to position [150, 0]
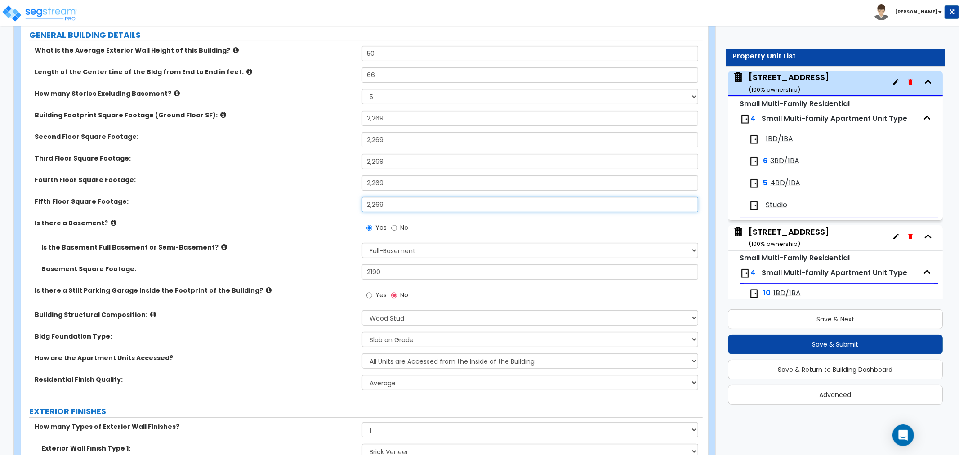
type input "2,269"
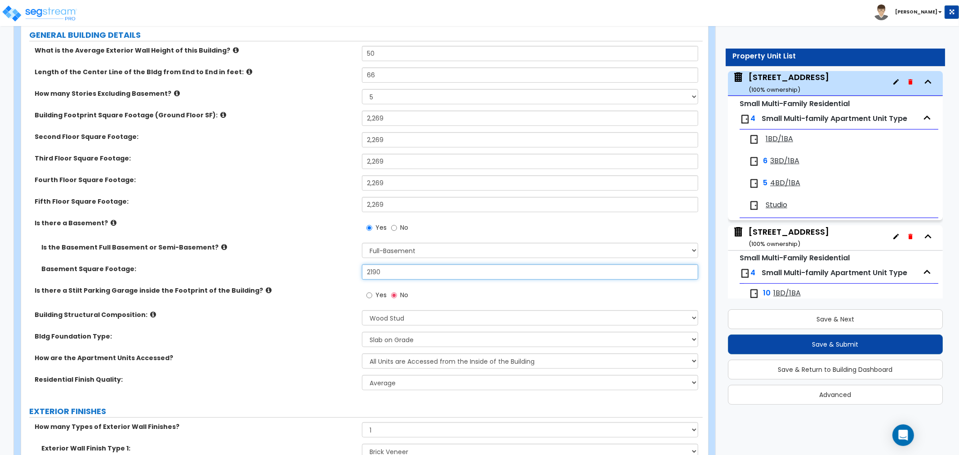
drag, startPoint x: 405, startPoint y: 270, endPoint x: 260, endPoint y: 281, distance: 145.2
click at [260, 281] on div "Basement Square Footage: 2190" at bounding box center [362, 275] width 682 height 22
paste input "269"
type input "2,269"
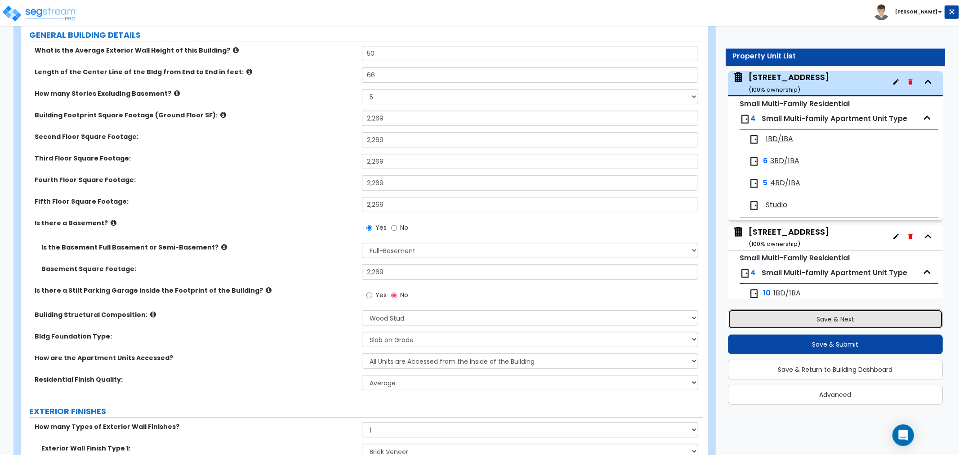
click at [820, 314] on button "Save & Next" at bounding box center [835, 319] width 215 height 20
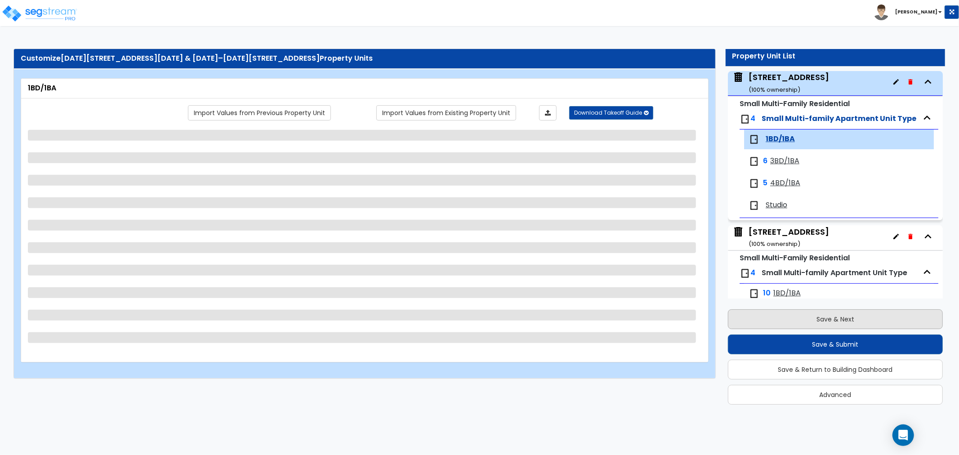
scroll to position [105, 0]
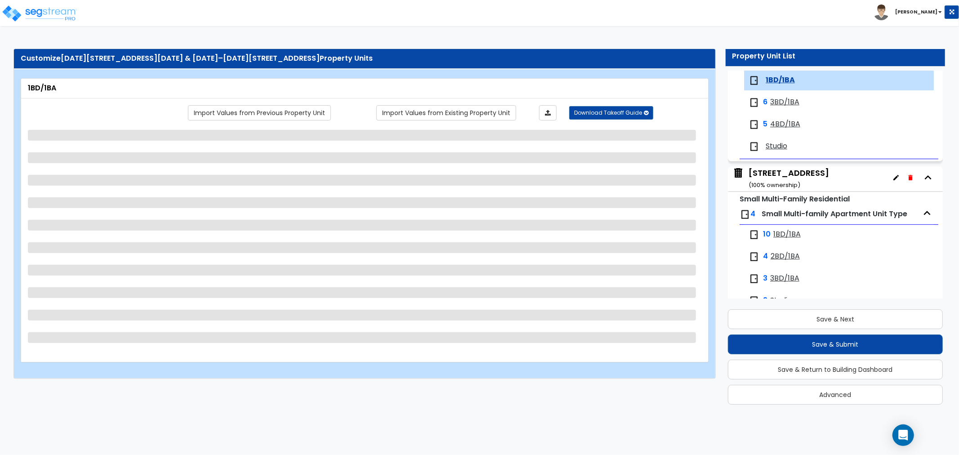
select select "1"
select select "2"
select select "3"
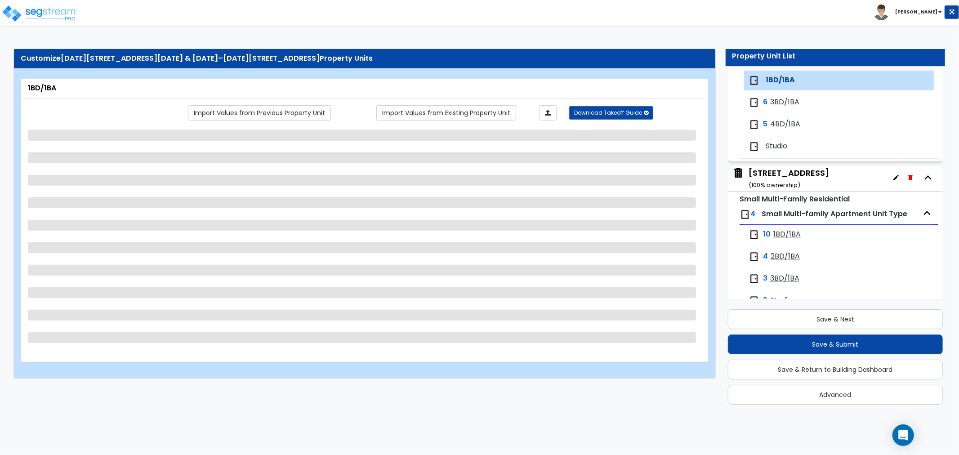
select select "2"
select select "1"
select select "2"
select select "1"
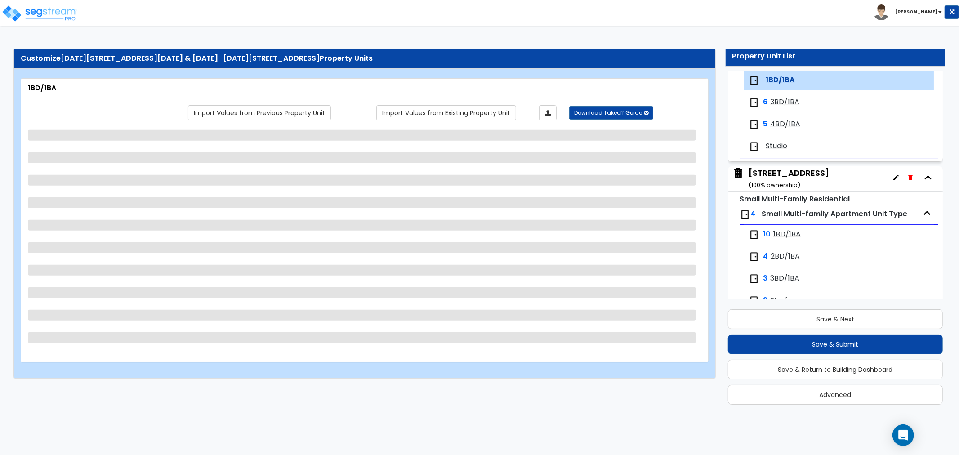
select select "5"
select select "1"
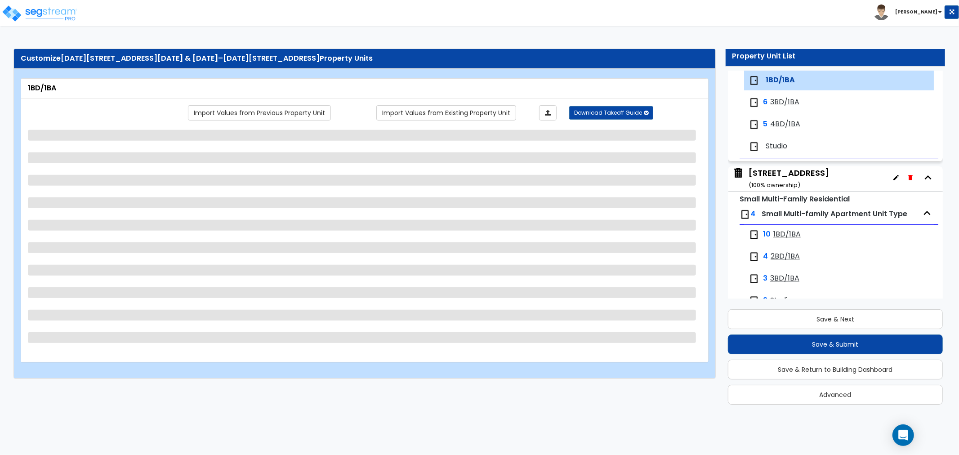
select select "1"
select select "3"
select select "1"
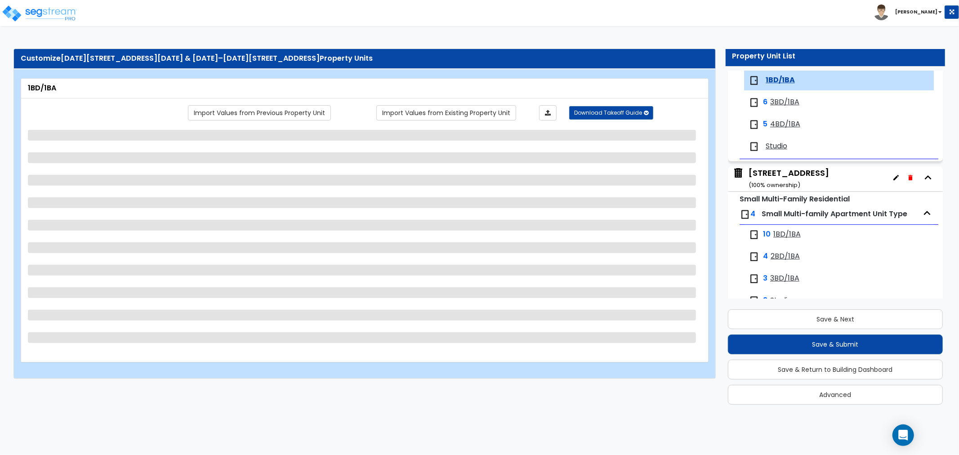
select select "1"
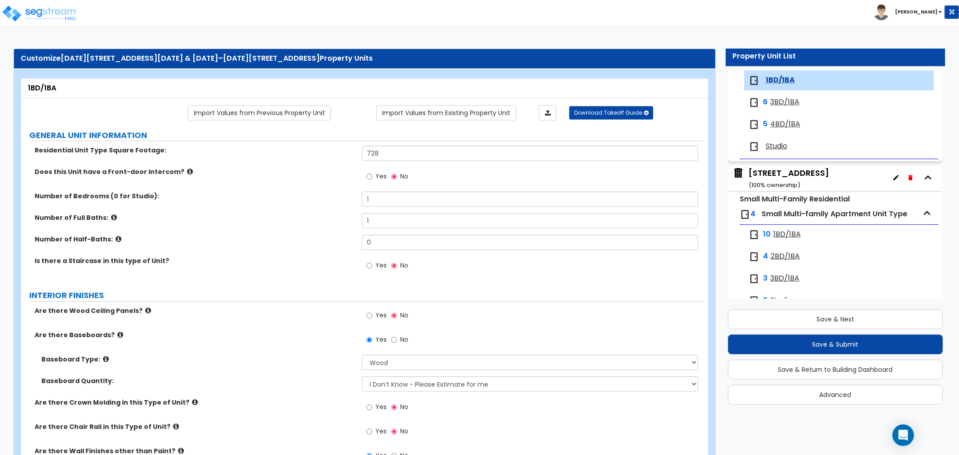
click at [778, 98] on span "3BD/1BA" at bounding box center [785, 102] width 29 height 10
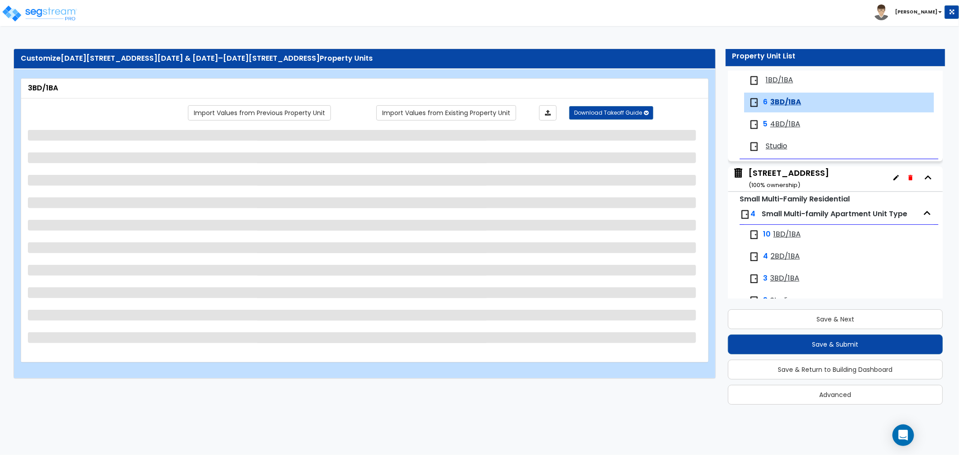
scroll to position [127, 0]
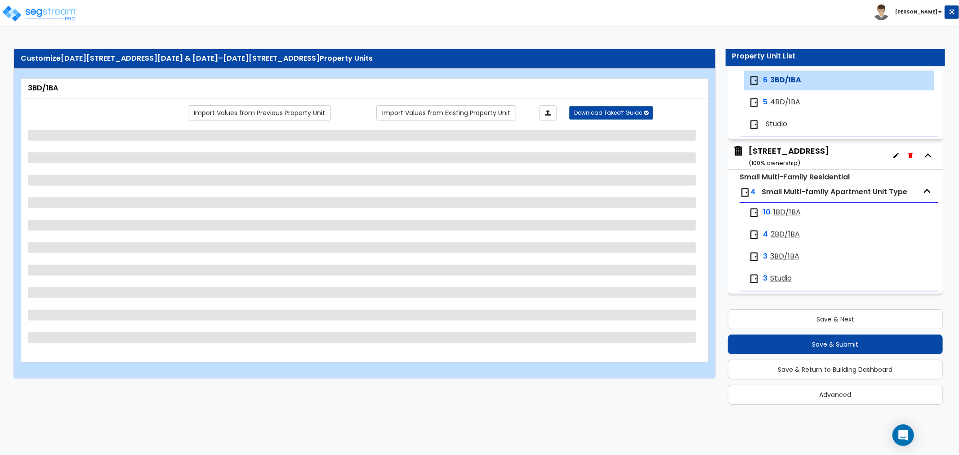
select select "1"
select select "2"
select select "3"
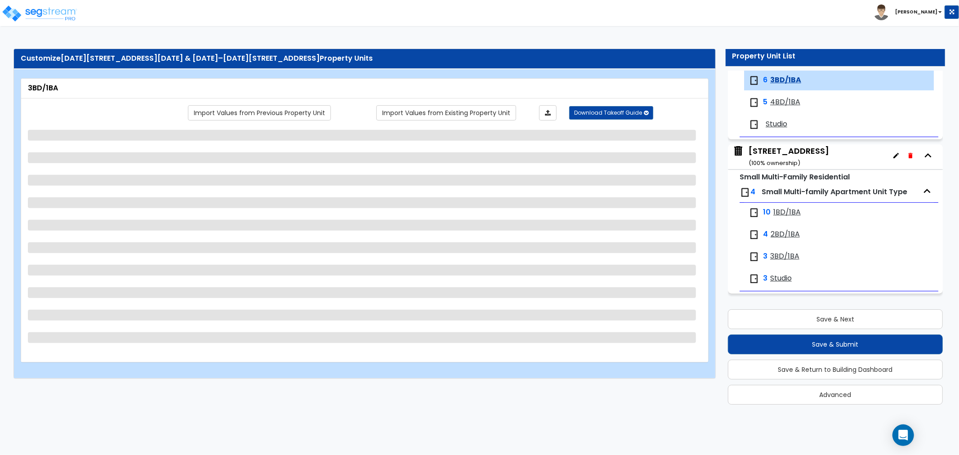
select select "2"
select select "1"
select select "2"
select select "1"
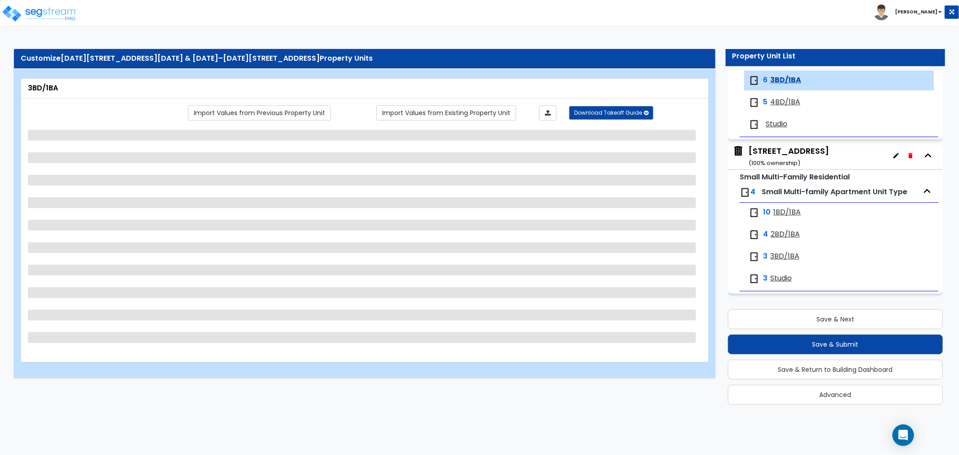
select select "5"
select select "1"
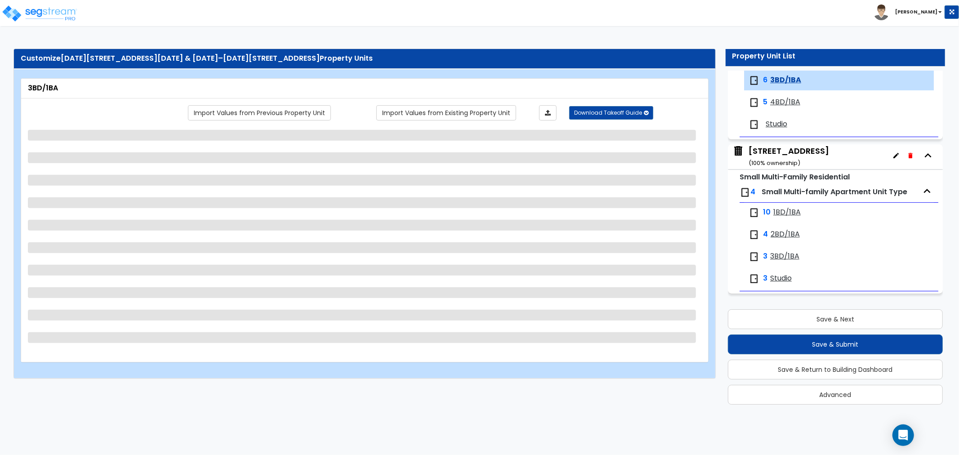
select select "1"
select select "3"
select select "1"
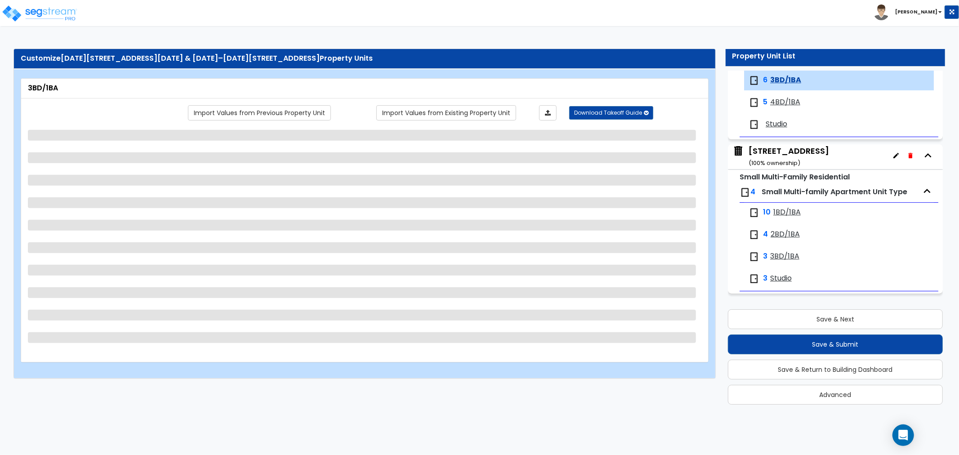
select select "1"
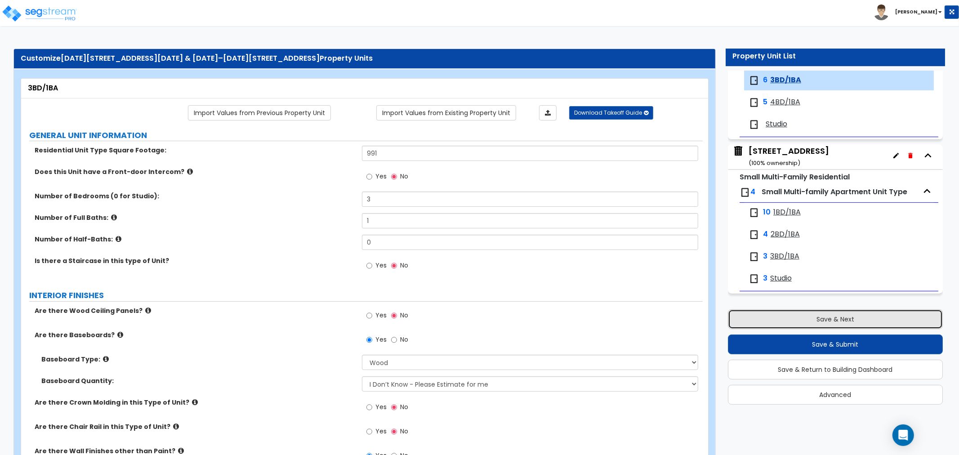
click at [825, 320] on button "Save & Next" at bounding box center [835, 319] width 215 height 20
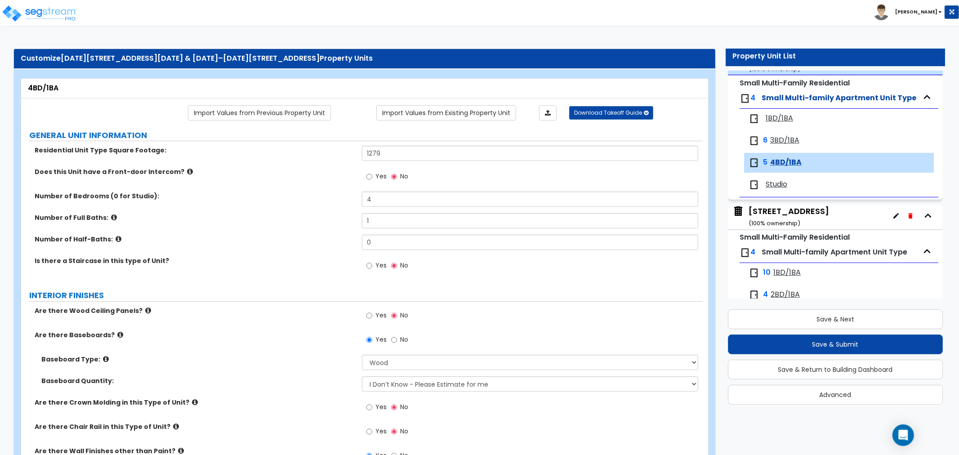
scroll to position [0, 0]
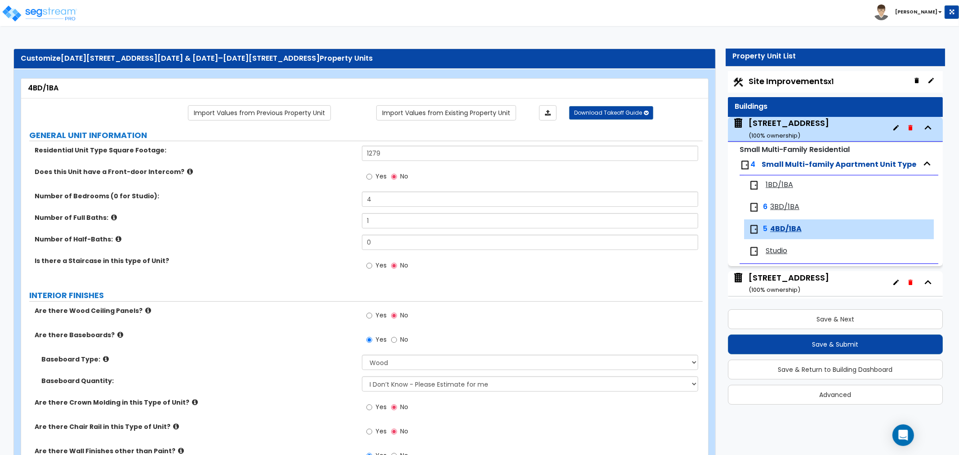
click at [780, 188] on span "1BD/1BA" at bounding box center [779, 185] width 27 height 10
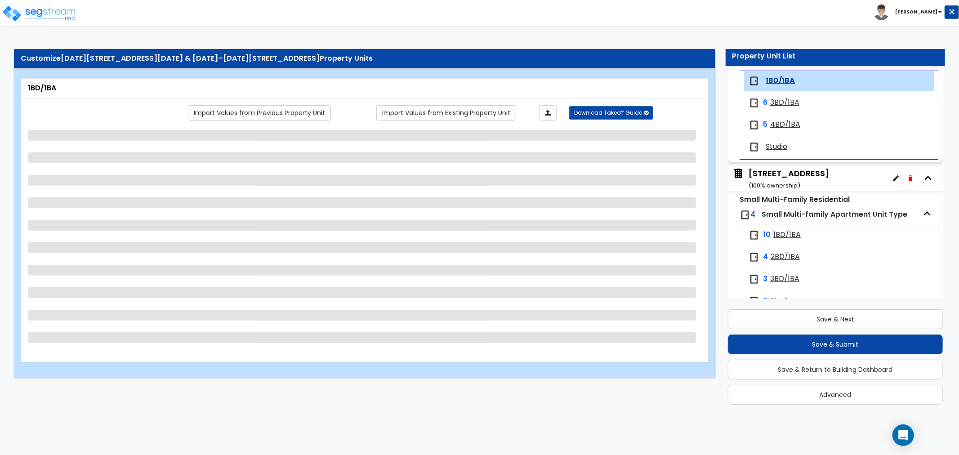
scroll to position [105, 0]
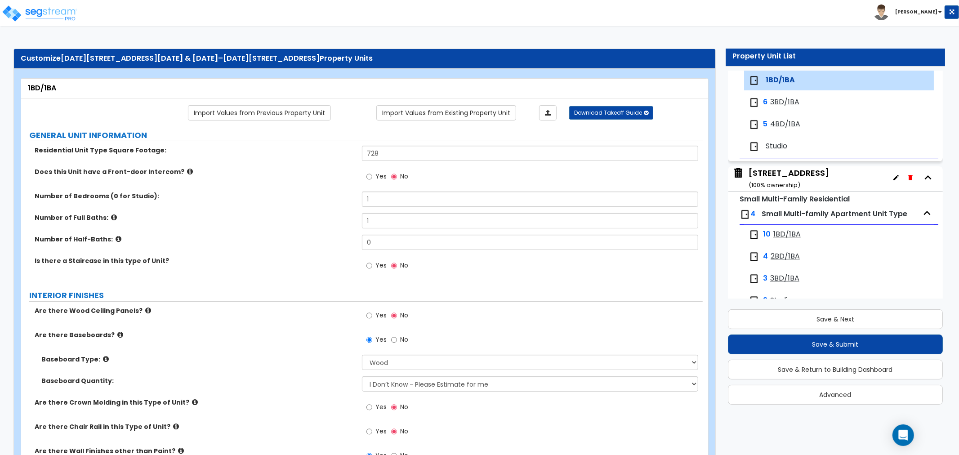
click at [783, 103] on span "3BD/1BA" at bounding box center [785, 102] width 29 height 10
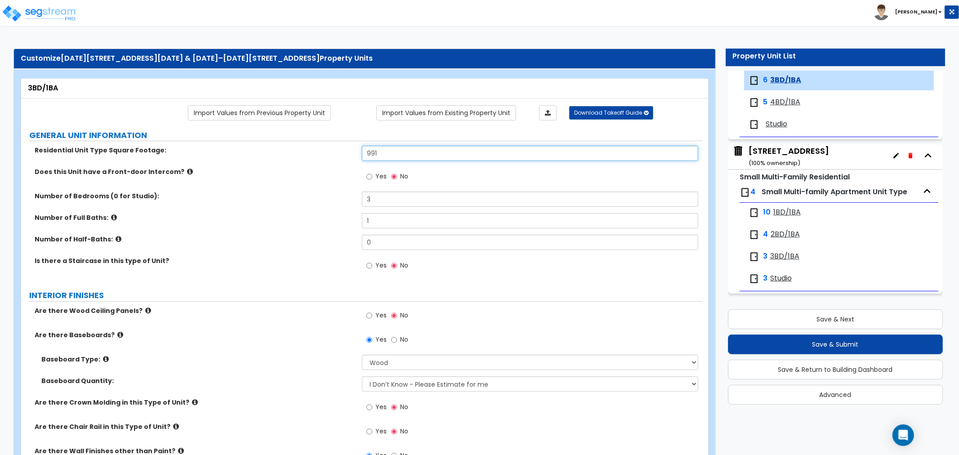
drag, startPoint x: 390, startPoint y: 157, endPoint x: 303, endPoint y: 160, distance: 86.9
click at [303, 160] on div "Residential Unit Type Square Footage: 991" at bounding box center [362, 157] width 682 height 22
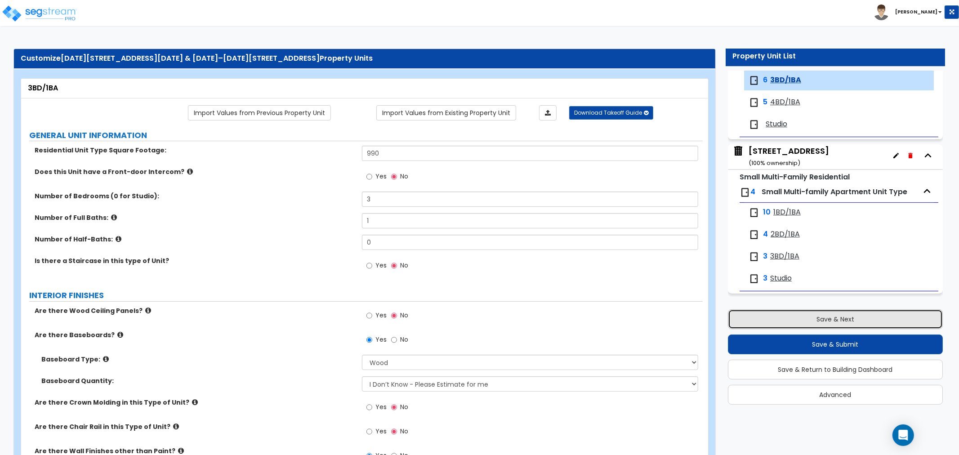
click at [824, 316] on button "Save & Next" at bounding box center [835, 319] width 215 height 20
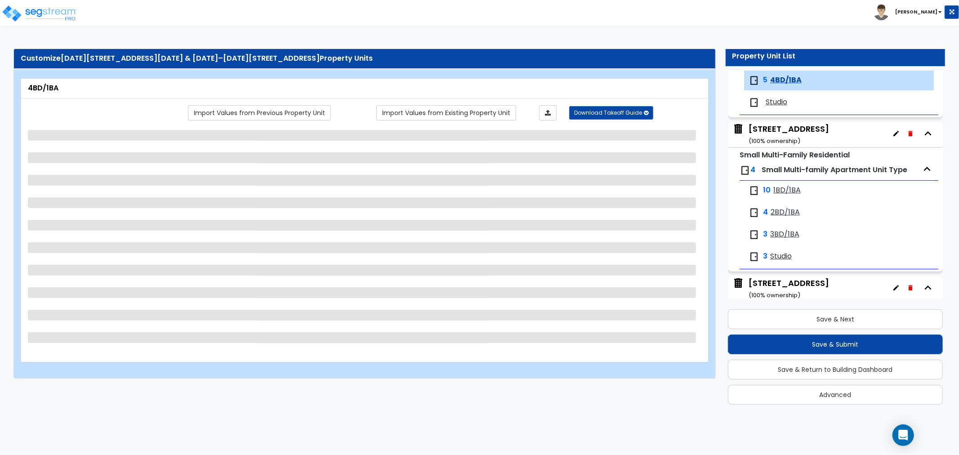
scroll to position [0, 0]
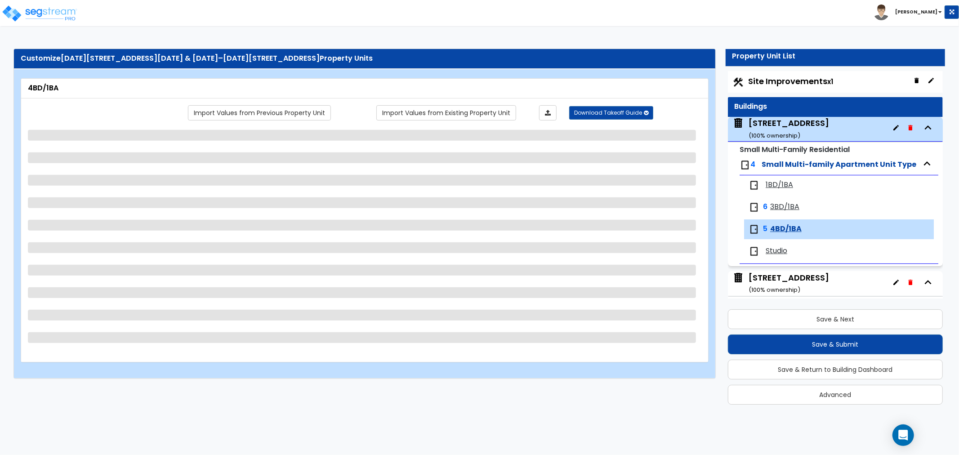
click at [795, 160] on span "Small Multi-family Apartment Unit Type" at bounding box center [839, 164] width 155 height 10
click at [788, 132] on small "( 100 % ownership)" at bounding box center [775, 135] width 52 height 9
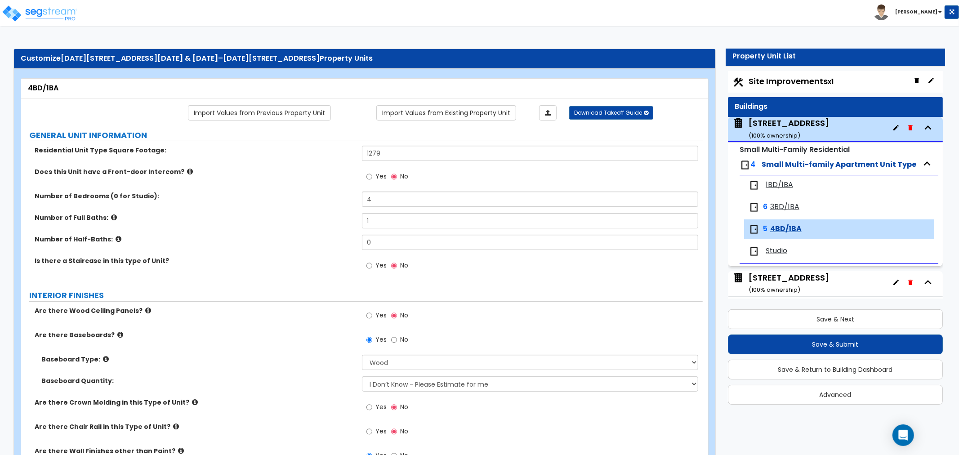
click at [797, 115] on div "Buildings" at bounding box center [835, 107] width 215 height 20
click at [795, 121] on div "[STREET_ADDRESS] ( 100 % ownership)" at bounding box center [789, 128] width 81 height 23
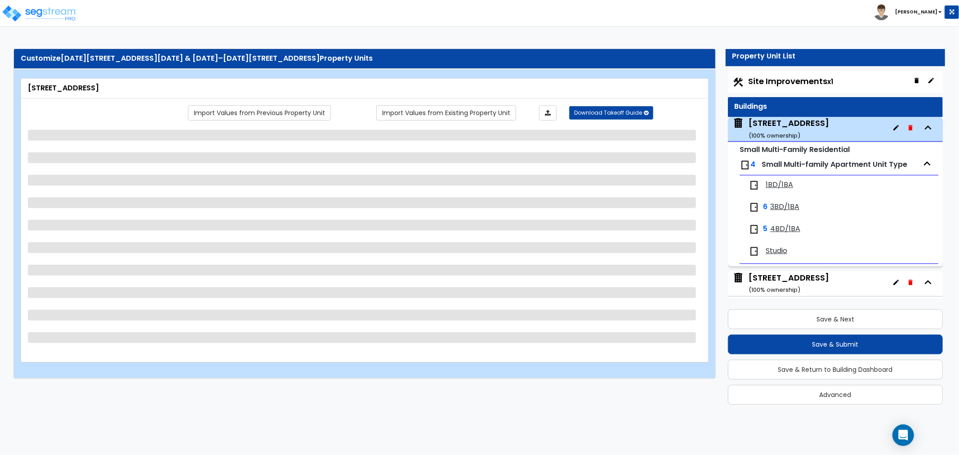
click at [778, 124] on div "[STREET_ADDRESS] ( 100 % ownership)" at bounding box center [789, 128] width 81 height 23
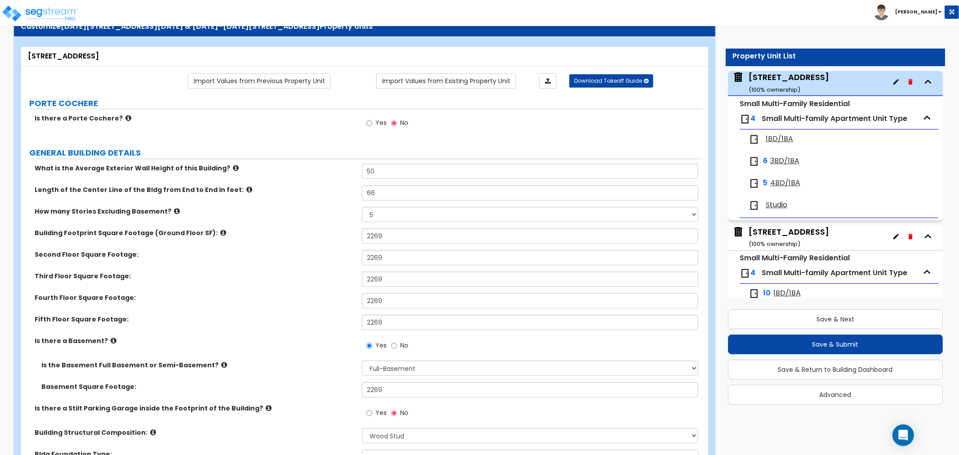
scroll to position [50, 0]
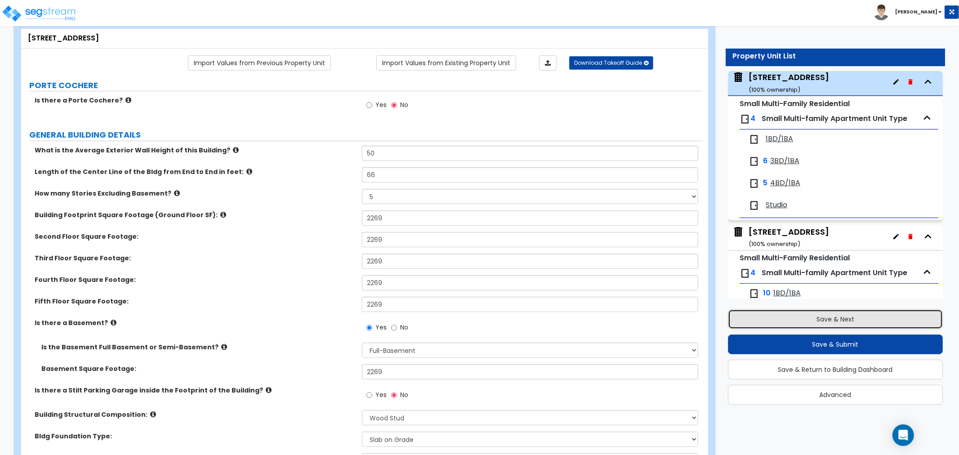
click at [828, 321] on button "Save & Next" at bounding box center [835, 319] width 215 height 20
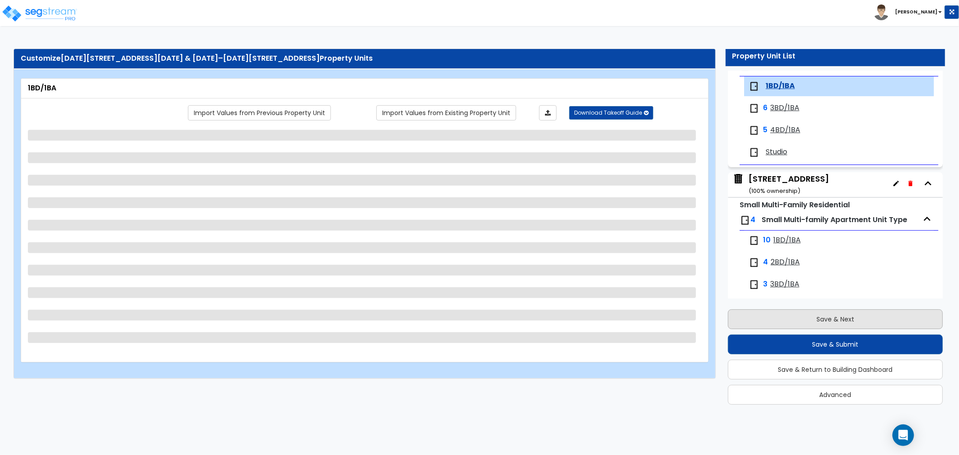
scroll to position [105, 0]
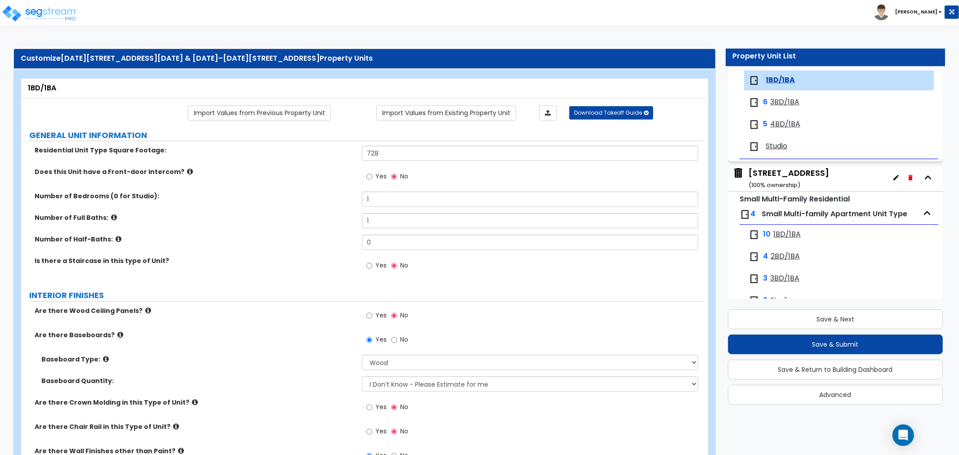
click at [782, 182] on small "( 100 % ownership)" at bounding box center [775, 185] width 52 height 9
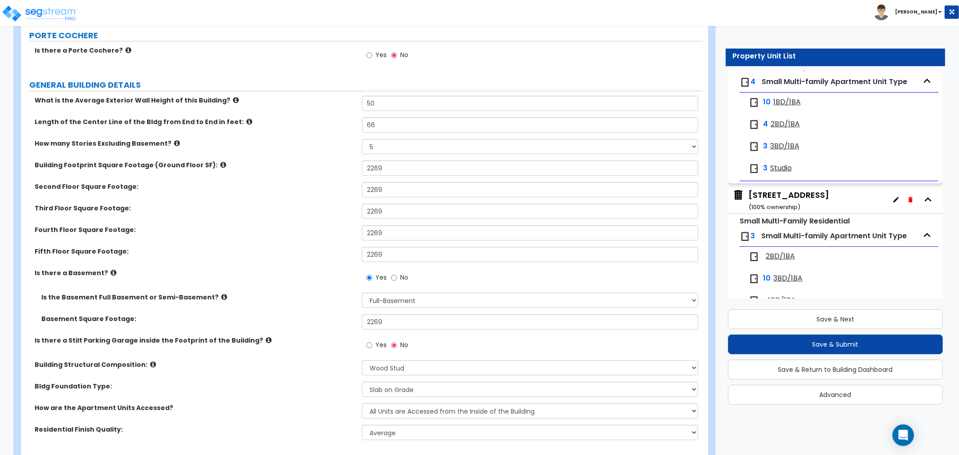
scroll to position [393, 0]
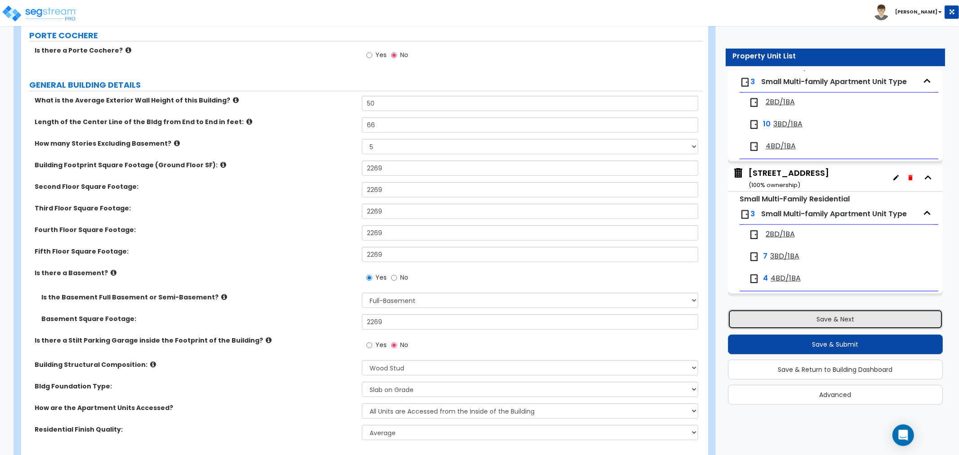
click at [809, 317] on button "Save & Next" at bounding box center [835, 319] width 215 height 20
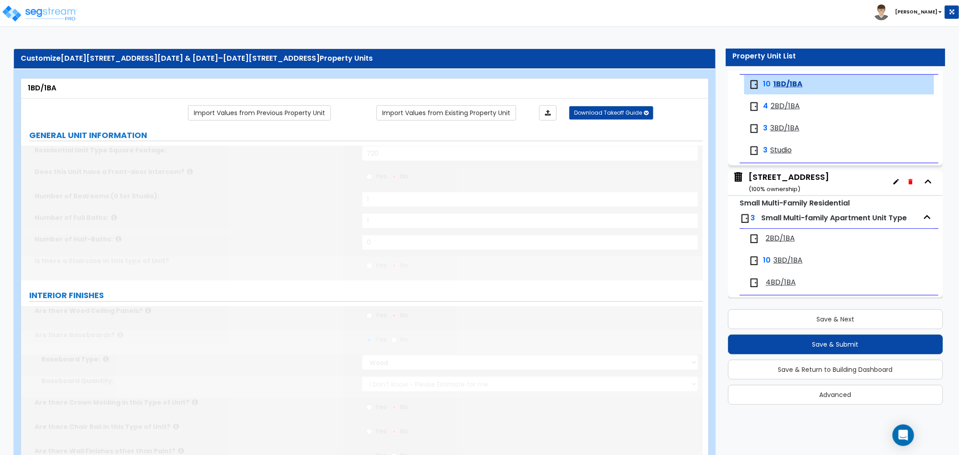
scroll to position [259, 0]
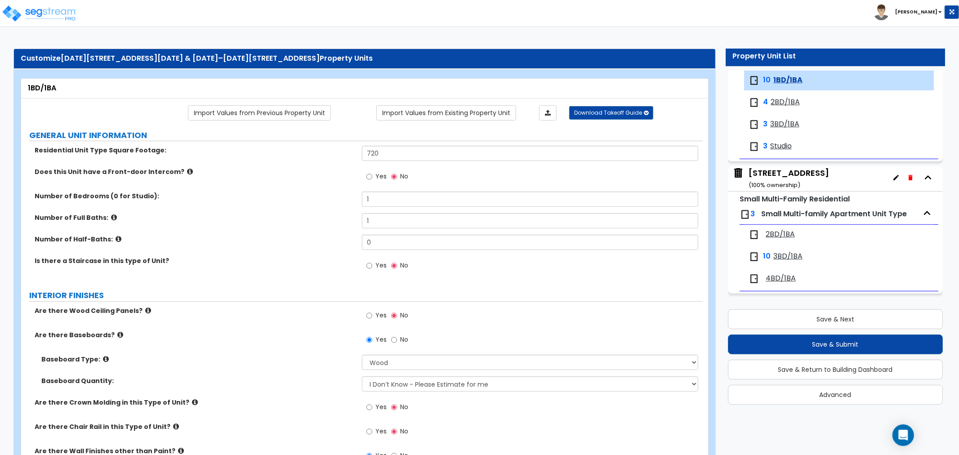
click at [788, 175] on div "[STREET_ADDRESS] ( 100 % ownership)" at bounding box center [789, 178] width 81 height 23
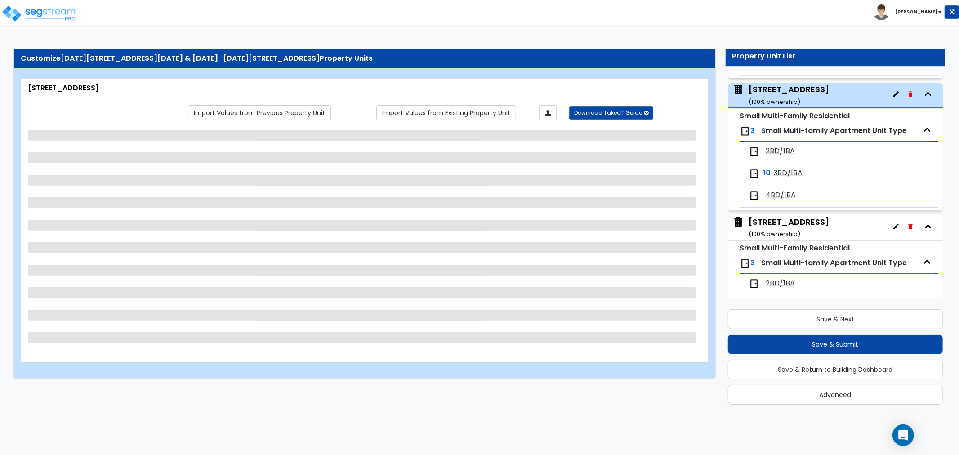
scroll to position [355, 0]
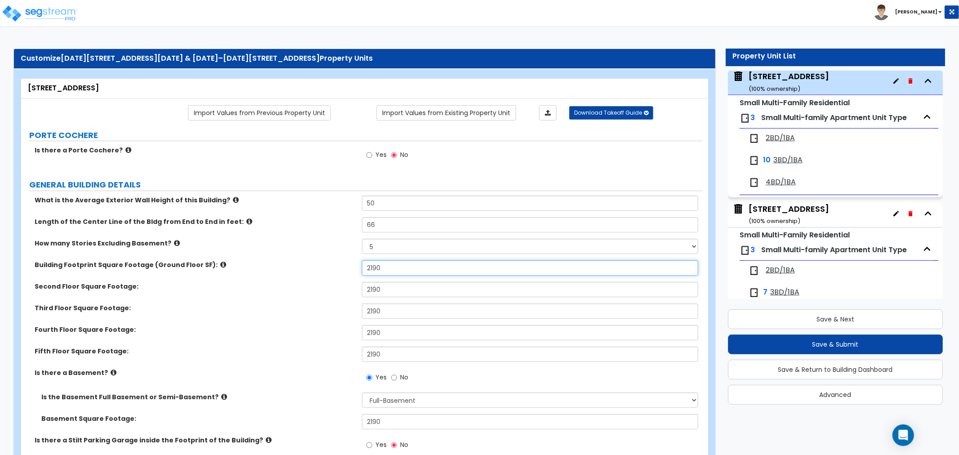
drag, startPoint x: 403, startPoint y: 275, endPoint x: 297, endPoint y: 273, distance: 105.7
click at [297, 273] on div "Building Footprint Square Footage (Ground Floor SF): 2190" at bounding box center [362, 271] width 682 height 22
paste input "269"
drag, startPoint x: 349, startPoint y: 293, endPoint x: 304, endPoint y: 292, distance: 45.4
click at [304, 292] on div "Second Floor Square Footage: 2190" at bounding box center [362, 293] width 682 height 22
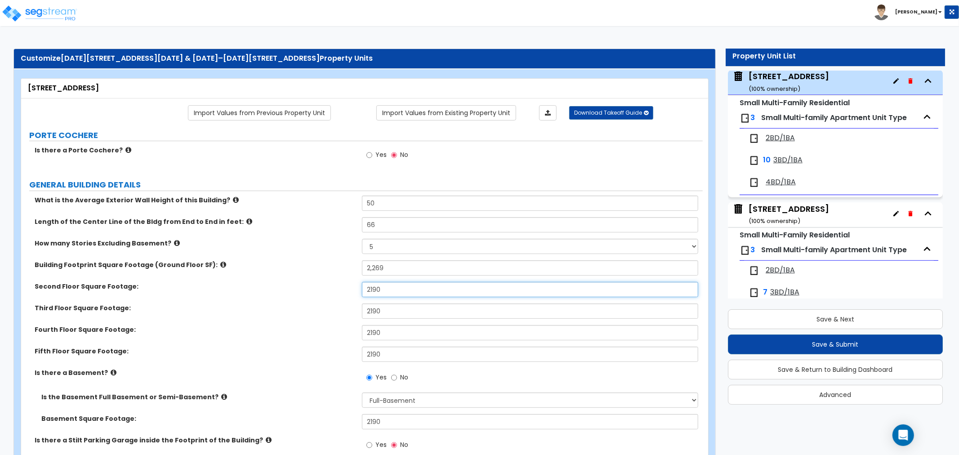
paste input "269"
drag, startPoint x: 401, startPoint y: 316, endPoint x: 317, endPoint y: 314, distance: 84.1
click at [317, 314] on div "Third Floor Square Footage: 2190" at bounding box center [362, 315] width 682 height 22
paste input "269"
drag, startPoint x: 403, startPoint y: 336, endPoint x: 332, endPoint y: 332, distance: 71.6
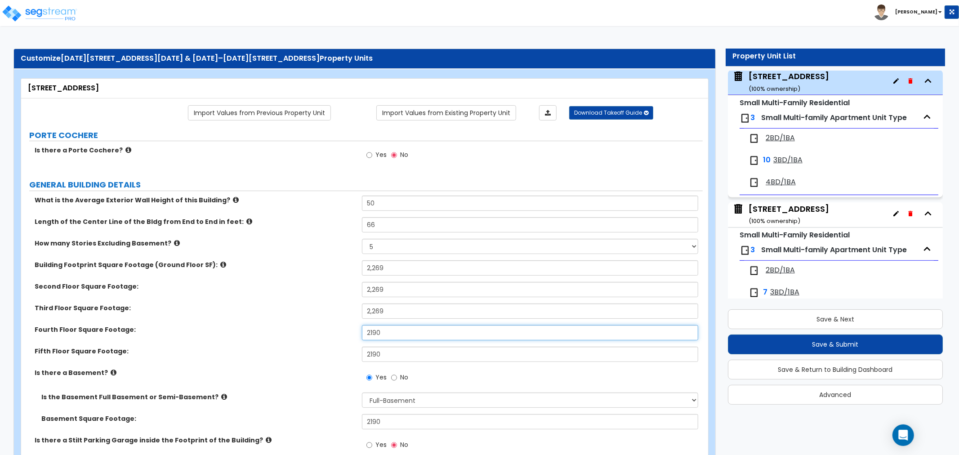
click at [332, 332] on div "Fourth Floor Square Footage: 2190" at bounding box center [362, 336] width 682 height 22
paste input "269"
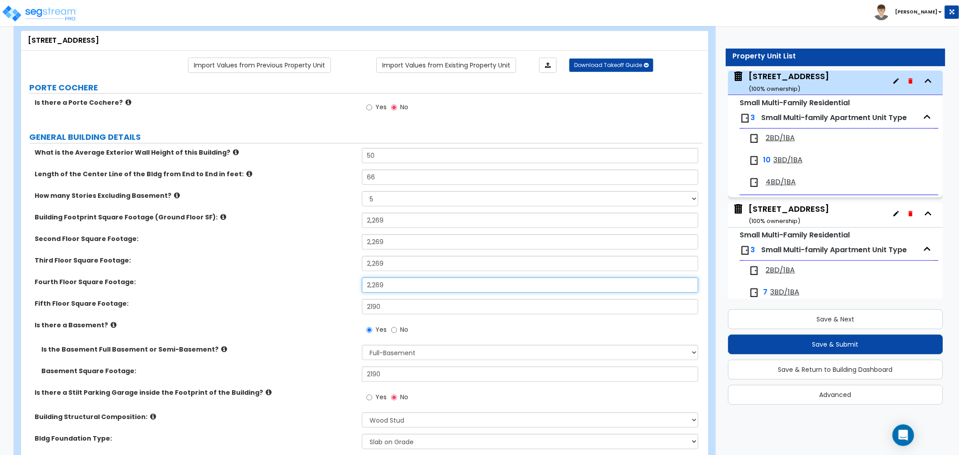
scroll to position [50, 0]
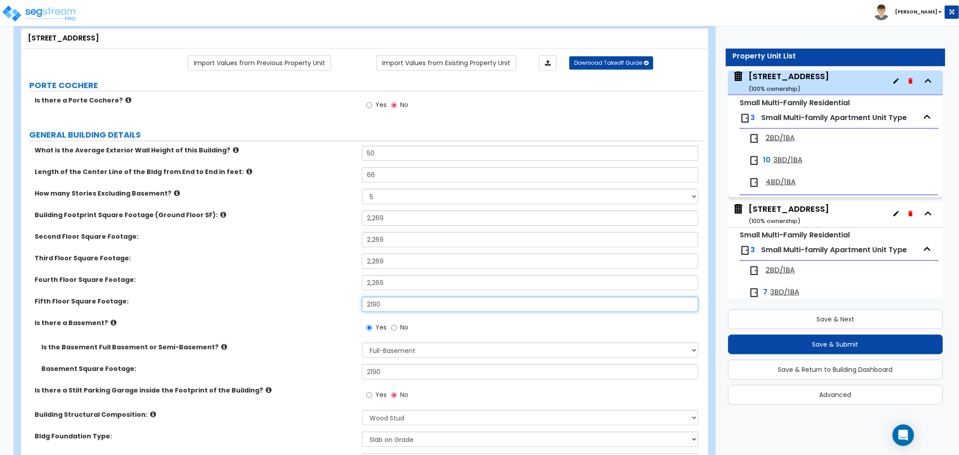
drag, startPoint x: 387, startPoint y: 305, endPoint x: 332, endPoint y: 309, distance: 55.5
click at [332, 309] on div "[GEOGRAPHIC_DATA] Footage: 2190" at bounding box center [362, 308] width 682 height 22
paste input "269"
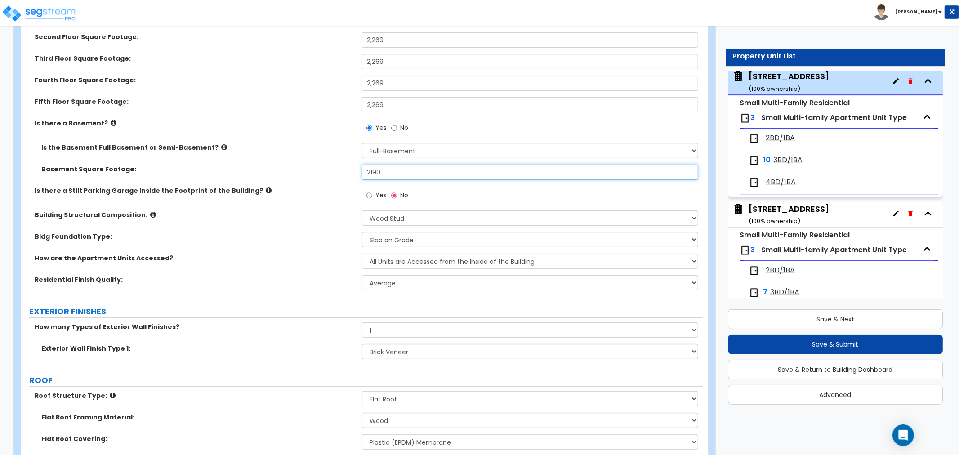
drag, startPoint x: 394, startPoint y: 172, endPoint x: 301, endPoint y: 176, distance: 92.8
click at [301, 176] on div "Basement Square Footage: 2190" at bounding box center [362, 176] width 682 height 22
paste input "269"
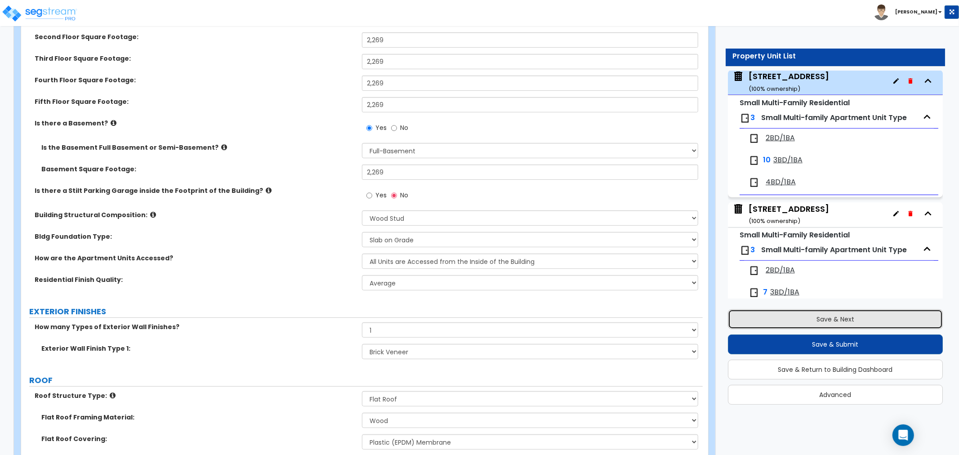
click at [800, 318] on button "Save & Next" at bounding box center [835, 319] width 215 height 20
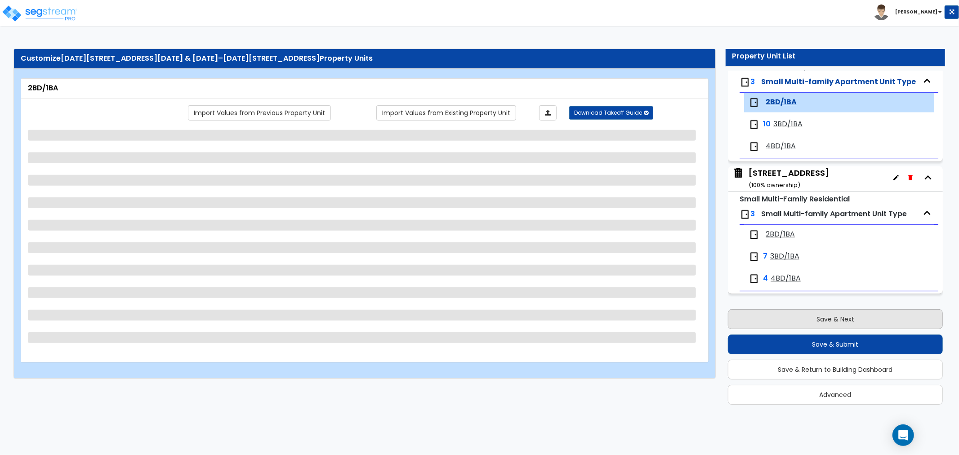
scroll to position [393, 0]
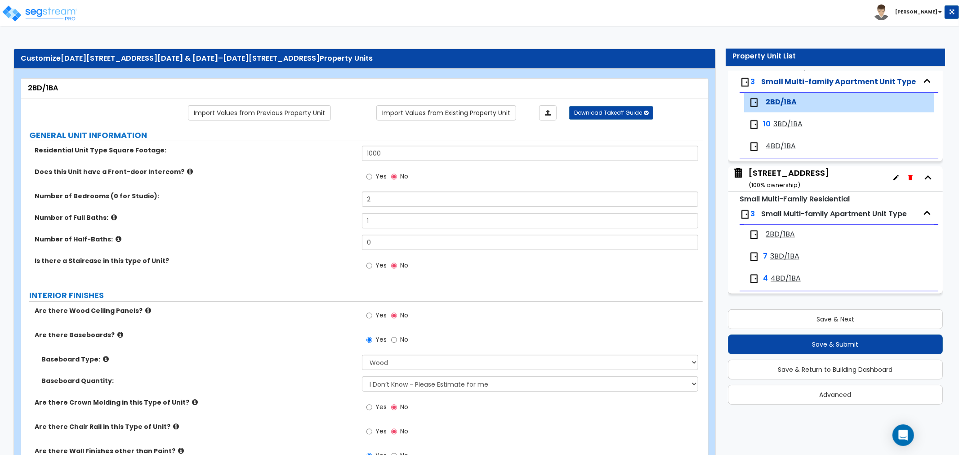
click at [775, 122] on span "3BD/1BA" at bounding box center [788, 124] width 29 height 10
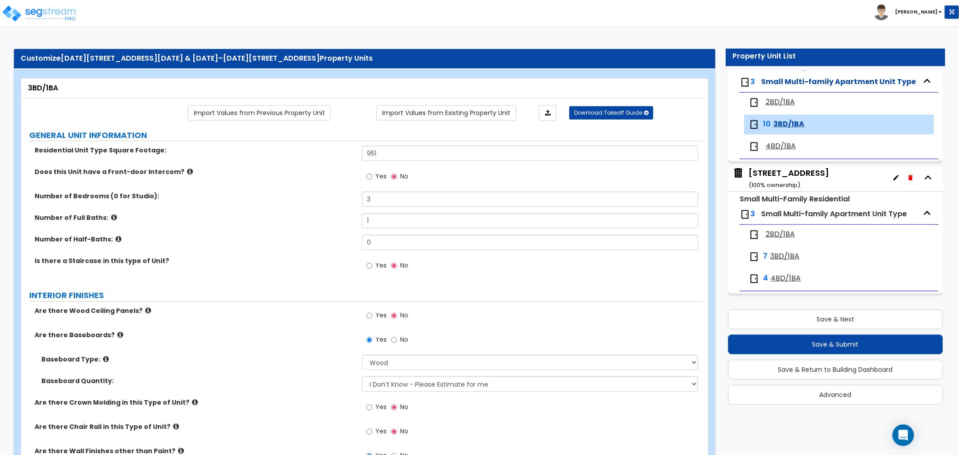
click at [784, 103] on span "2BD/1BA" at bounding box center [780, 102] width 29 height 10
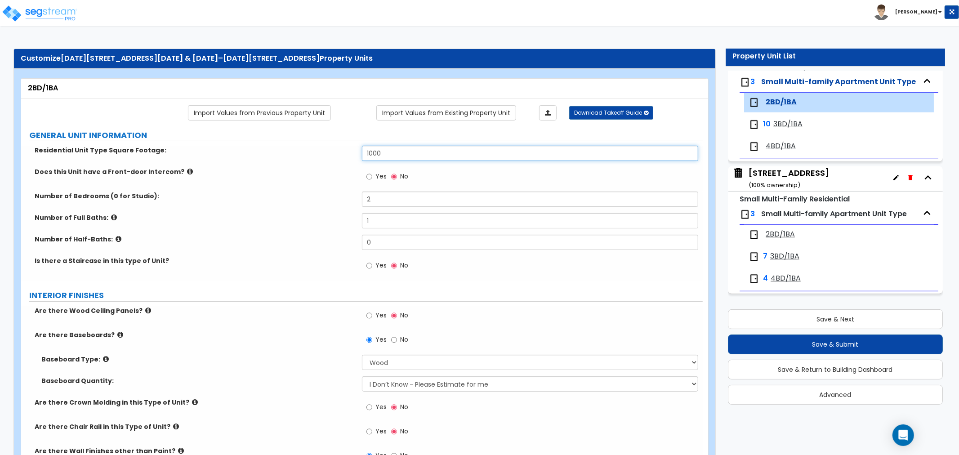
drag, startPoint x: 394, startPoint y: 151, endPoint x: 329, endPoint y: 157, distance: 64.5
click at [327, 157] on div "Residential Unit Type Square Footage: 1000" at bounding box center [362, 157] width 682 height 22
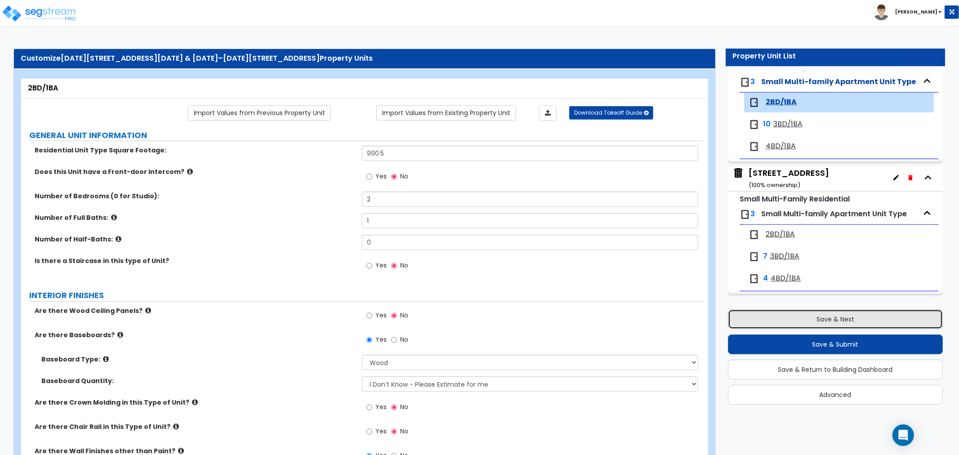
click at [829, 318] on button "Save & Next" at bounding box center [835, 319] width 215 height 20
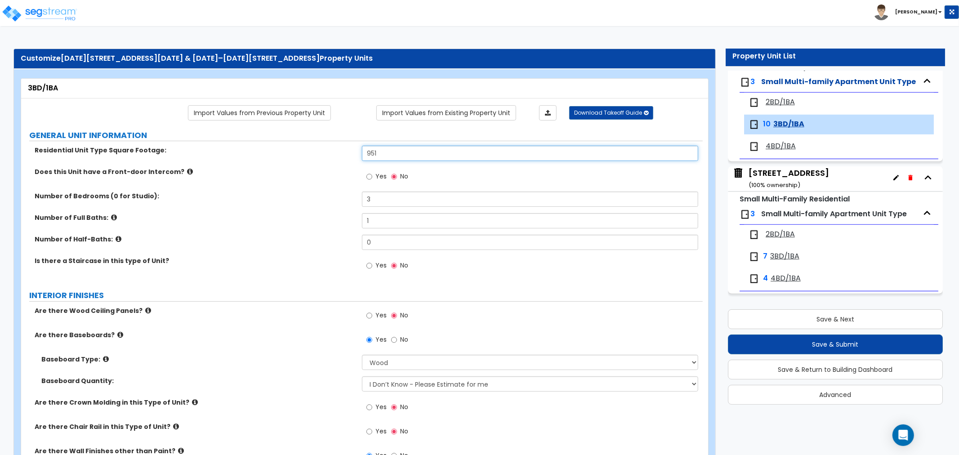
drag, startPoint x: 410, startPoint y: 156, endPoint x: 274, endPoint y: 158, distance: 135.4
click at [274, 158] on div "Residential Unit Type Square Footage: 951" at bounding box center [362, 157] width 682 height 22
click at [776, 144] on span "4BD/1BA" at bounding box center [781, 146] width 30 height 10
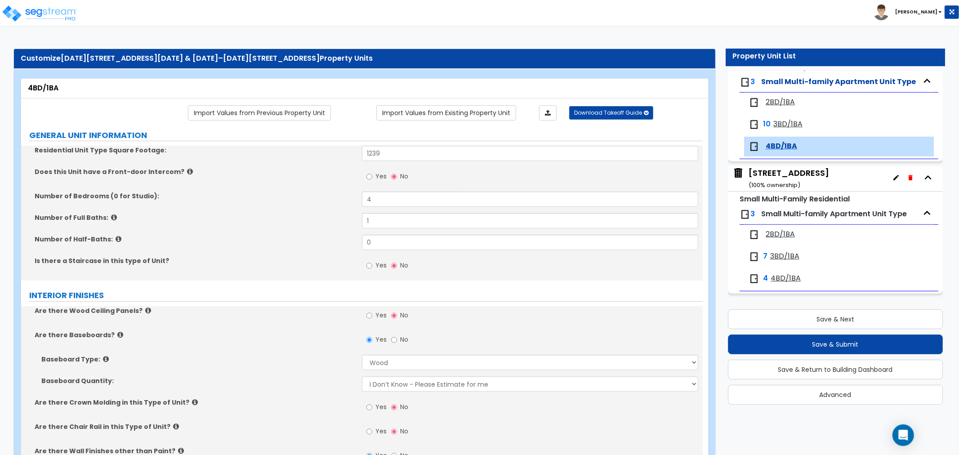
click at [784, 121] on span "3BD/1BA" at bounding box center [788, 124] width 29 height 10
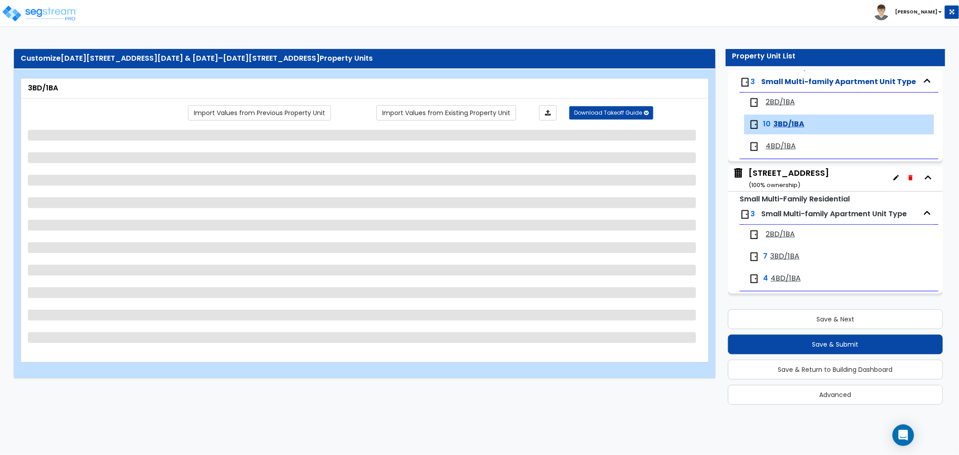
click at [777, 102] on span "2BD/1BA" at bounding box center [780, 102] width 29 height 10
click at [776, 101] on span "2BD/1BA" at bounding box center [780, 102] width 29 height 10
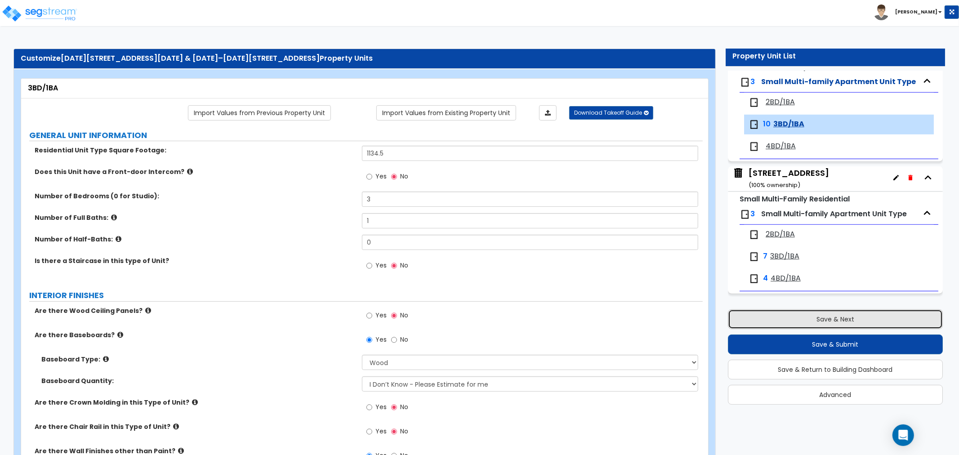
click at [821, 323] on button "Save & Next" at bounding box center [835, 319] width 215 height 20
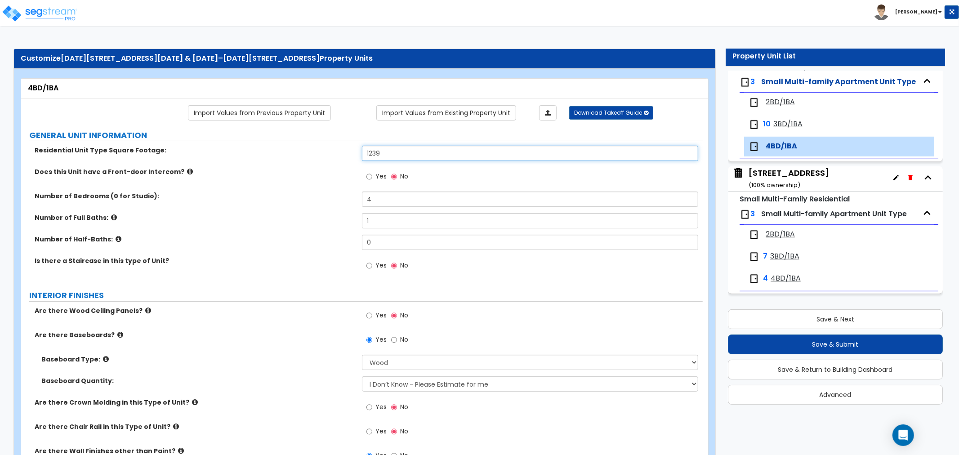
drag, startPoint x: 402, startPoint y: 151, endPoint x: 342, endPoint y: 153, distance: 59.9
click at [342, 153] on div "Residential Unit Type Square Footage: 1239" at bounding box center [362, 157] width 682 height 22
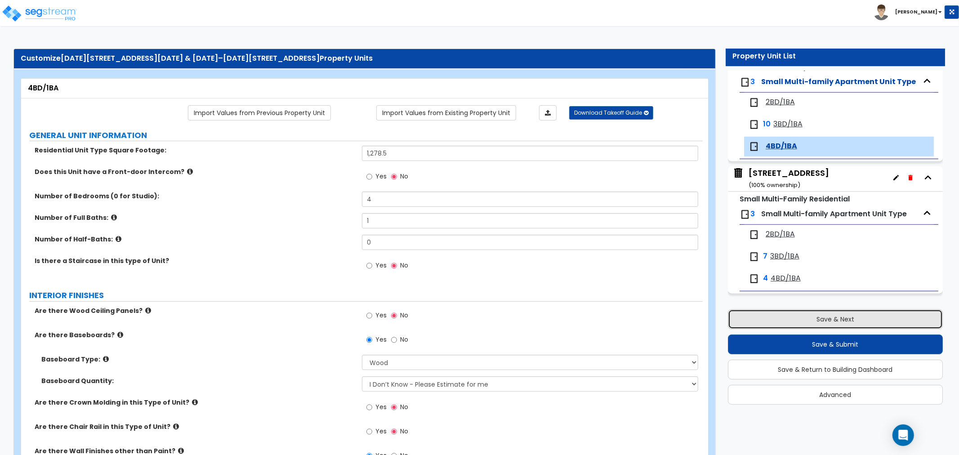
click at [820, 320] on button "Save & Next" at bounding box center [835, 319] width 215 height 20
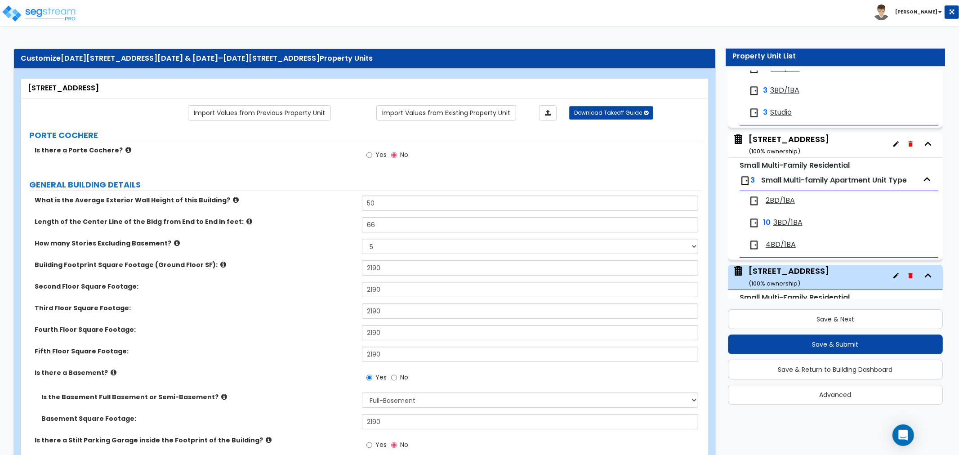
click at [784, 202] on span "2BD/1BA" at bounding box center [780, 201] width 29 height 10
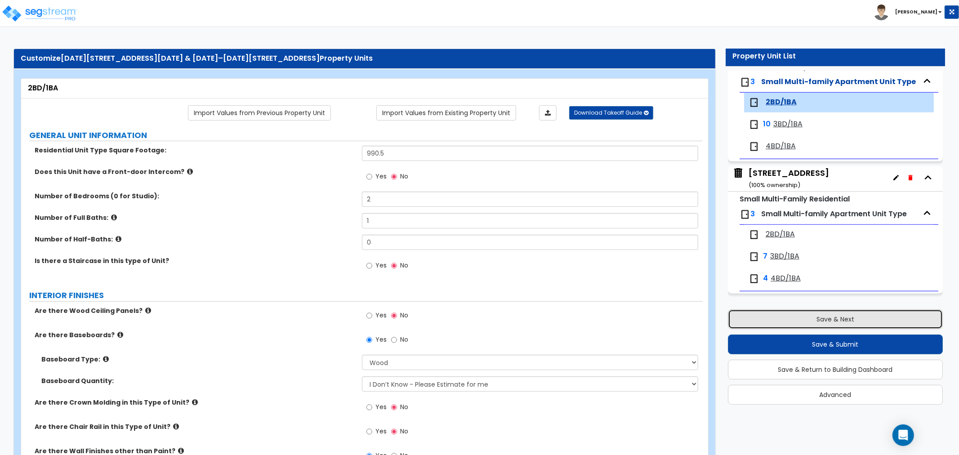
click at [828, 320] on button "Save & Next" at bounding box center [835, 319] width 215 height 20
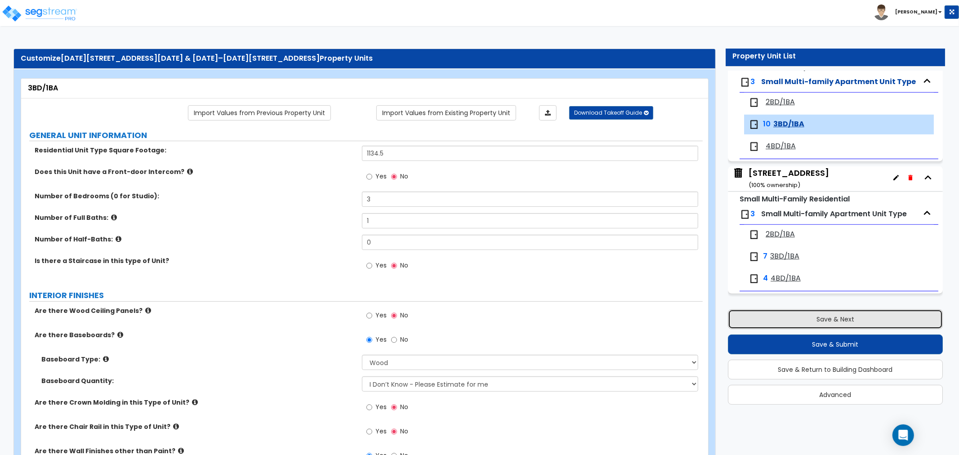
click at [829, 314] on button "Save & Next" at bounding box center [835, 319] width 215 height 20
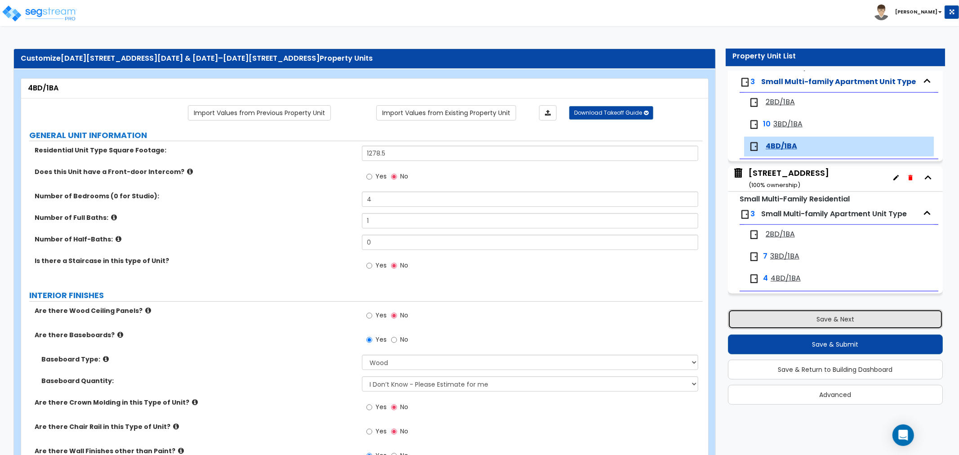
click at [822, 318] on button "Save & Next" at bounding box center [835, 319] width 215 height 20
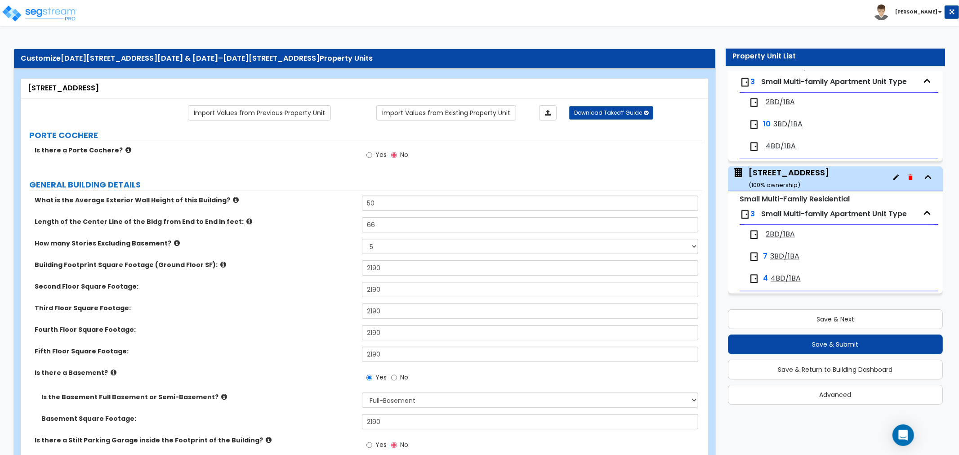
click at [781, 169] on div "[STREET_ADDRESS] ( 100 % ownership)" at bounding box center [789, 178] width 81 height 23
drag, startPoint x: 397, startPoint y: 267, endPoint x: 304, endPoint y: 273, distance: 93.7
click at [304, 273] on div "Building Footprint Square Footage (Ground Floor SF): 2190" at bounding box center [362, 271] width 682 height 22
drag, startPoint x: 406, startPoint y: 269, endPoint x: 337, endPoint y: 270, distance: 68.8
click at [337, 270] on div "Building Footprint Square Footage (Ground Floor SF): 2,269" at bounding box center [362, 271] width 682 height 22
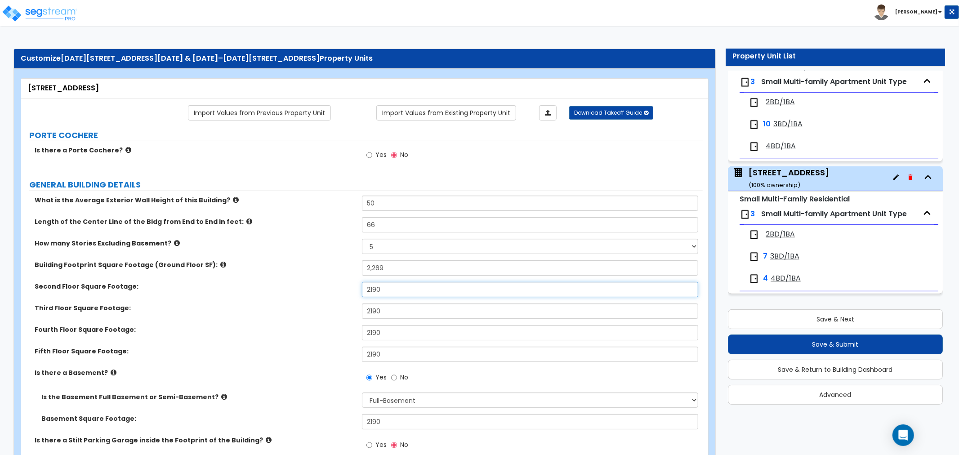
drag, startPoint x: 391, startPoint y: 293, endPoint x: 322, endPoint y: 293, distance: 69.7
click at [322, 293] on div "Second Floor Square Footage: 2190" at bounding box center [362, 293] width 682 height 22
paste input "269"
drag, startPoint x: 403, startPoint y: 314, endPoint x: 291, endPoint y: 316, distance: 111.6
click at [291, 316] on div "Third Floor Square Footage: 2190" at bounding box center [362, 315] width 682 height 22
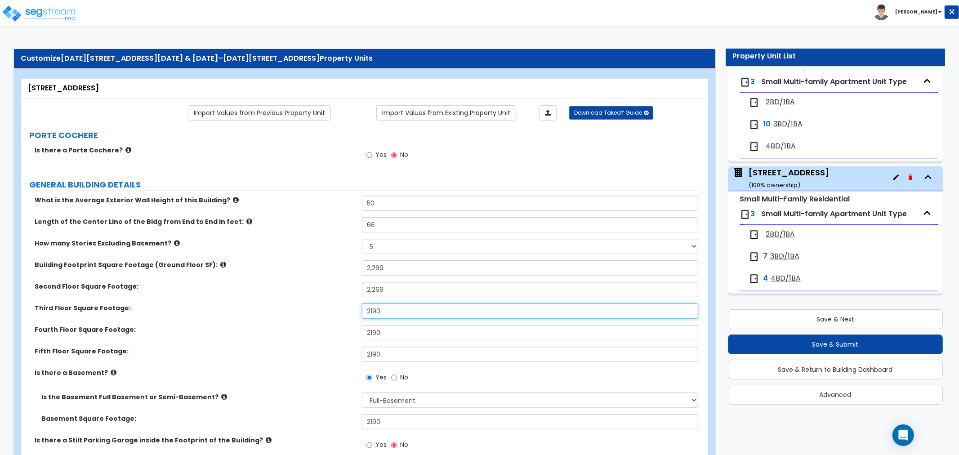
paste input "269"
drag, startPoint x: 406, startPoint y: 336, endPoint x: 319, endPoint y: 335, distance: 86.8
click at [319, 335] on div "Fourth Floor Square Footage: 2190" at bounding box center [362, 336] width 682 height 22
paste input "269"
drag, startPoint x: 396, startPoint y: 354, endPoint x: 323, endPoint y: 354, distance: 73.8
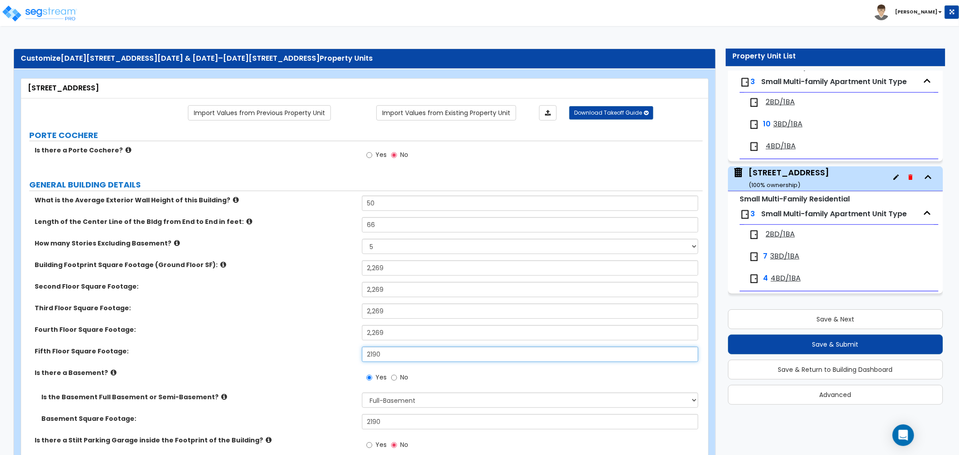
click at [323, 354] on div "[GEOGRAPHIC_DATA] Footage: 2190" at bounding box center [362, 358] width 682 height 22
paste input "269"
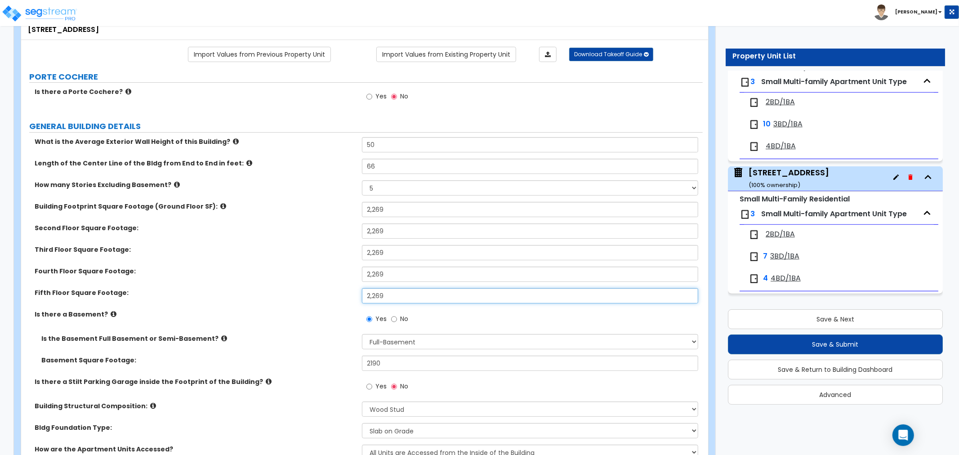
scroll to position [150, 0]
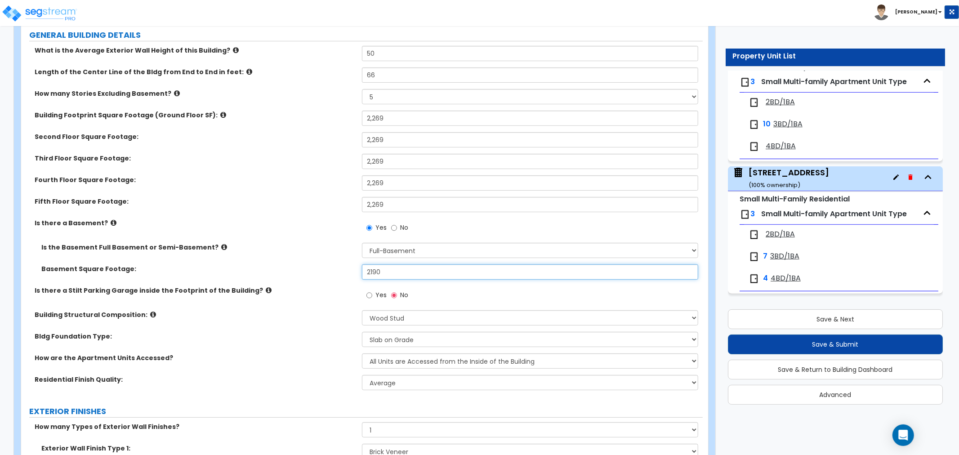
drag, startPoint x: 394, startPoint y: 269, endPoint x: 329, endPoint y: 275, distance: 65.9
click at [329, 275] on div "Basement Square Footage: 2190" at bounding box center [362, 275] width 682 height 22
paste input "269"
click at [327, 267] on label "Basement Square Footage:" at bounding box center [198, 268] width 314 height 9
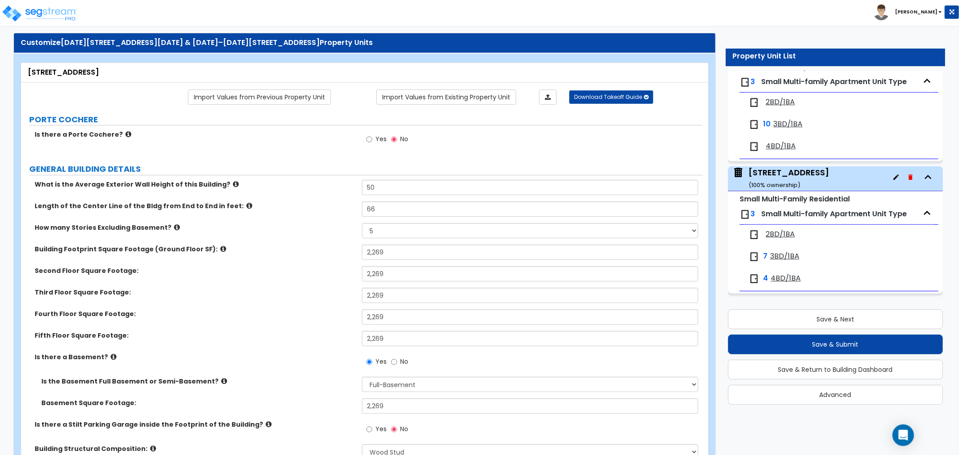
scroll to position [0, 0]
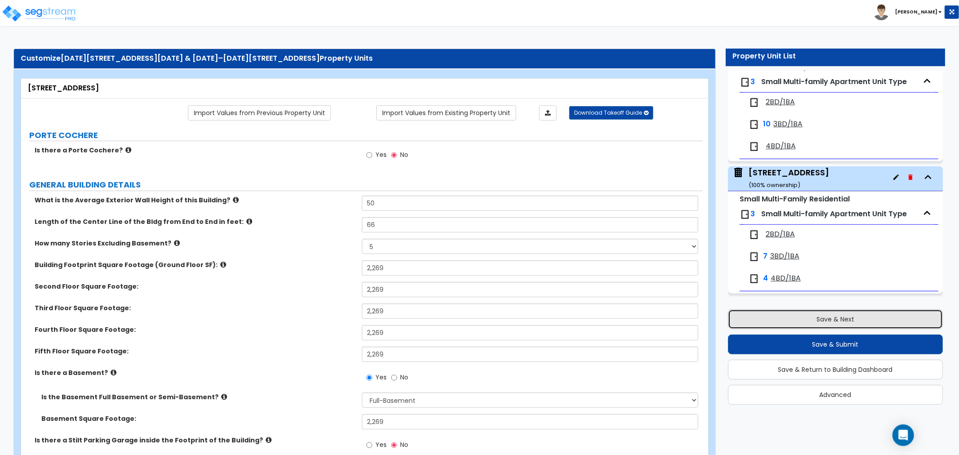
click at [808, 314] on button "Save & Next" at bounding box center [835, 319] width 215 height 20
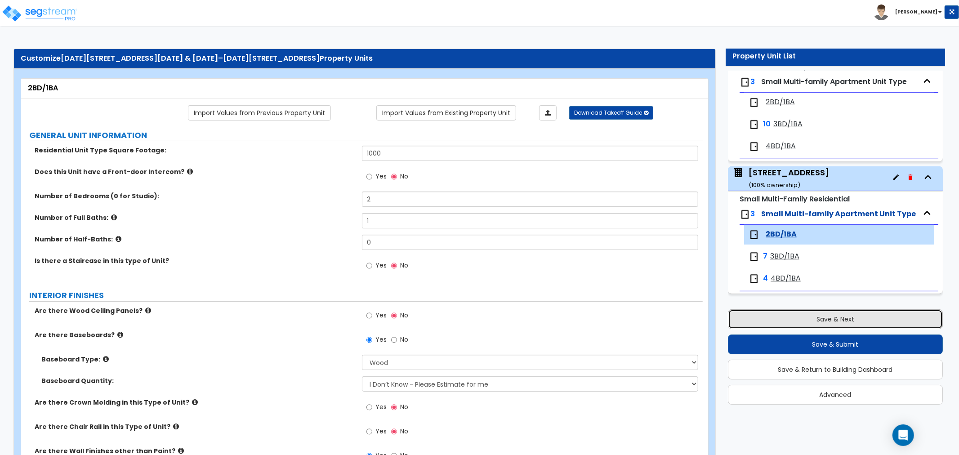
click at [820, 316] on button "Save & Next" at bounding box center [835, 319] width 215 height 20
